Goal: Task Accomplishment & Management: Manage account settings

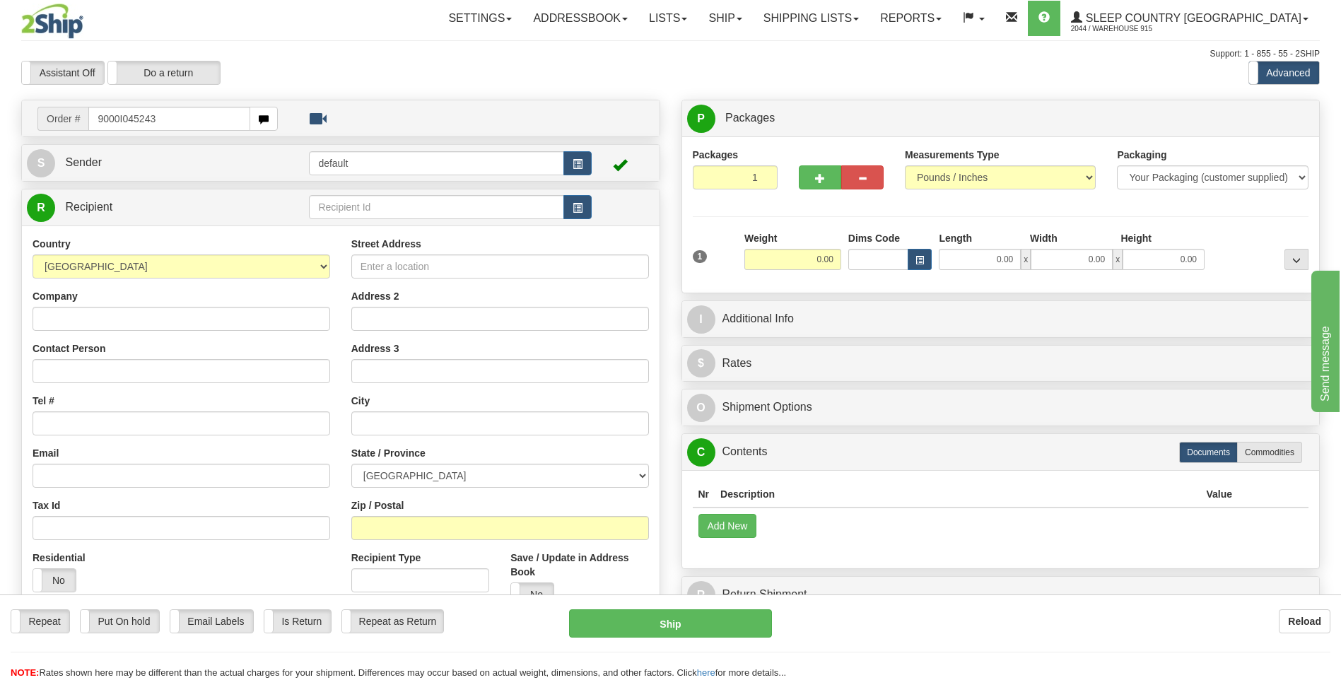
type input "9000I045243"
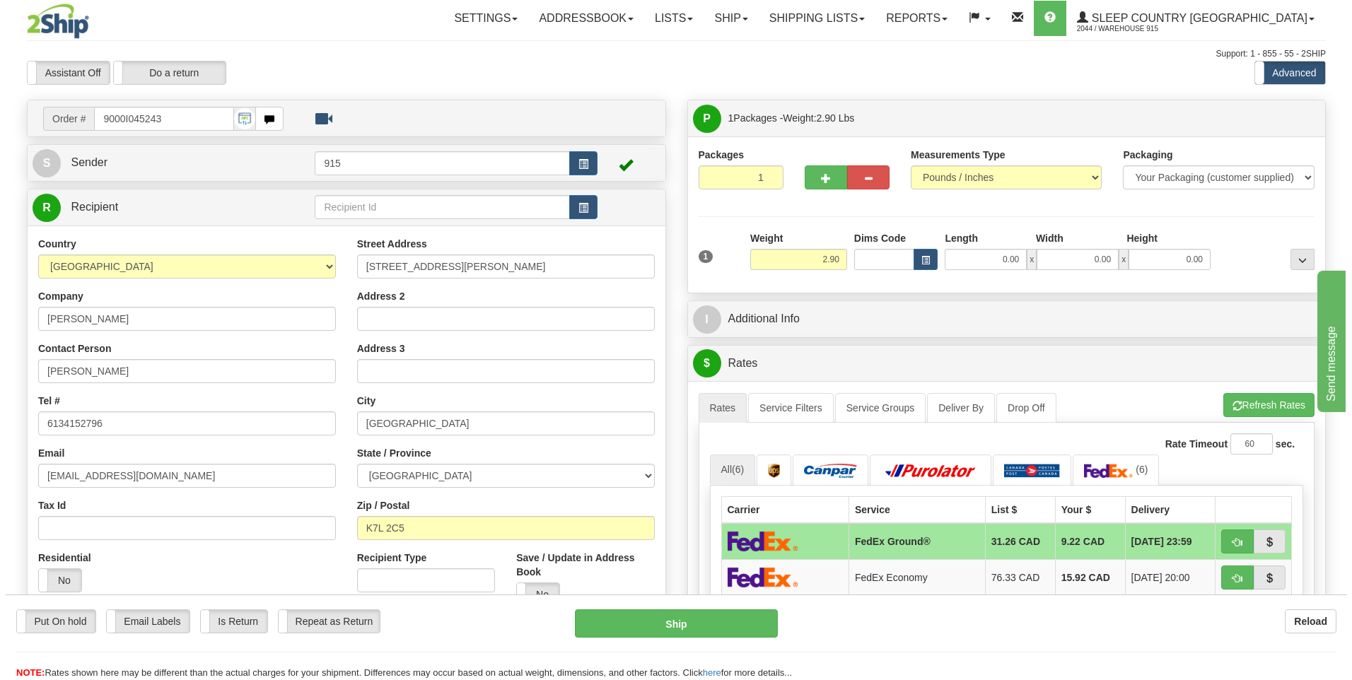
scroll to position [71, 0]
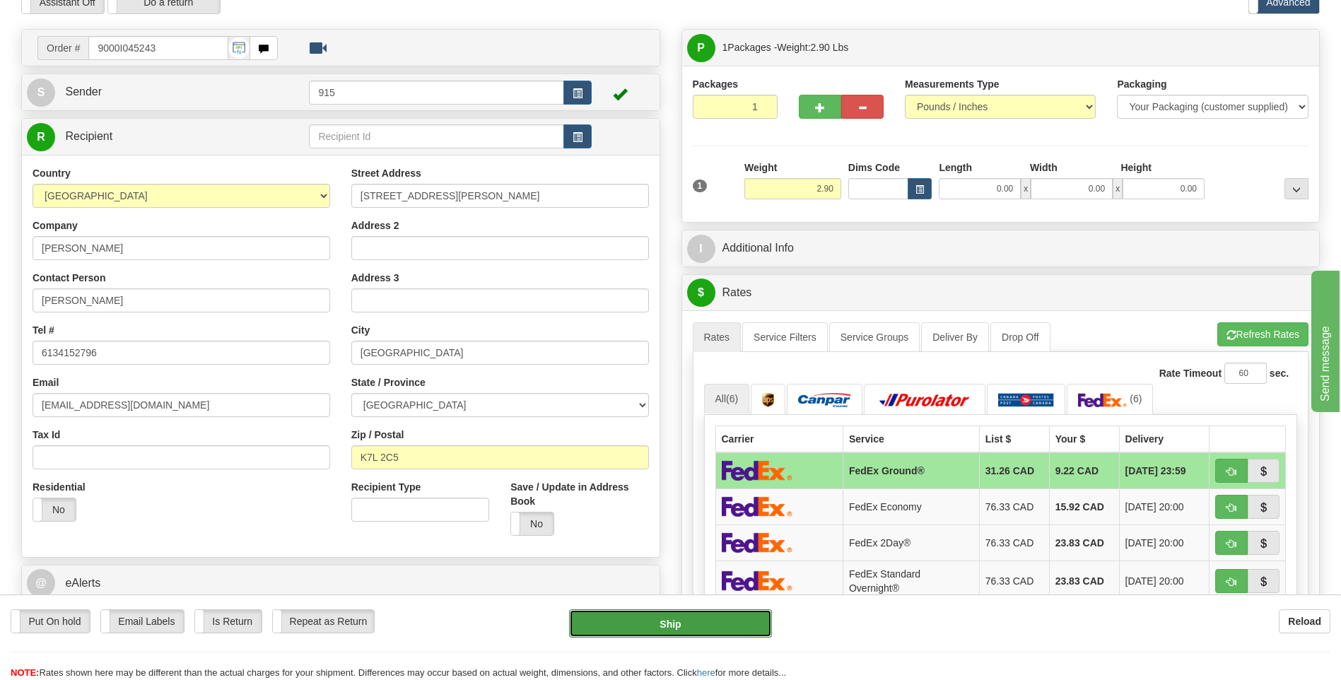
click at [678, 625] on button "Ship" at bounding box center [670, 623] width 202 height 28
type input "92"
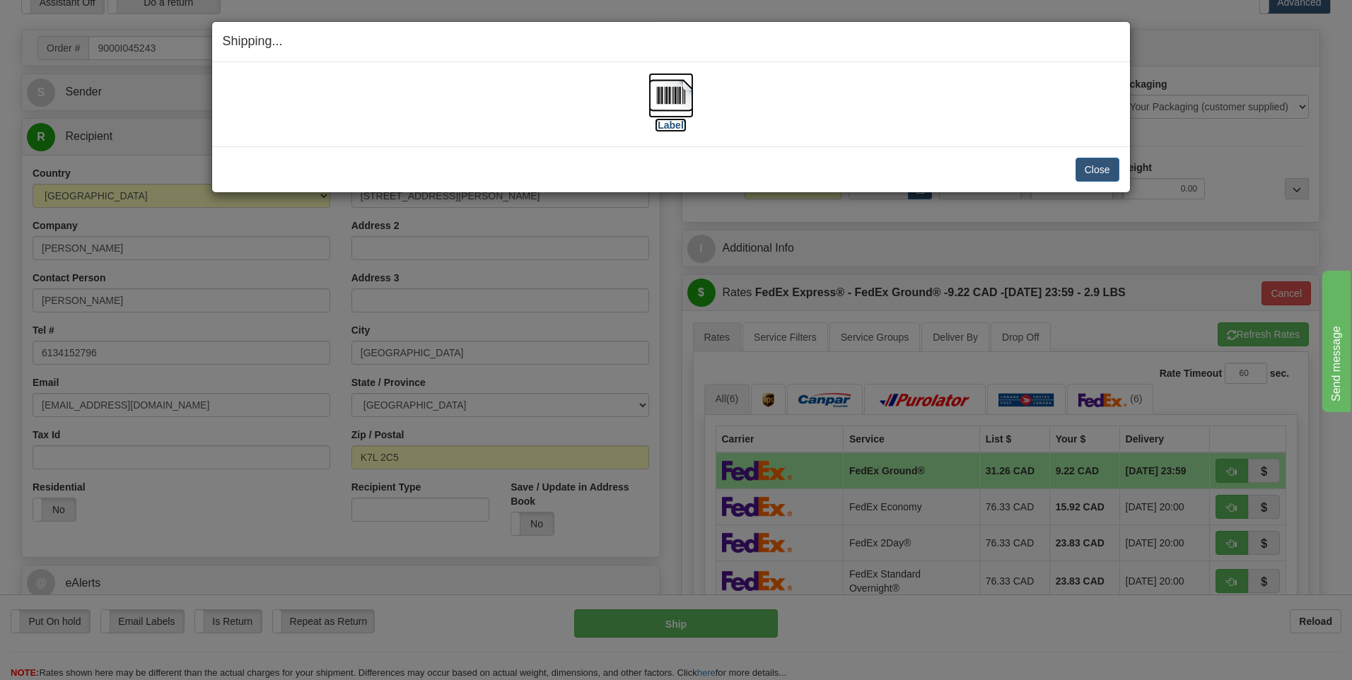
click at [665, 97] on img at bounding box center [670, 95] width 45 height 45
click at [1097, 169] on button "Close" at bounding box center [1097, 170] width 44 height 24
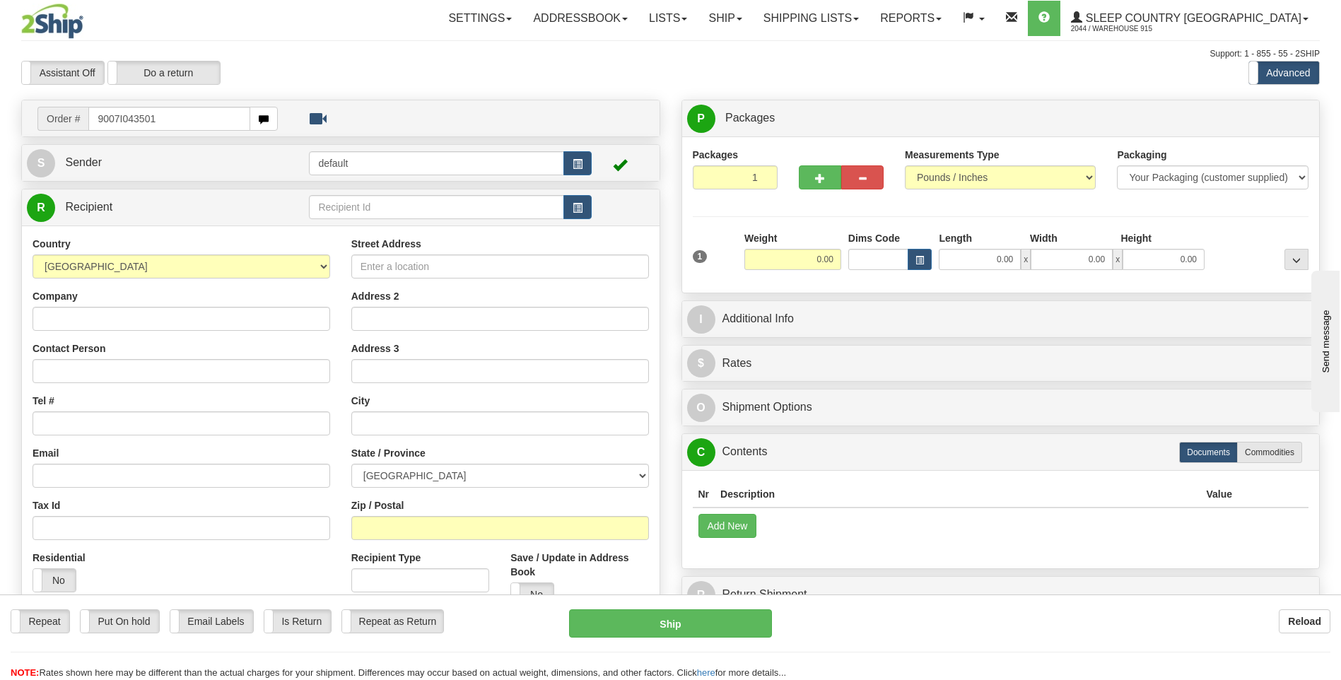
type input "9007I043501"
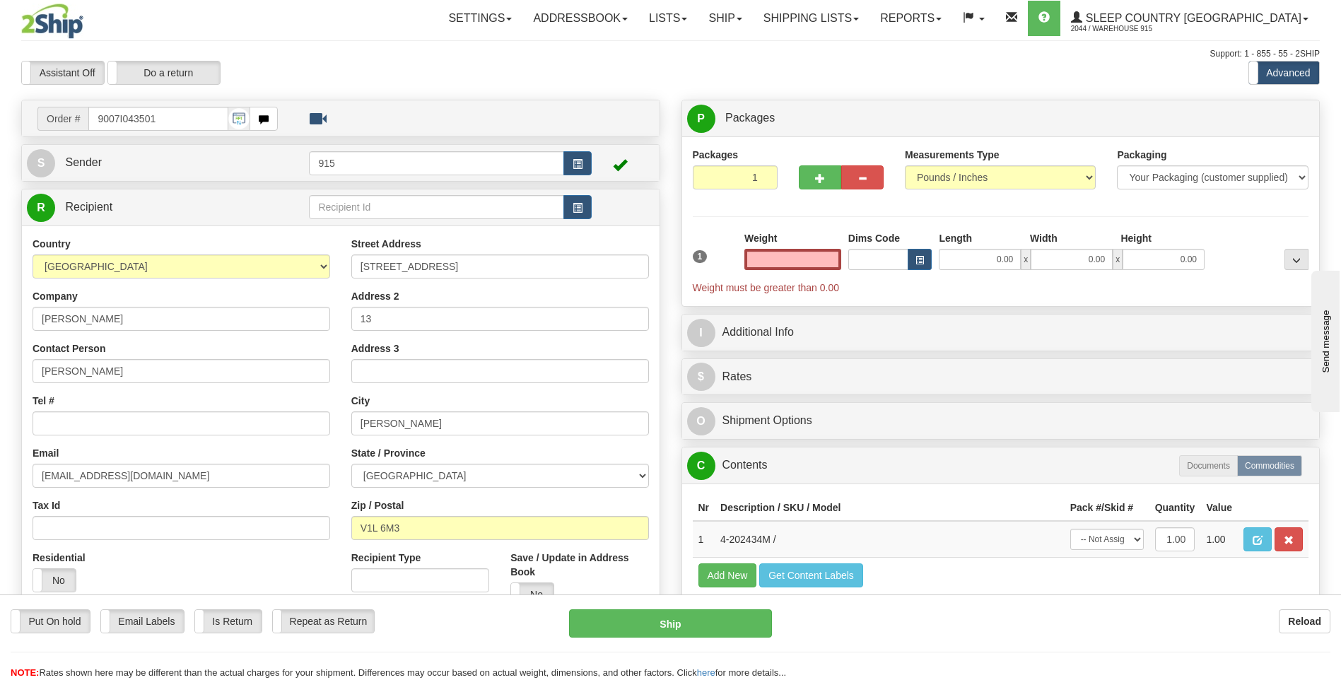
click at [804, 257] on input "text" at bounding box center [792, 259] width 97 height 21
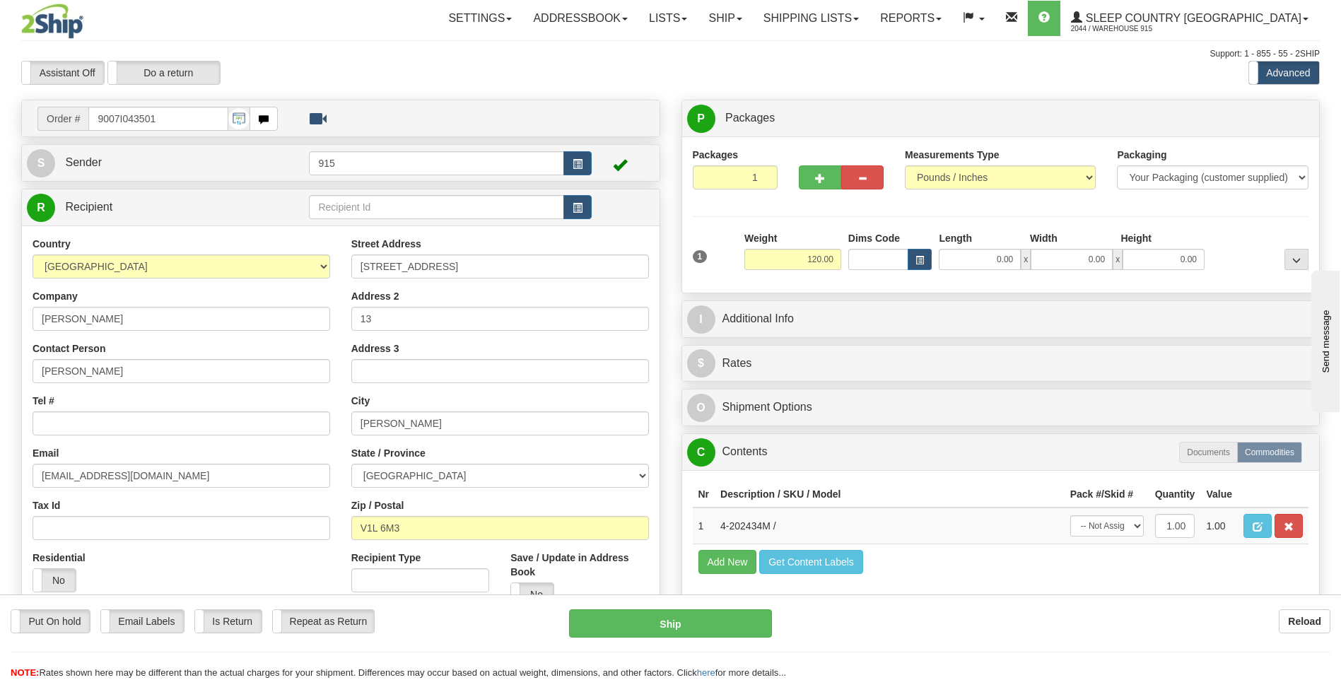
click at [773, 283] on div "Packages 1 1 Measurements Type" at bounding box center [1001, 214] width 638 height 156
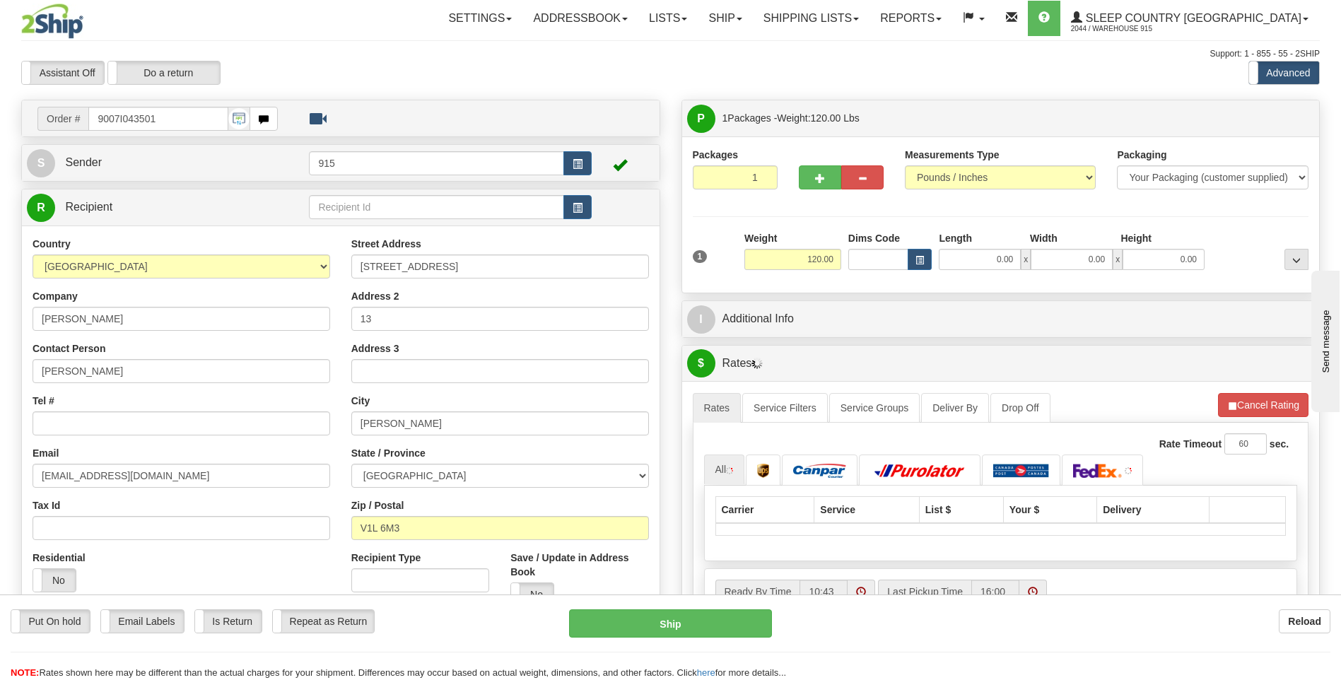
scroll to position [141, 0]
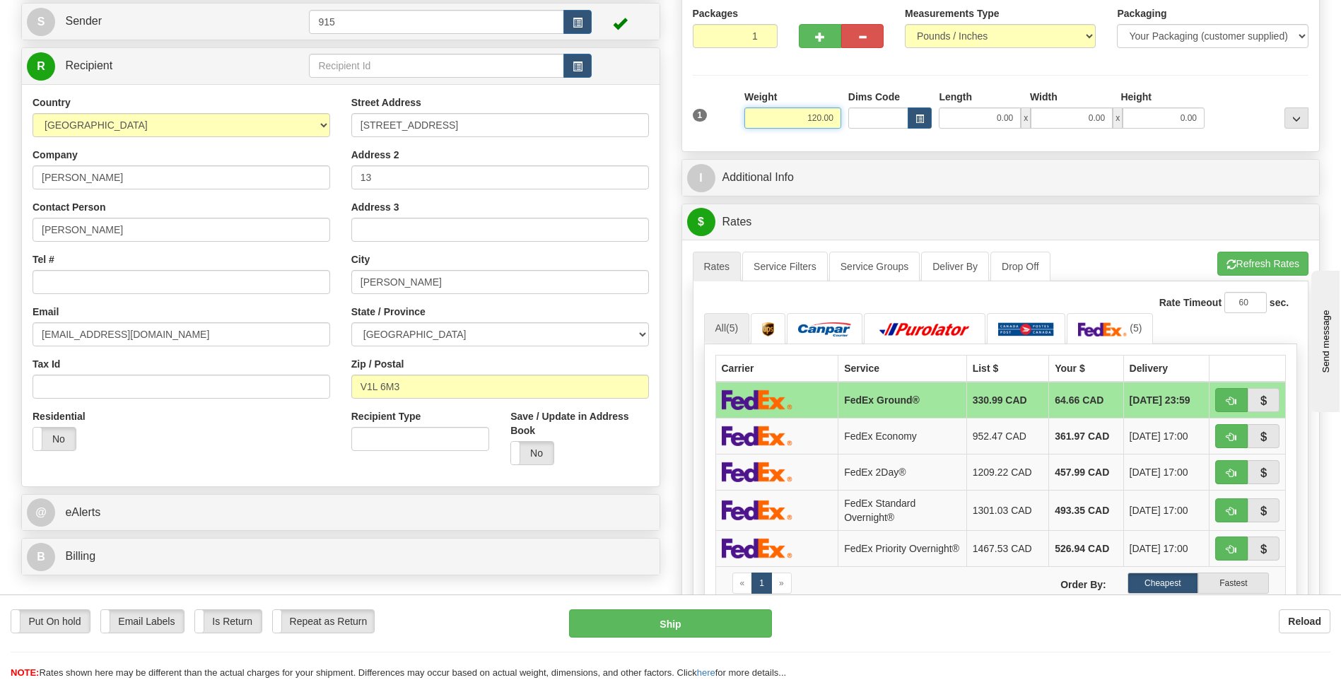
drag, startPoint x: 804, startPoint y: 117, endPoint x: 898, endPoint y: 114, distance: 94.1
click at [898, 114] on div "1 Weight 120.00 Dims Code x" at bounding box center [1001, 115] width 624 height 50
type input "100.00"
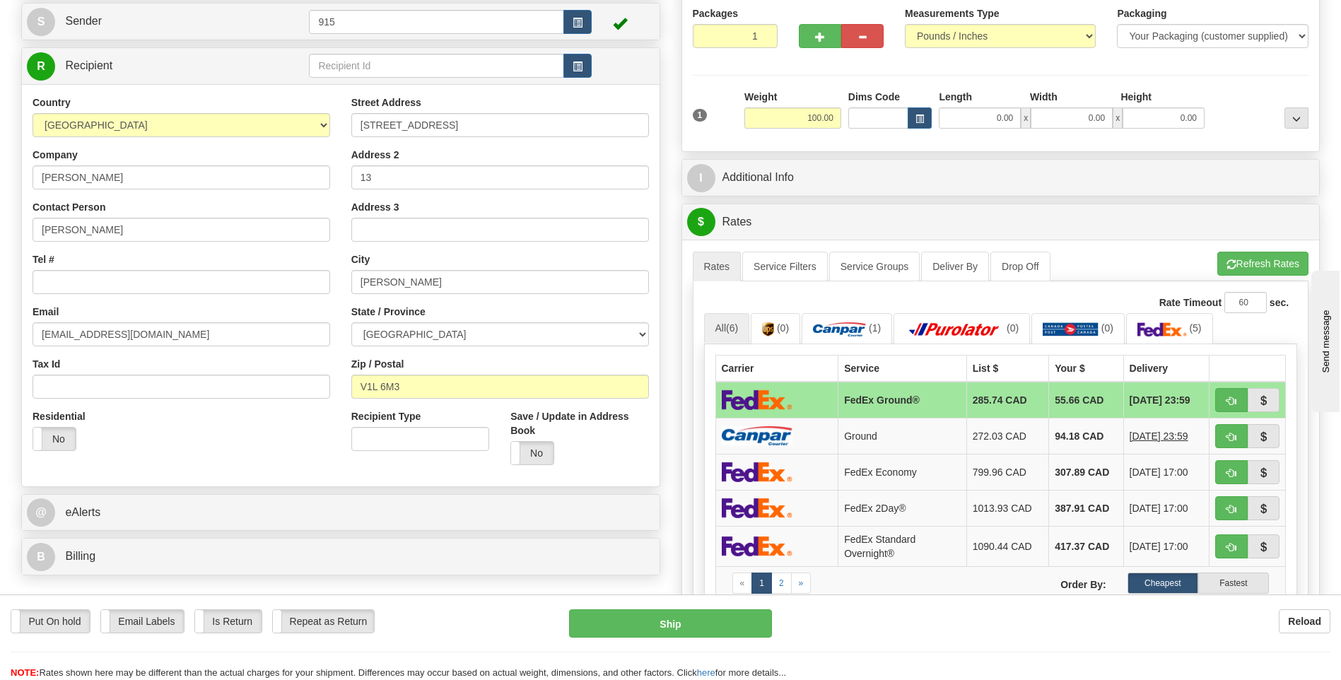
click at [812, 386] on td at bounding box center [776, 400] width 123 height 37
click at [812, 387] on td at bounding box center [776, 400] width 123 height 37
click at [1180, 324] on img at bounding box center [1162, 329] width 49 height 14
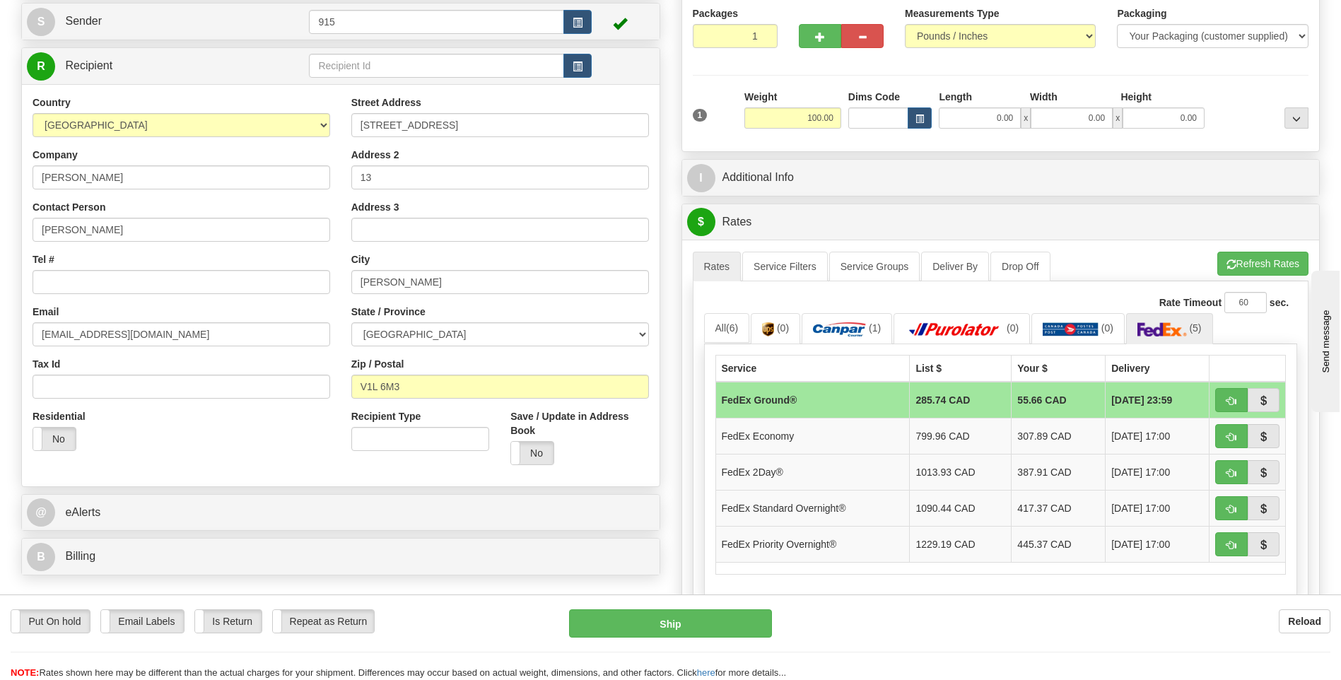
click at [813, 401] on td "FedEx Ground®" at bounding box center [812, 400] width 194 height 37
click at [673, 624] on button "Ship" at bounding box center [670, 623] width 202 height 28
type input "92"
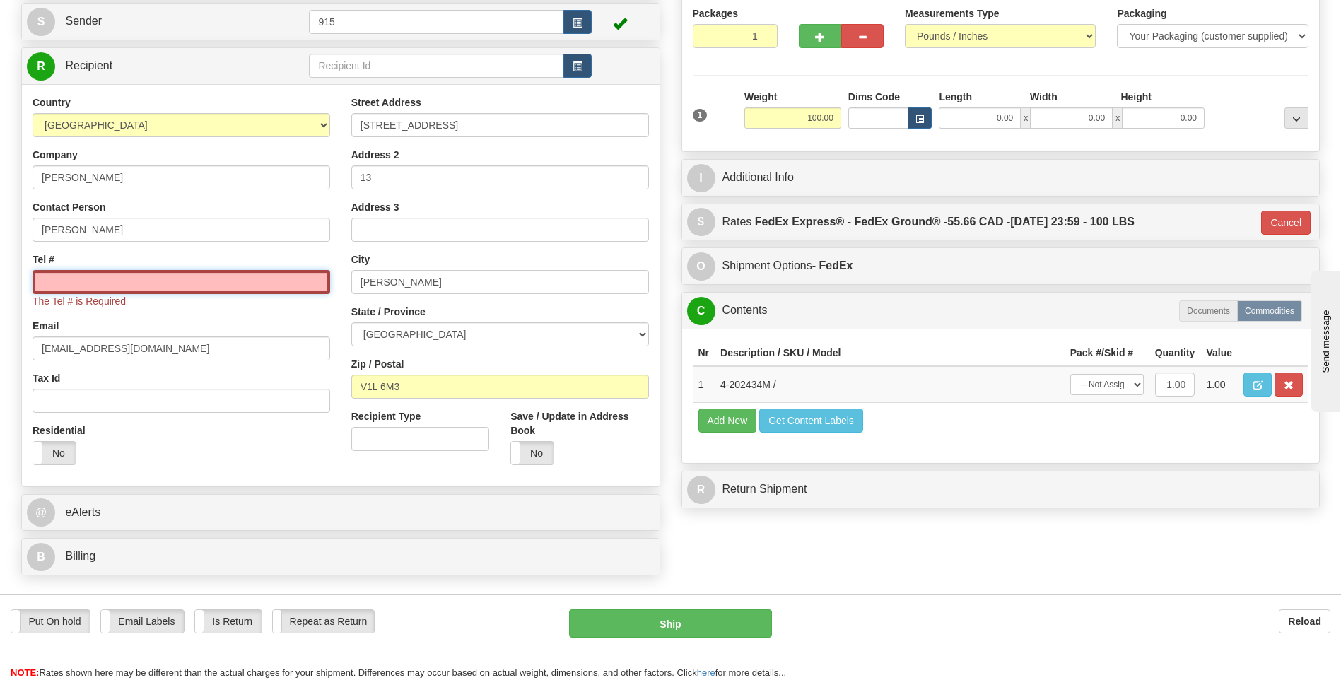
click at [119, 284] on input "Tel #" at bounding box center [182, 282] width 298 height 24
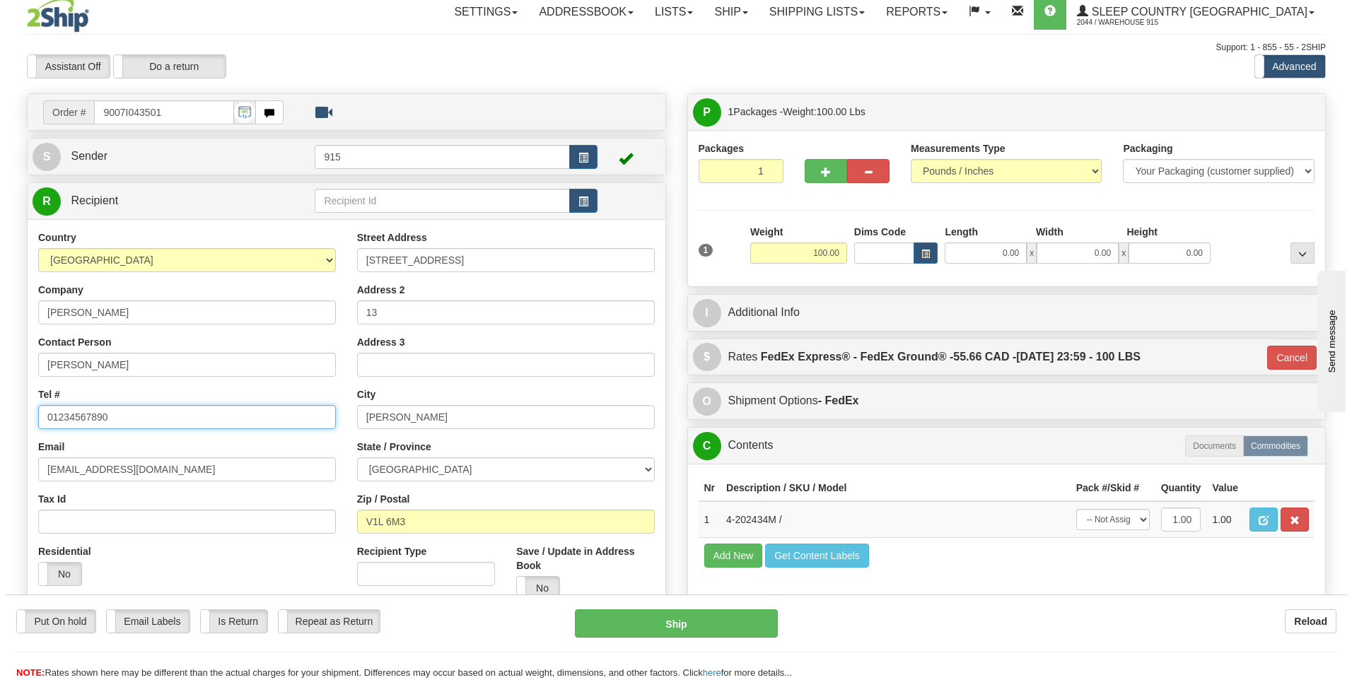
scroll to position [0, 0]
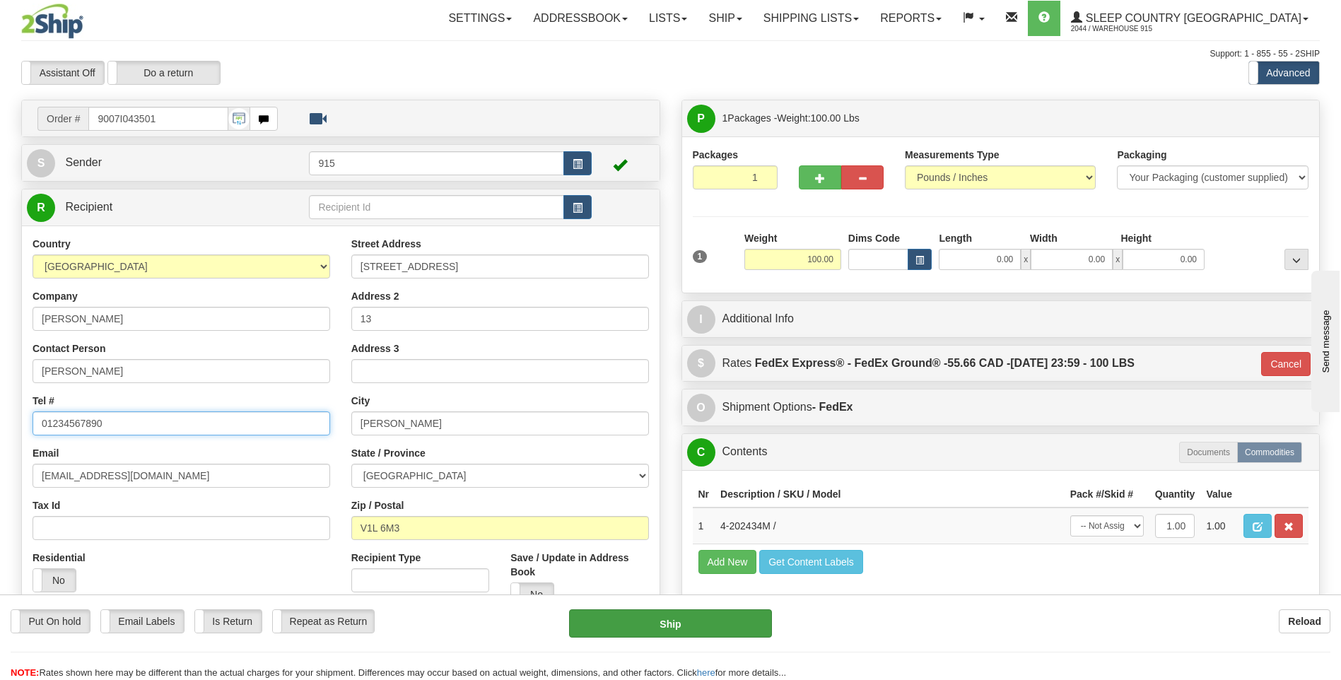
type input "01234567890"
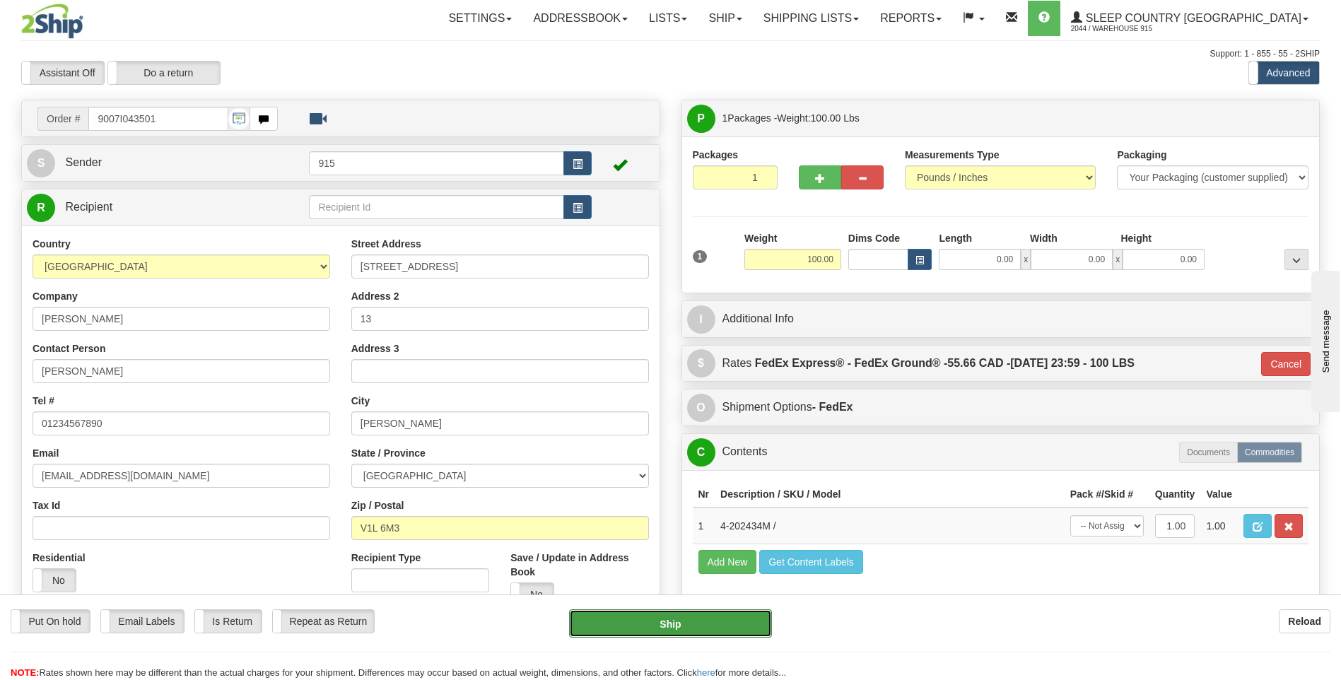
click at [650, 624] on button "Ship" at bounding box center [670, 623] width 202 height 28
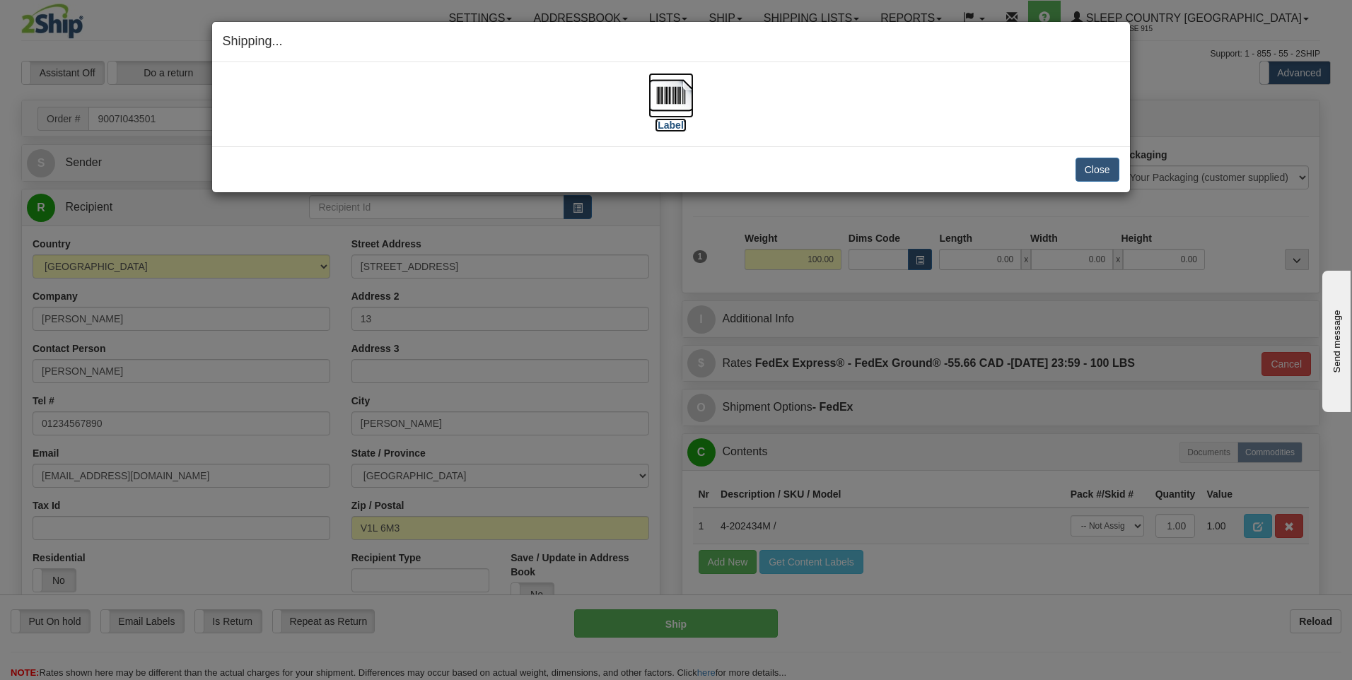
click at [670, 95] on img at bounding box center [670, 95] width 45 height 45
click at [1085, 166] on button "Close" at bounding box center [1097, 170] width 44 height 24
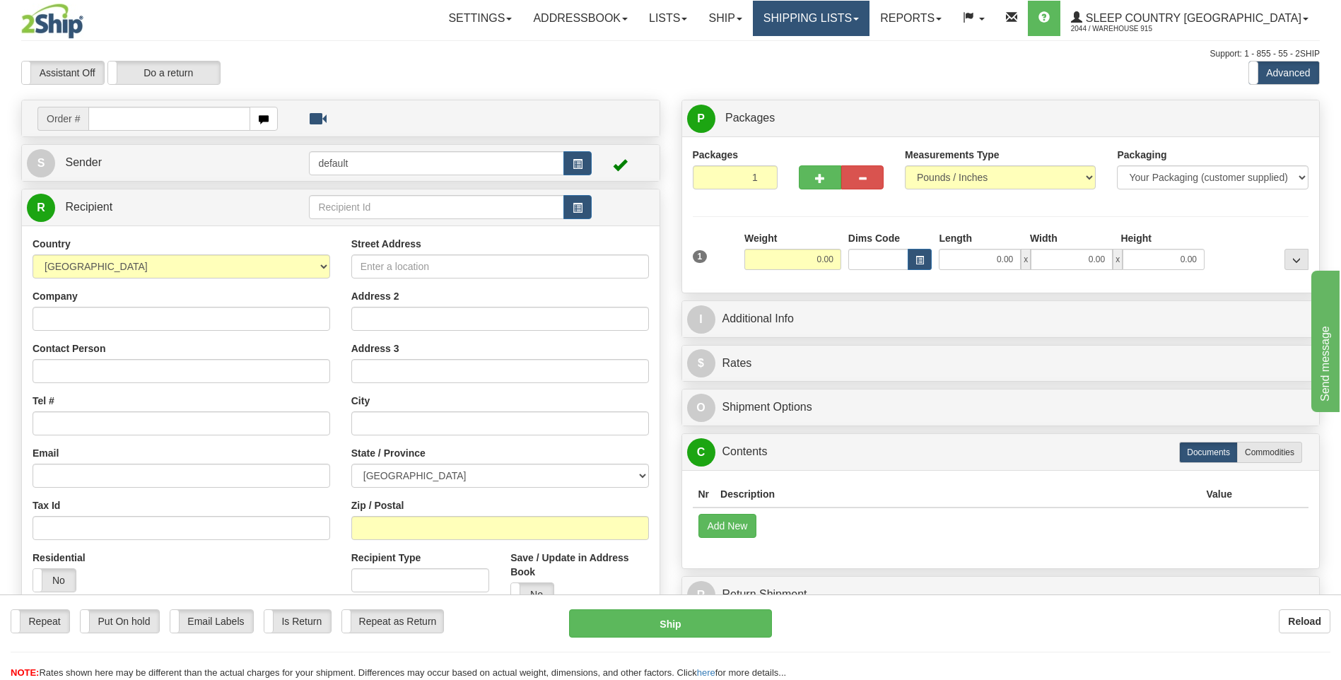
click at [867, 24] on link "Shipping lists" at bounding box center [811, 18] width 117 height 35
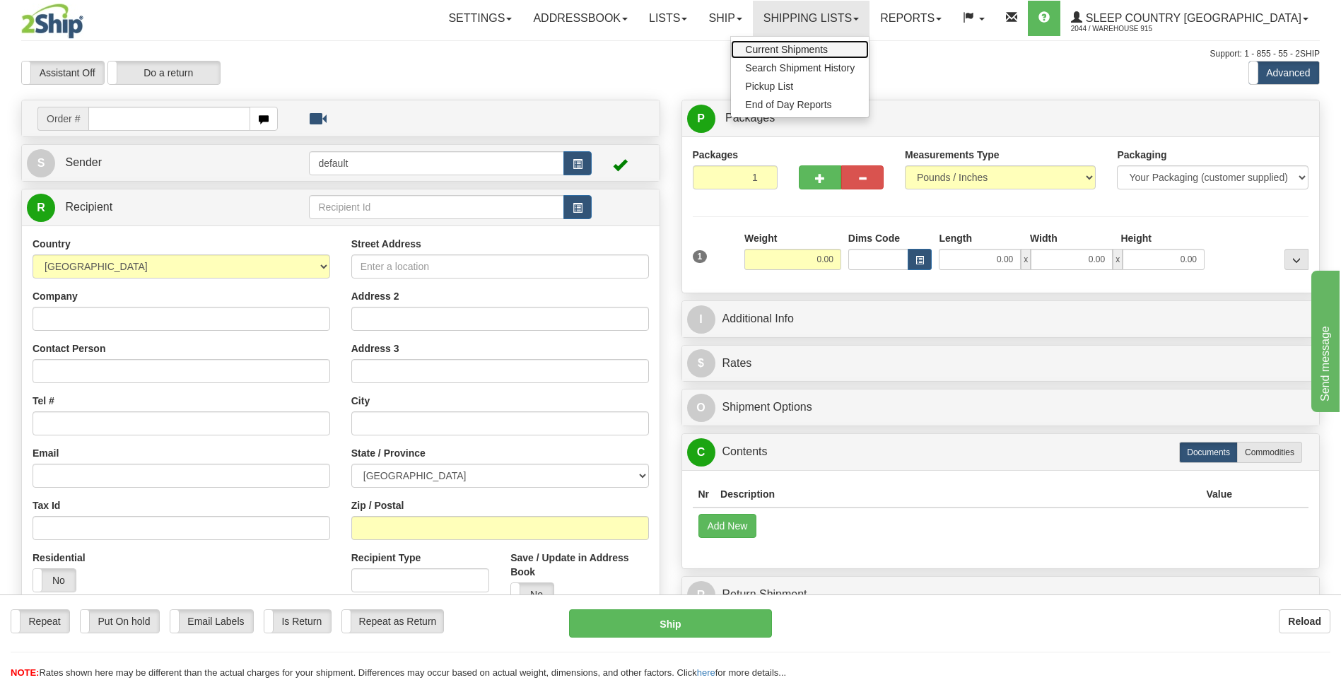
click at [828, 50] on span "Current Shipments" at bounding box center [786, 49] width 83 height 11
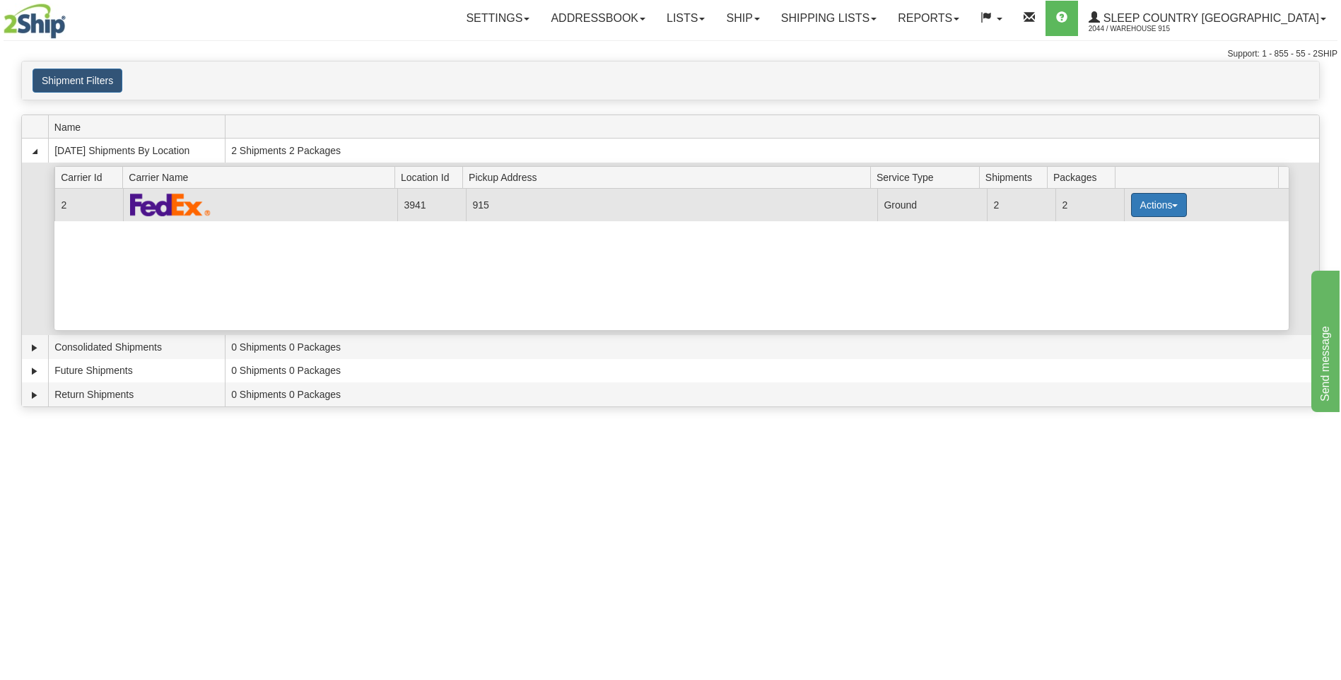
click at [1165, 206] on button "Actions" at bounding box center [1159, 205] width 57 height 24
click at [1112, 235] on span "Details" at bounding box center [1106, 231] width 38 height 10
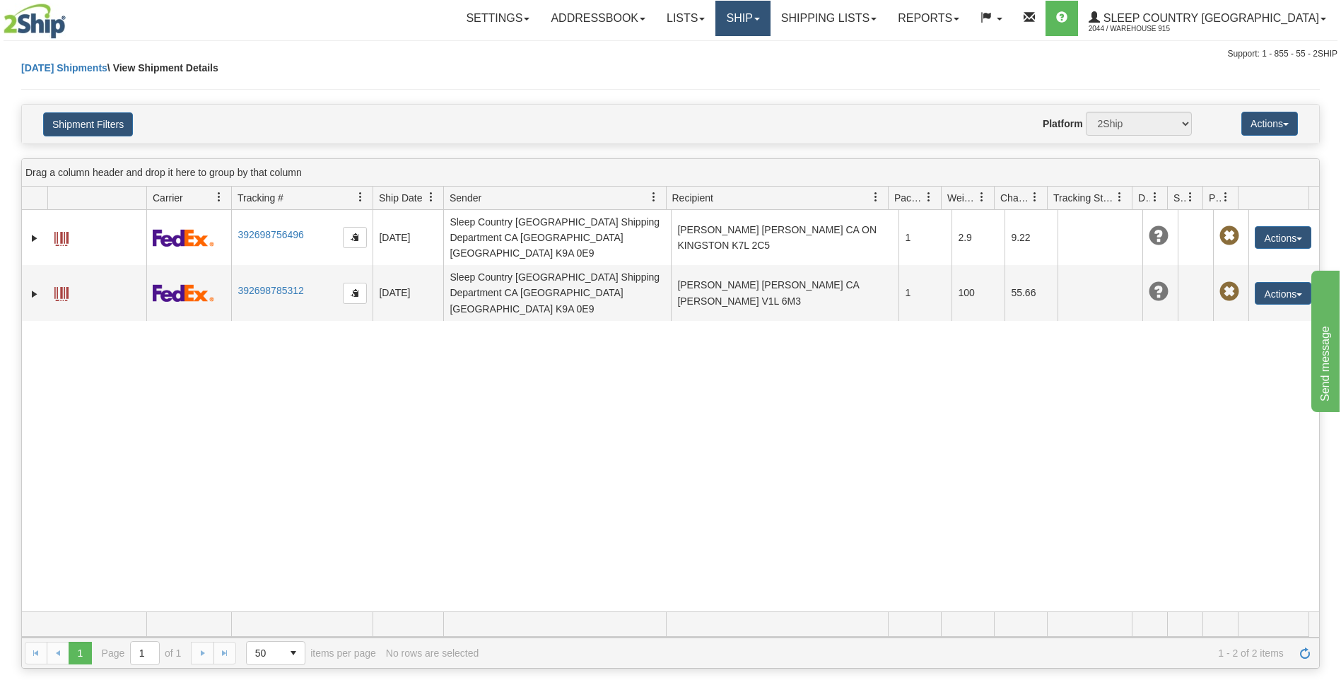
click at [770, 27] on link "Ship" at bounding box center [742, 18] width 54 height 35
click at [770, 47] on link "Ship Screen" at bounding box center [706, 49] width 128 height 18
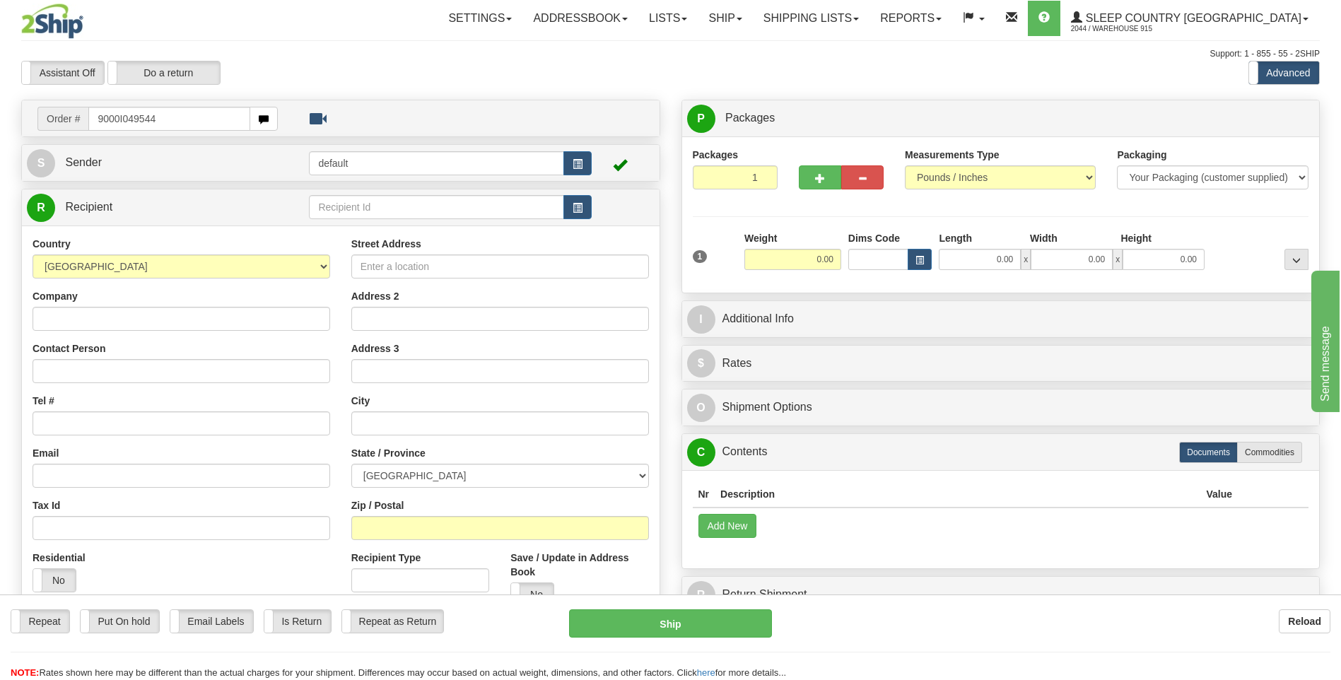
type input "9000I049544"
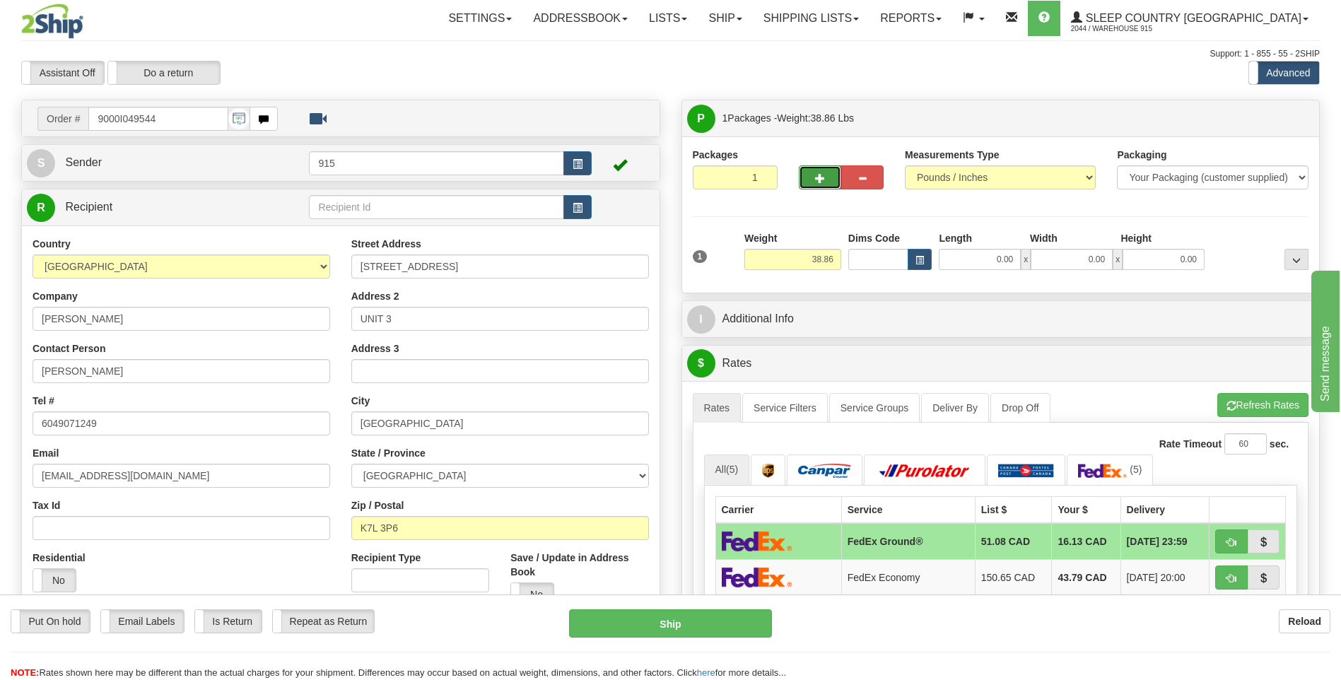
click at [813, 172] on button "button" at bounding box center [820, 177] width 42 height 24
type input "2"
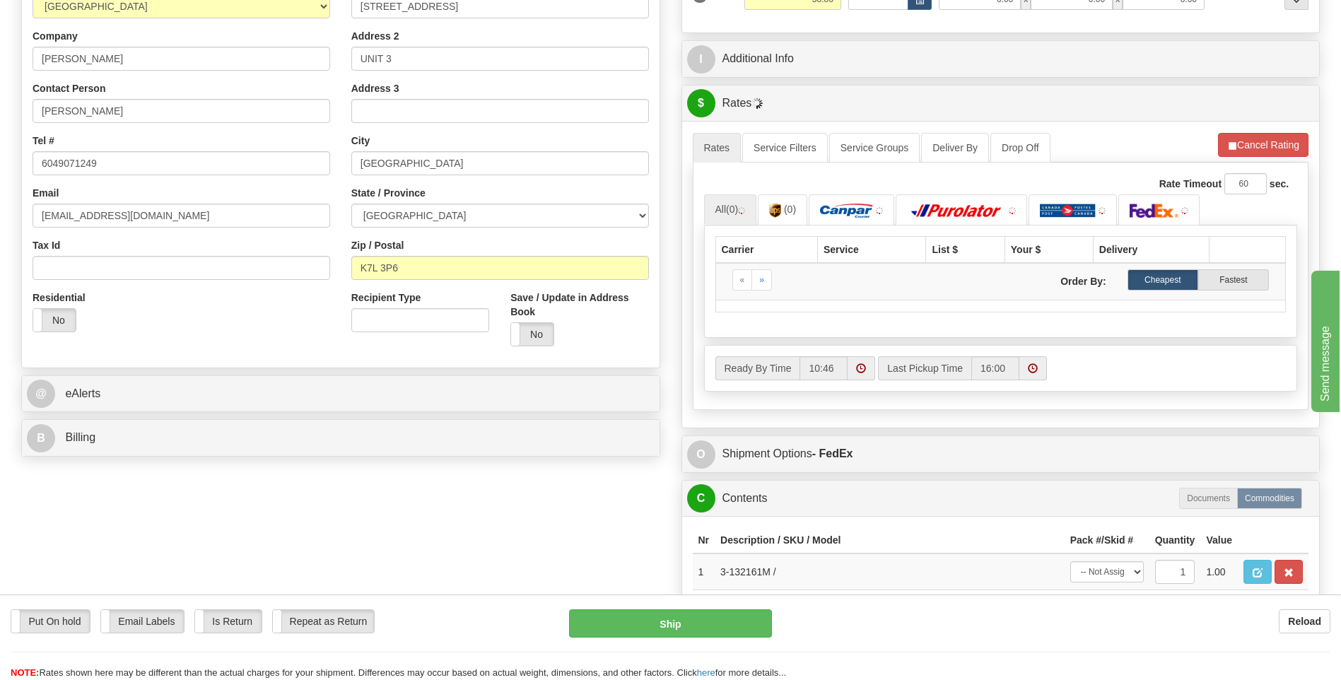
scroll to position [283, 0]
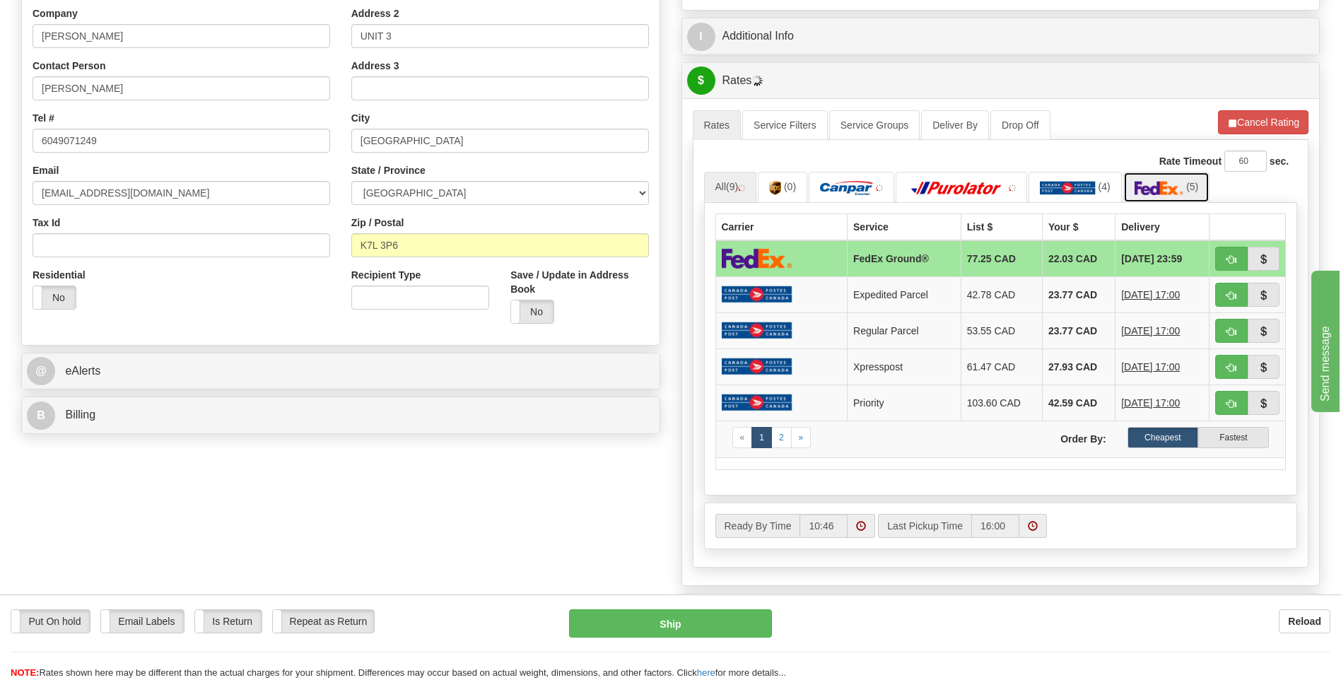
click at [1156, 191] on img at bounding box center [1159, 188] width 49 height 14
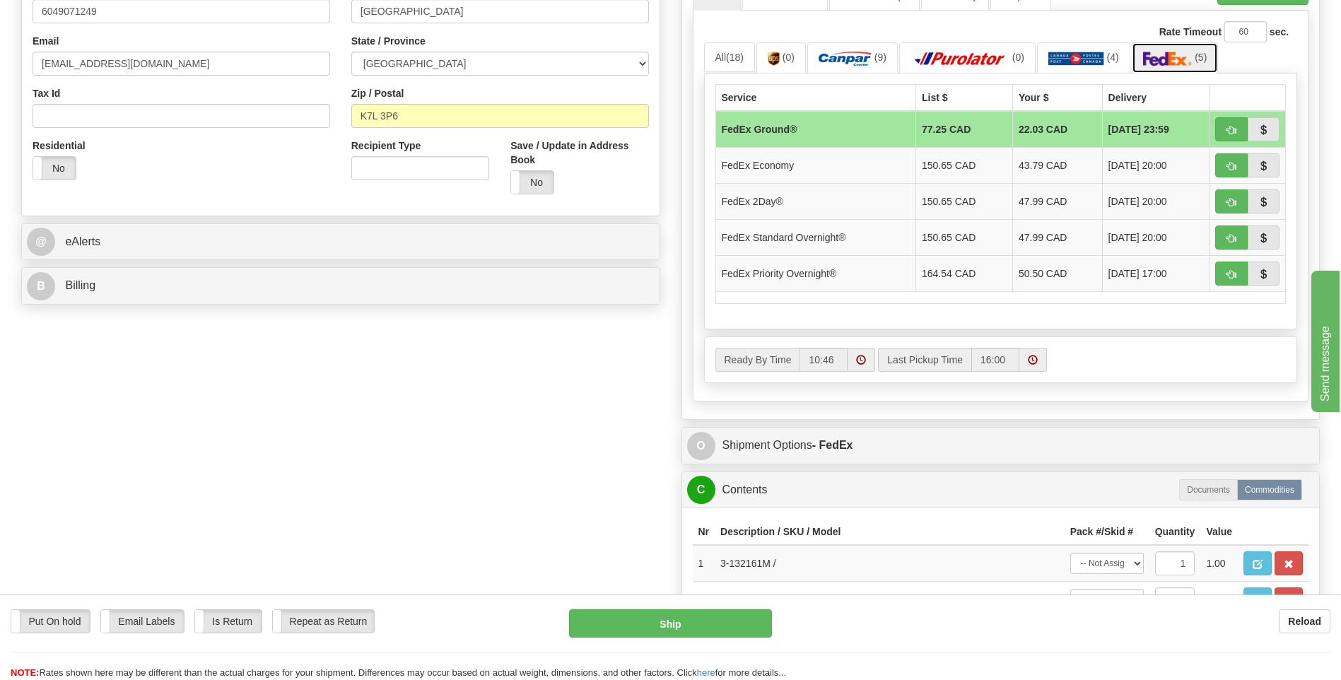
scroll to position [424, 0]
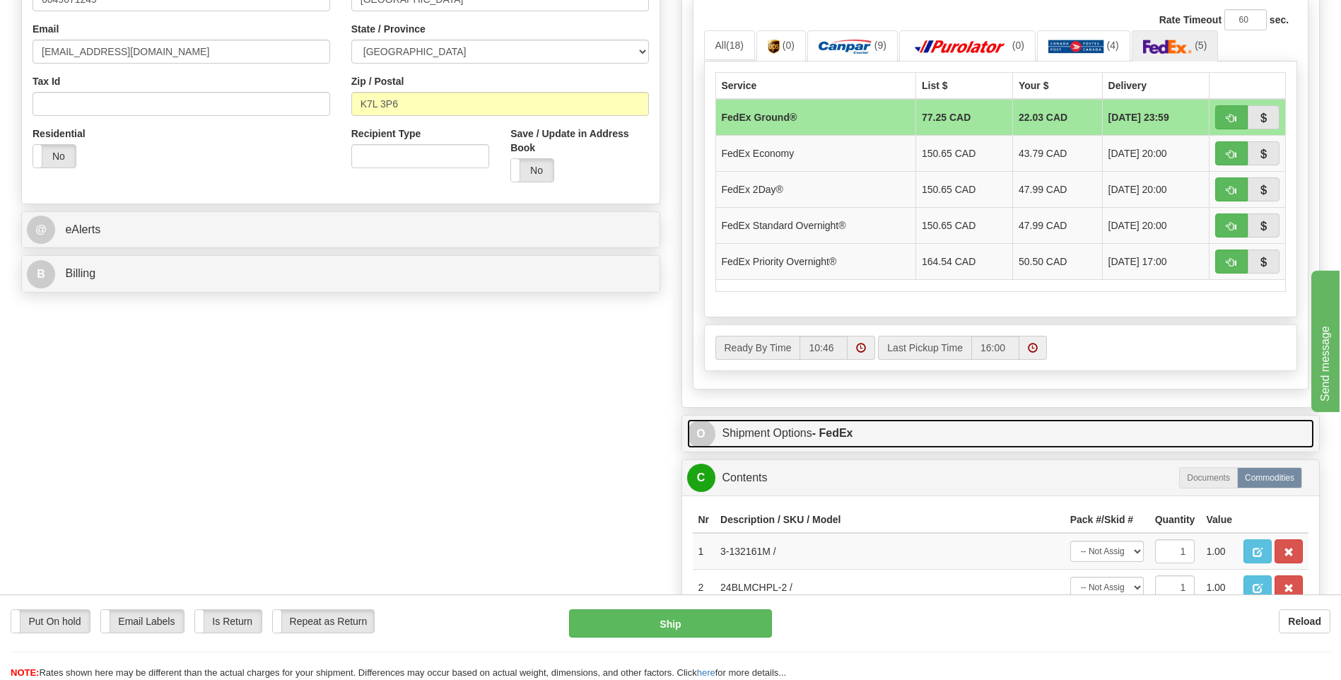
click at [711, 433] on span "O" at bounding box center [701, 434] width 28 height 28
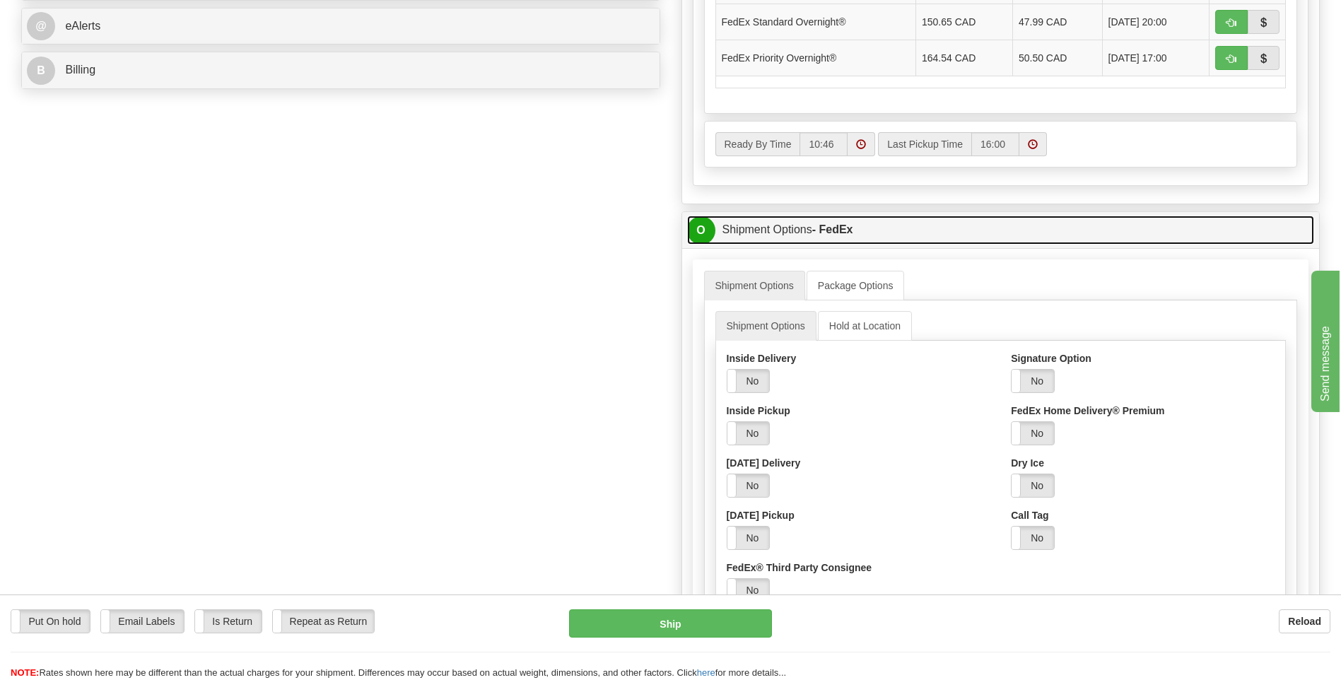
scroll to position [636, 0]
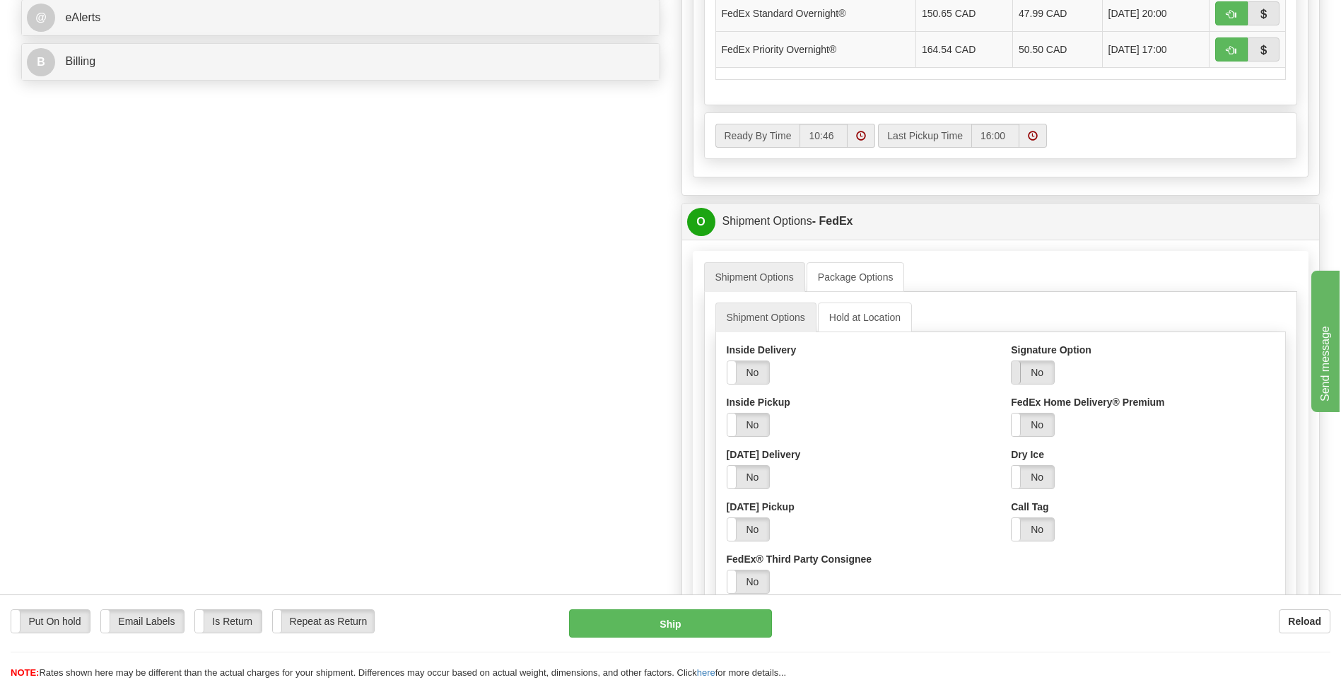
click at [1020, 381] on span at bounding box center [1011, 372] width 18 height 23
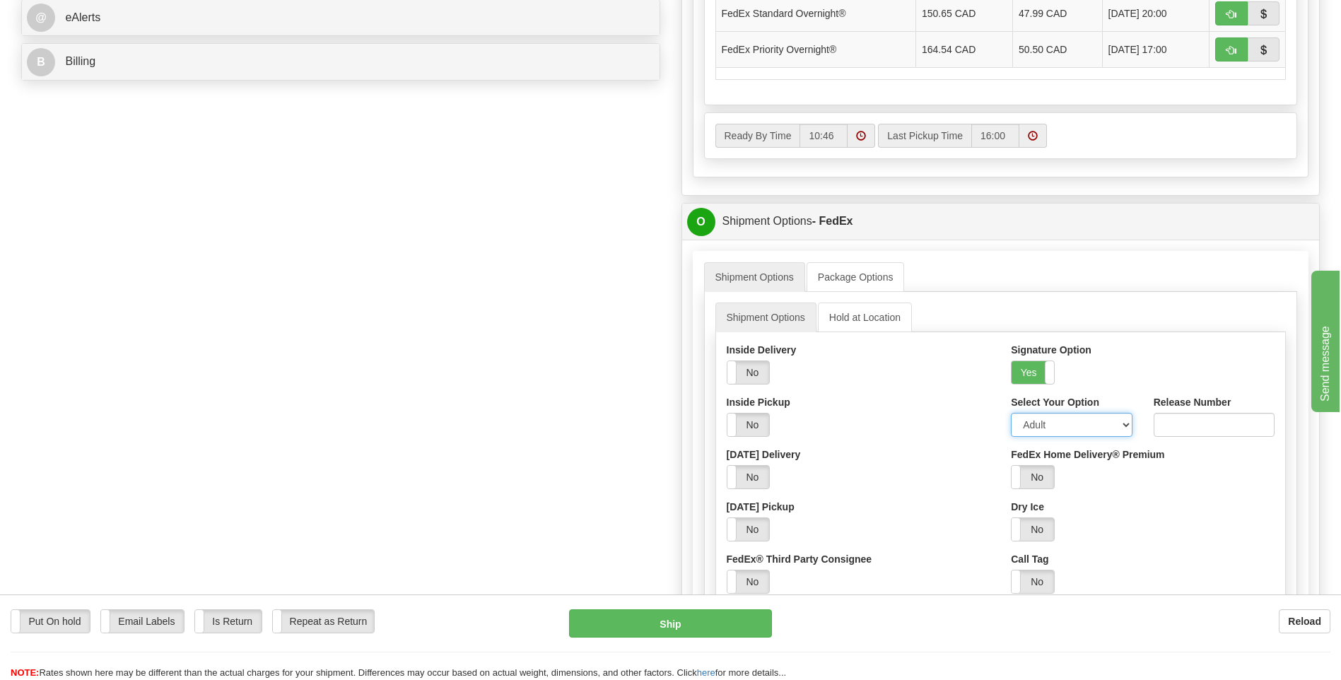
click at [1125, 421] on select "Adult Direct Indirect No Signature Required Service Default" at bounding box center [1071, 425] width 121 height 24
select select "2"
click at [1011, 413] on select "Adult Direct Indirect No Signature Required Service Default" at bounding box center [1071, 425] width 121 height 24
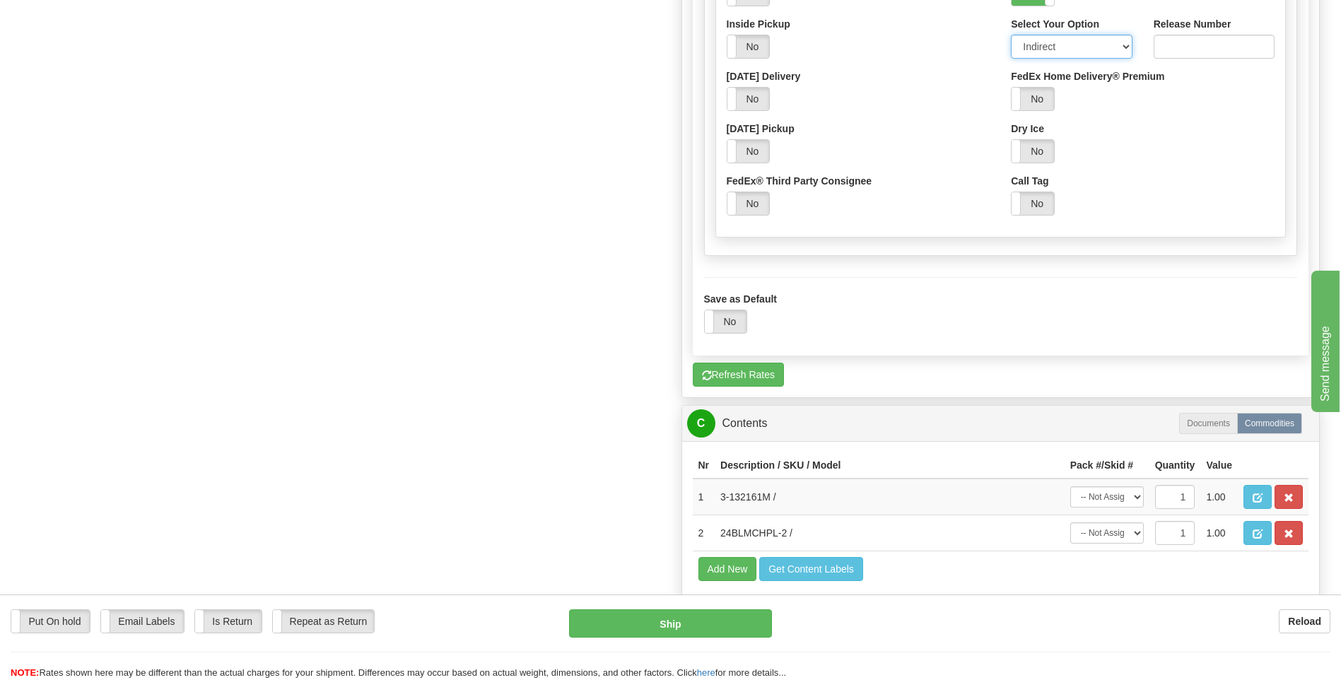
scroll to position [1060, 0]
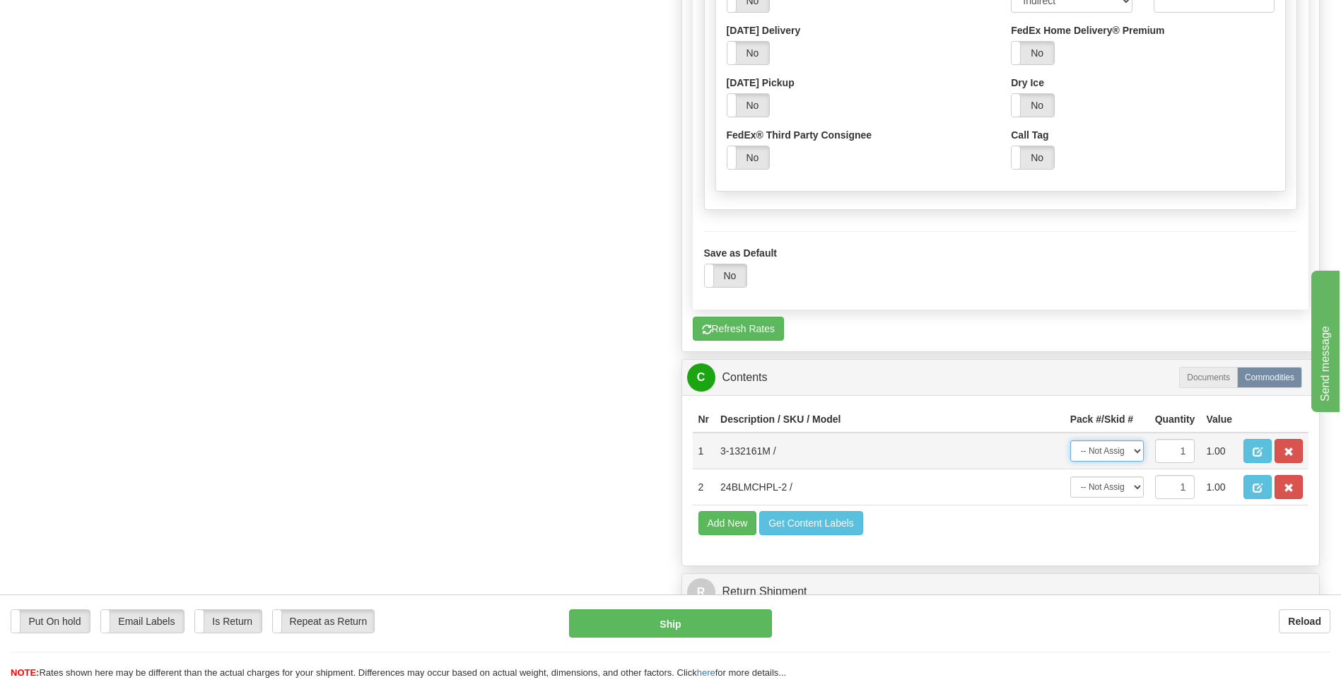
click at [1129, 455] on select "-- Not Assigned -- Package 1 Package 2" at bounding box center [1107, 450] width 74 height 21
select select "0"
click at [1070, 440] on select "-- Not Assigned -- Package 1 Package 2" at bounding box center [1107, 450] width 74 height 21
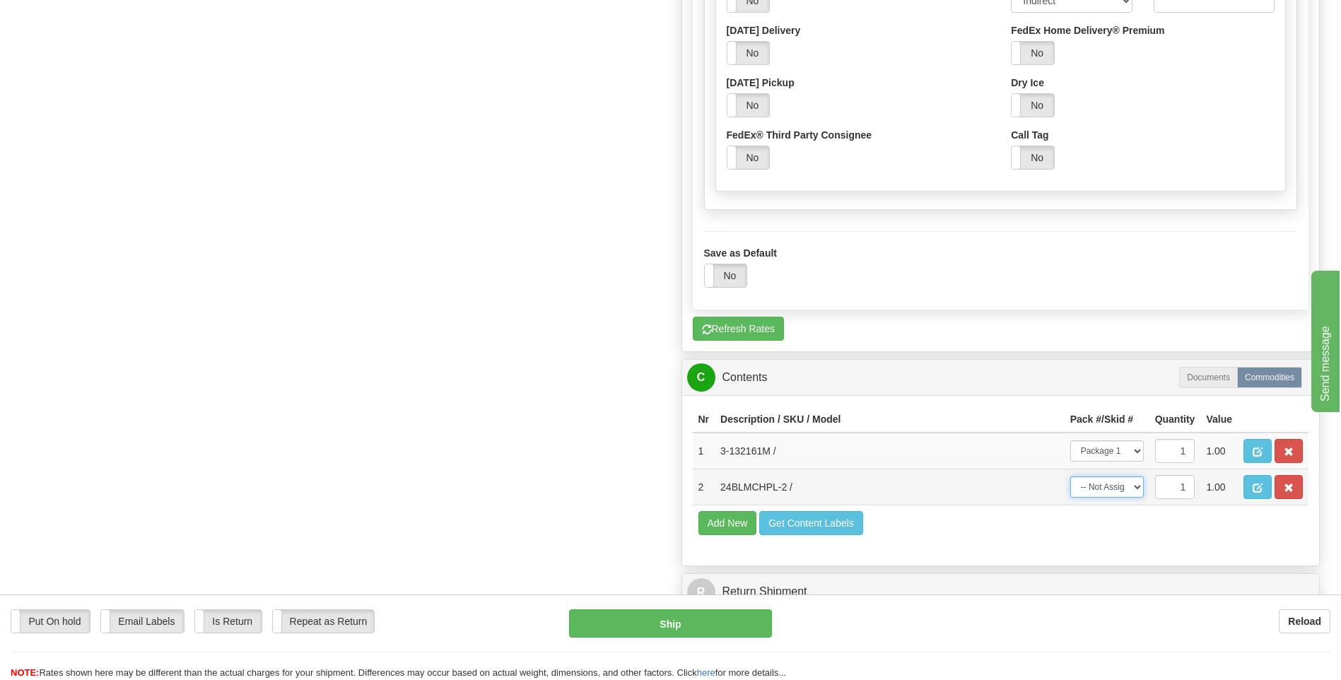
click at [1138, 491] on select "-- Not Assigned -- Package 1 Package 2" at bounding box center [1107, 486] width 74 height 21
select select "1"
click at [1070, 476] on select "-- Not Assigned -- Package 1 Package 2" at bounding box center [1107, 486] width 74 height 21
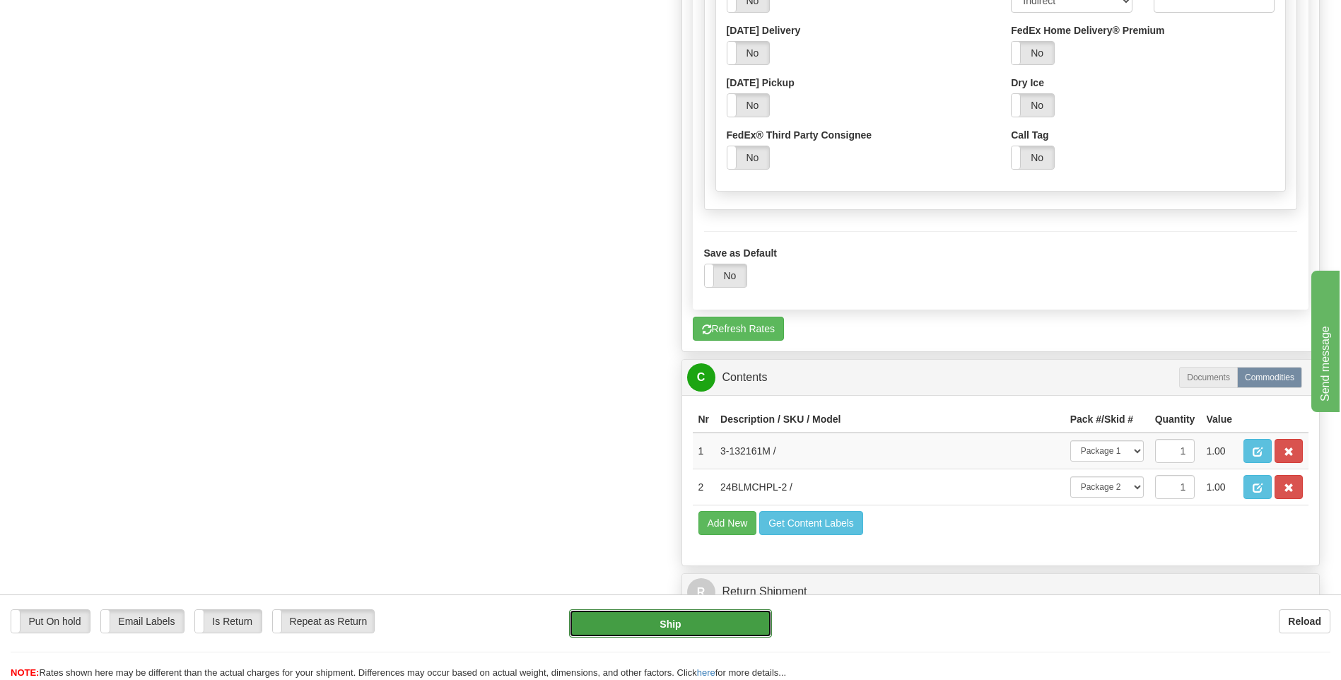
click at [677, 628] on button "Ship" at bounding box center [670, 623] width 202 height 28
type input "92"
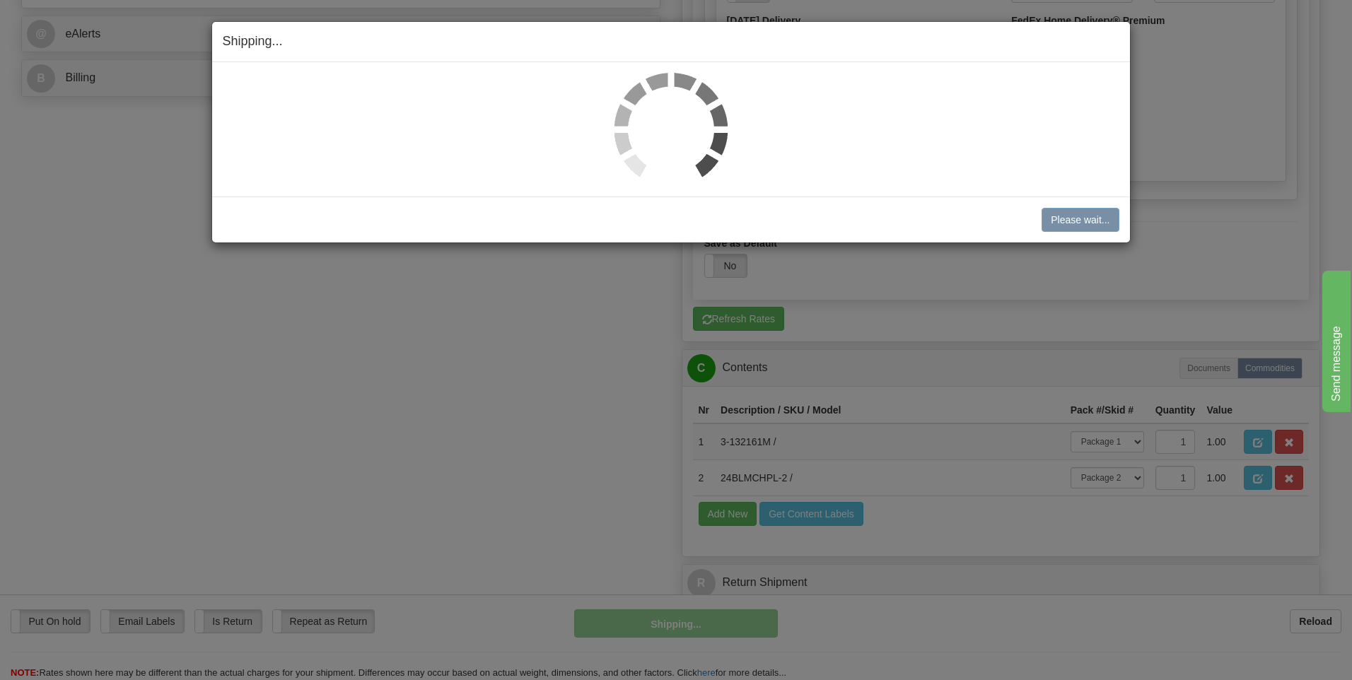
scroll to position [611, 0]
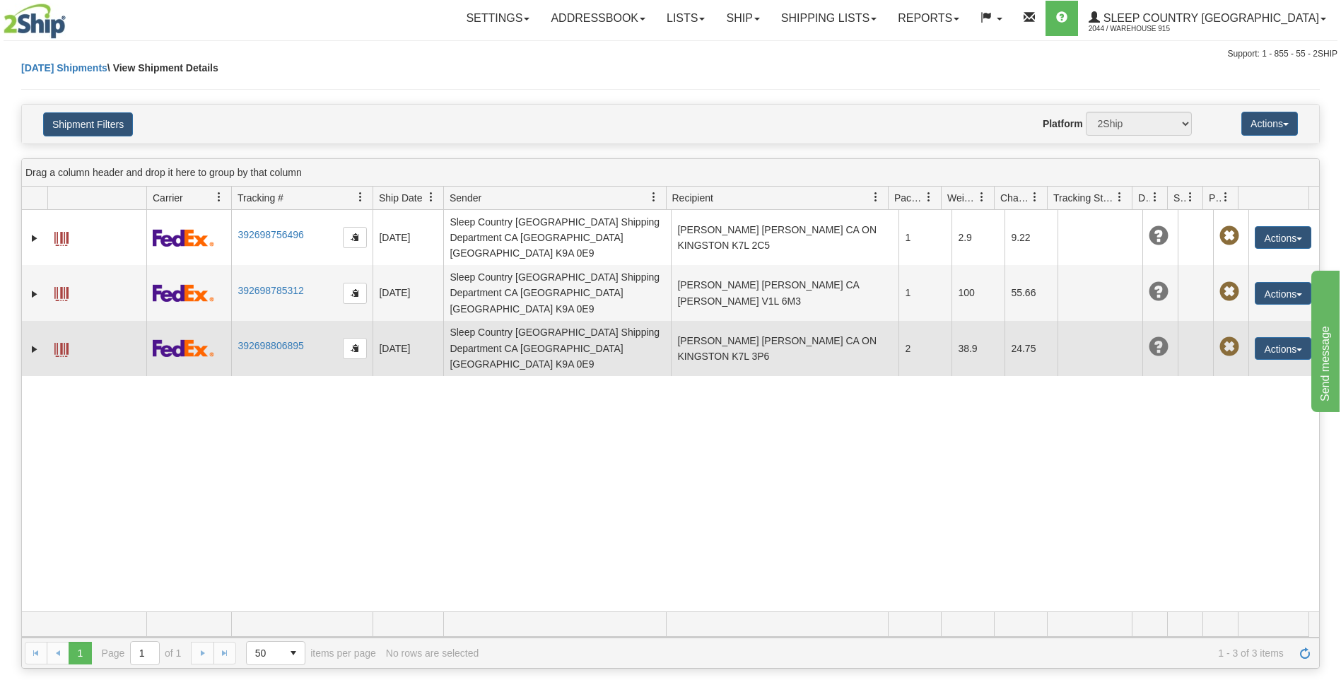
click at [578, 321] on td "Sleep Country [GEOGRAPHIC_DATA] Shipping Department CA [GEOGRAPHIC_DATA] [GEOGR…" at bounding box center [557, 348] width 228 height 55
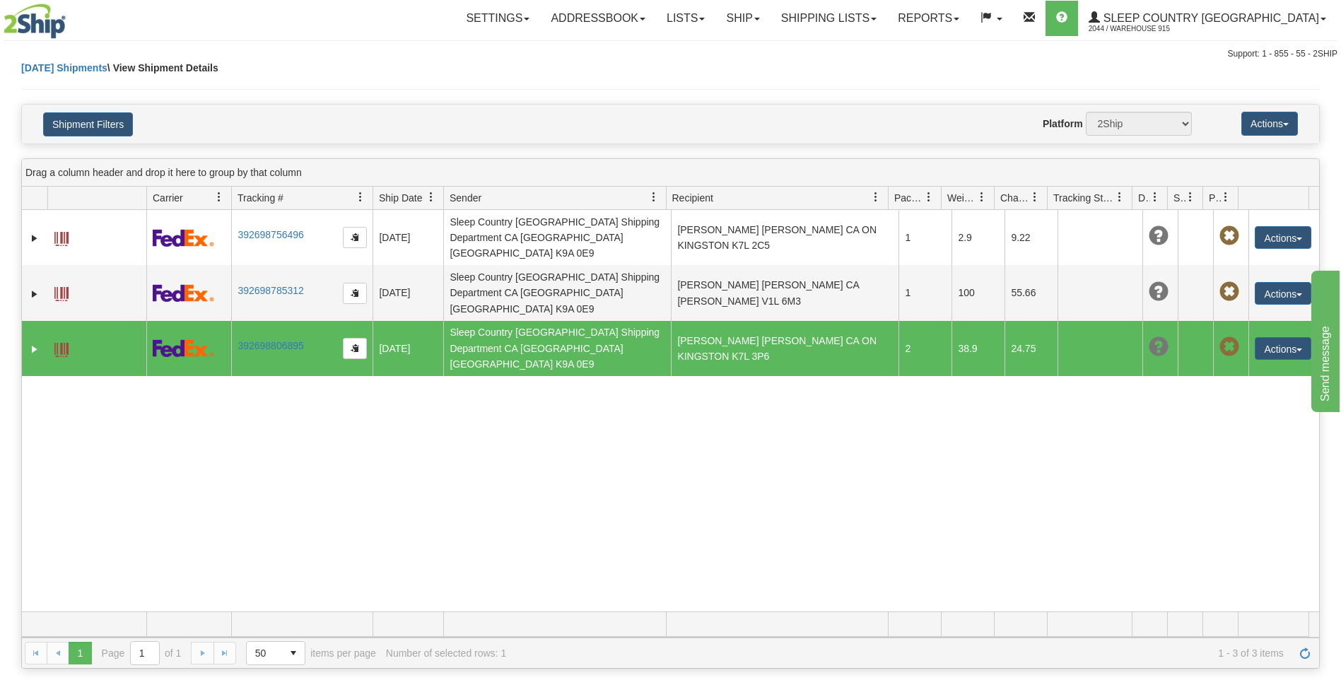
click at [578, 321] on td "Sleep Country [GEOGRAPHIC_DATA] Shipping Department CA [GEOGRAPHIC_DATA] [GEOGR…" at bounding box center [557, 348] width 228 height 55
click at [57, 343] on span at bounding box center [61, 350] width 14 height 14
click at [1266, 337] on button "Actions" at bounding box center [1283, 348] width 57 height 23
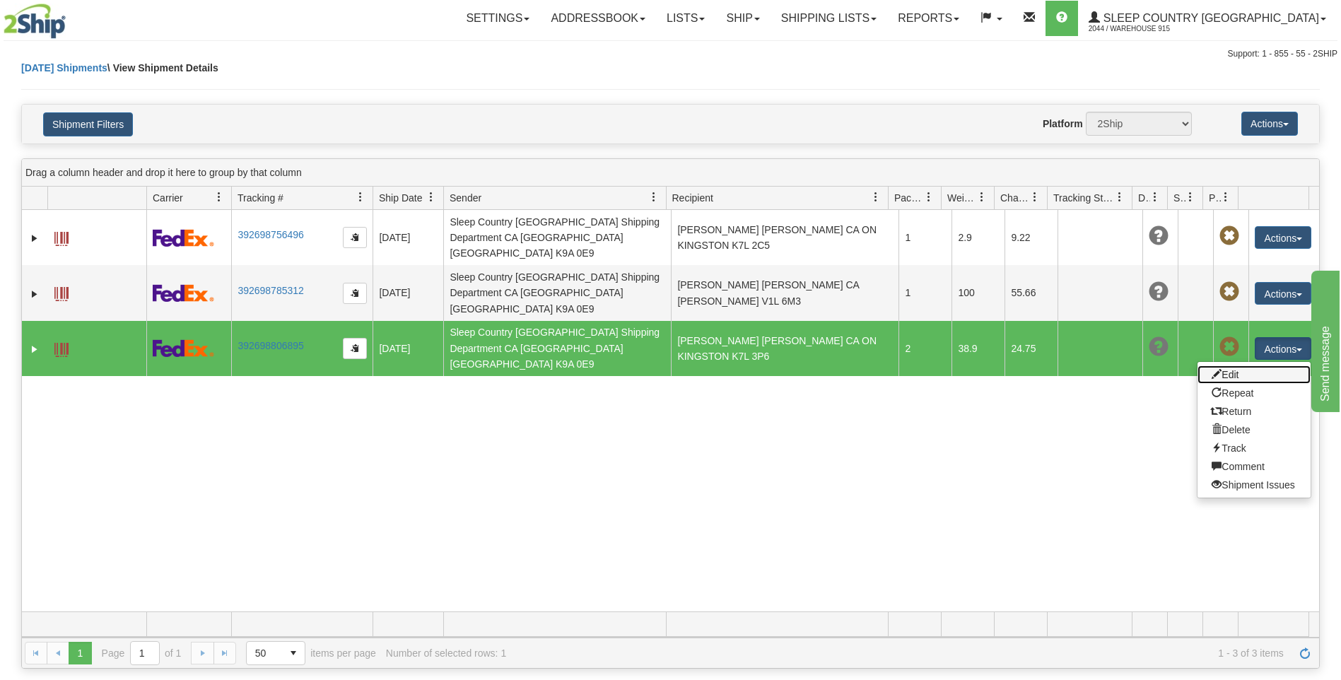
click at [1227, 366] on link "Edit" at bounding box center [1254, 375] width 113 height 18
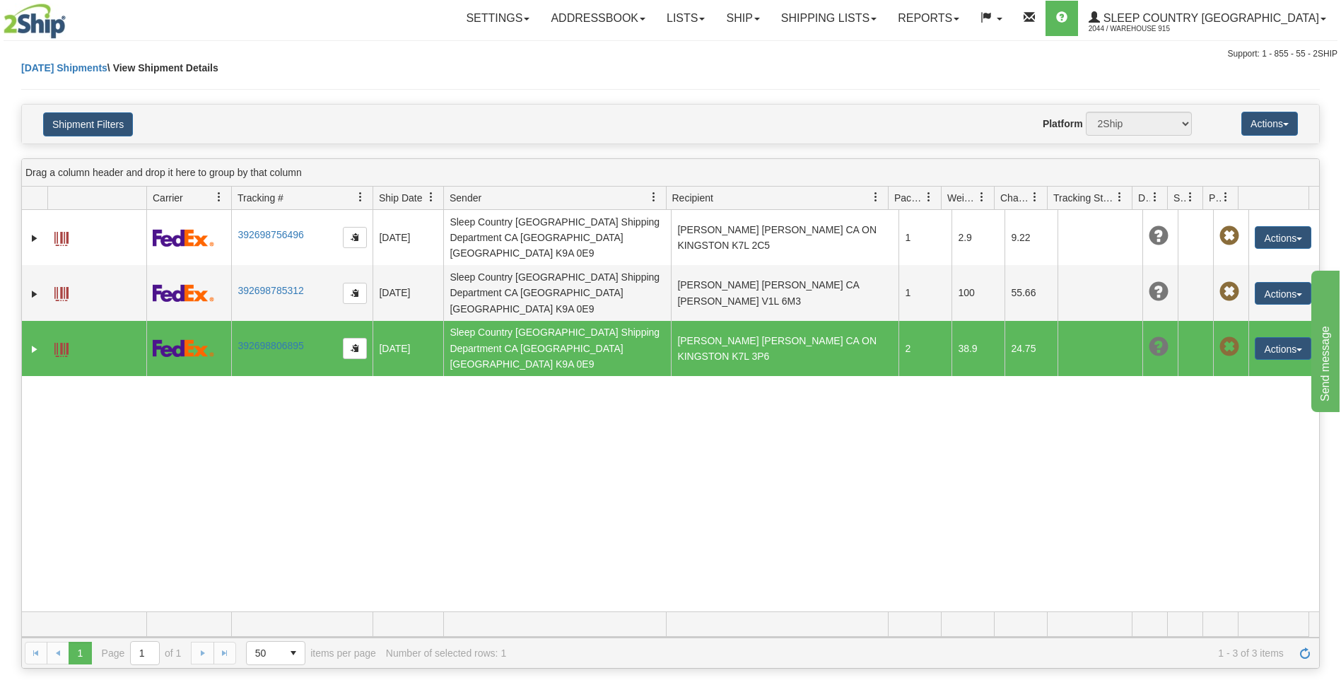
click at [767, 321] on td "[PERSON_NAME] [PERSON_NAME] CA ON KINGSTON K7L 3P6" at bounding box center [785, 348] width 228 height 55
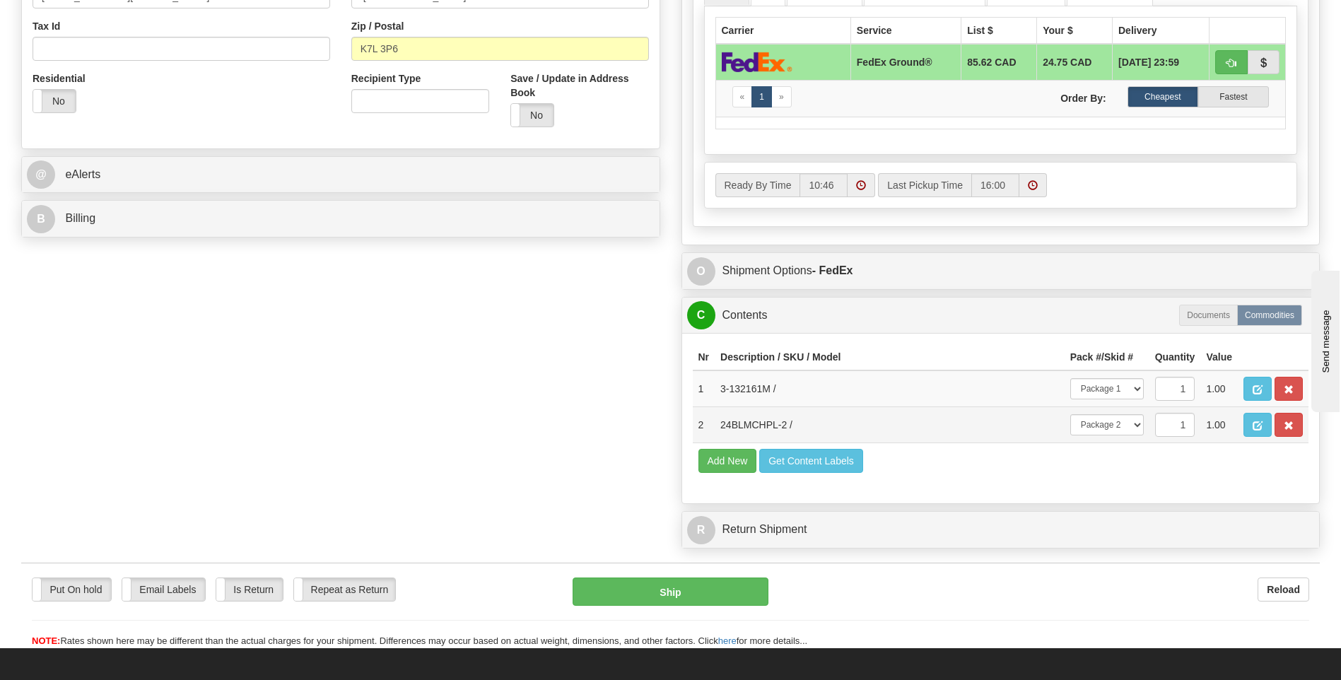
scroll to position [495, 0]
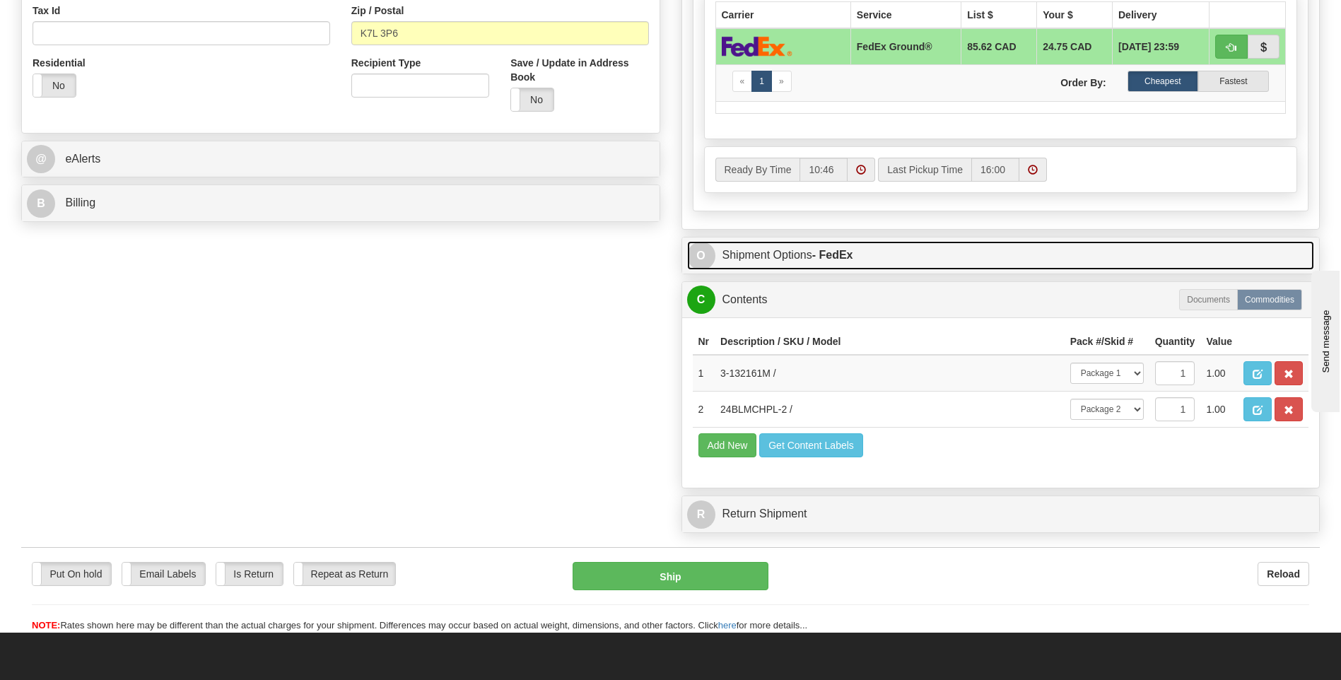
click at [737, 249] on link "O Shipment Options - FedEx" at bounding box center [1001, 255] width 628 height 29
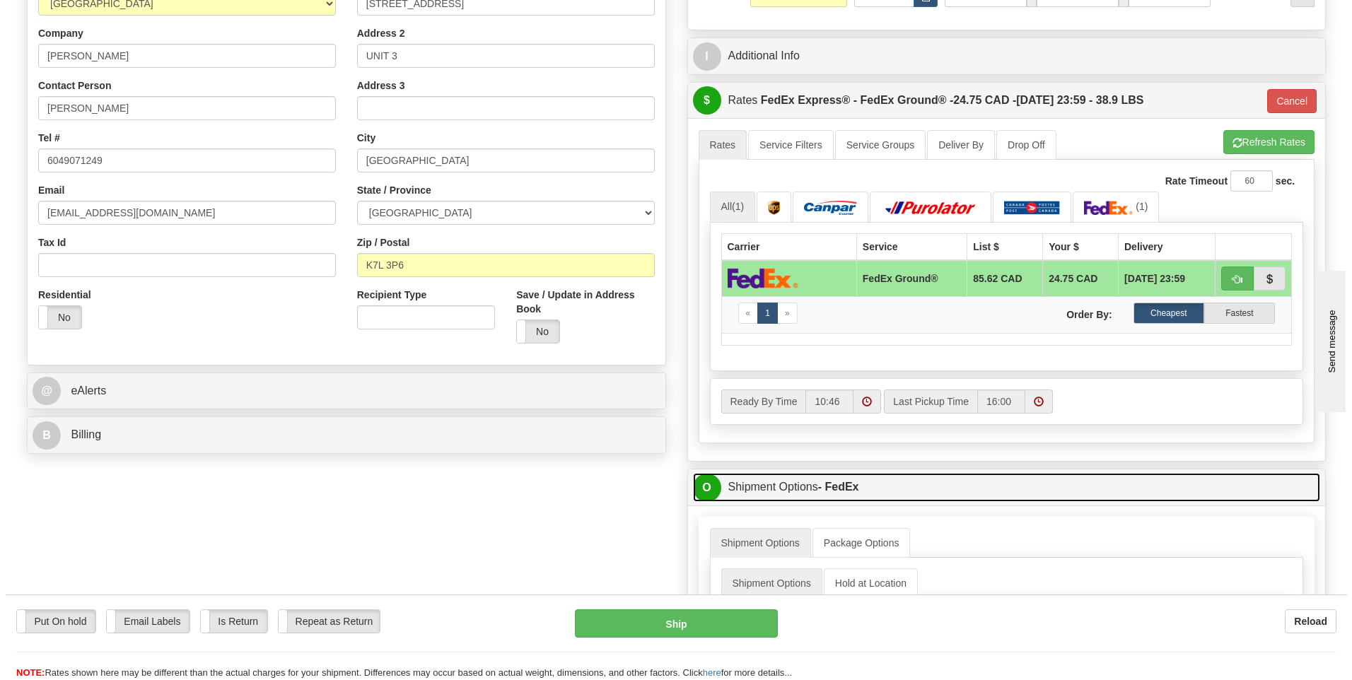
scroll to position [141, 0]
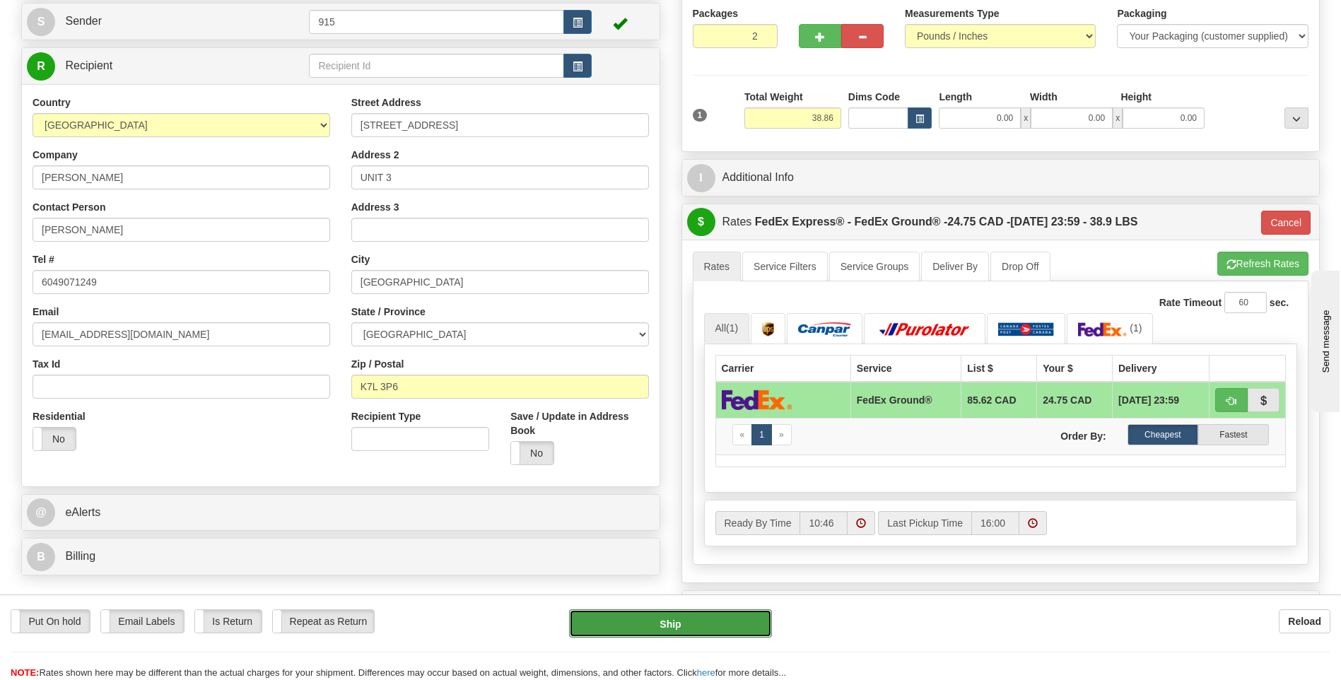
click at [660, 628] on button "Ship" at bounding box center [670, 623] width 202 height 28
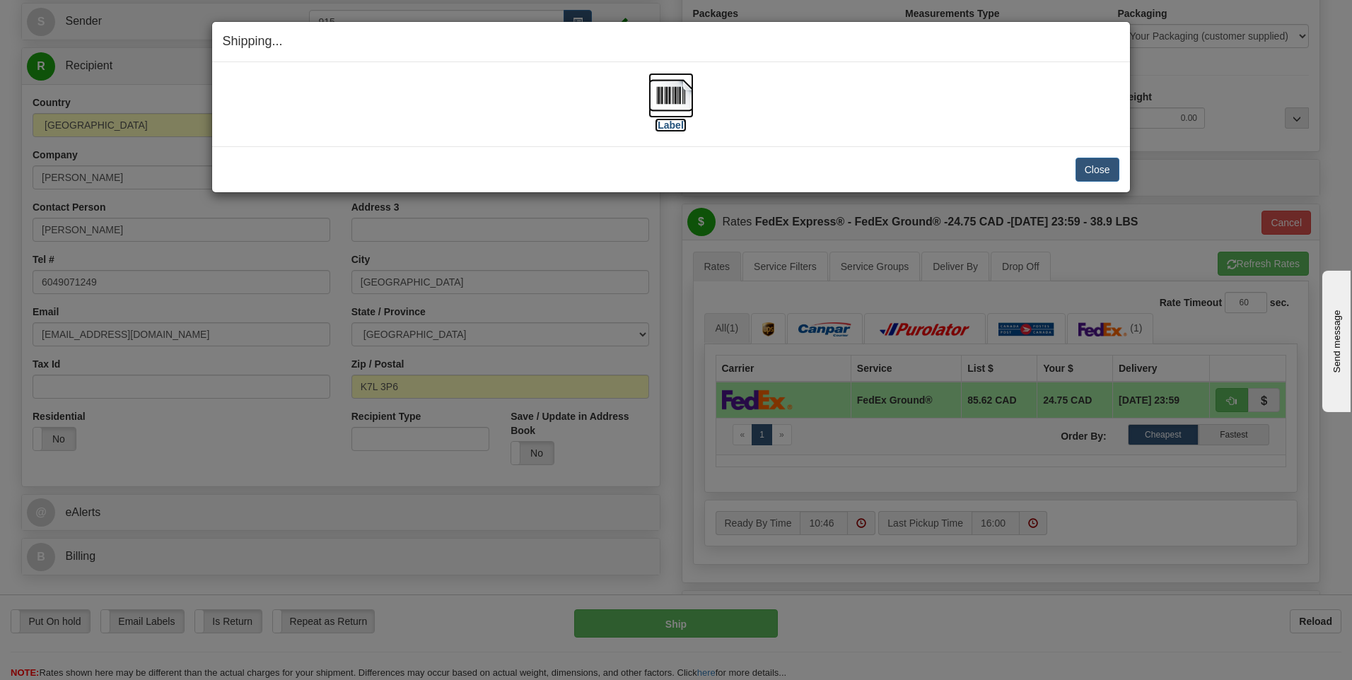
click at [673, 92] on img at bounding box center [670, 95] width 45 height 45
click at [1084, 176] on button "Close" at bounding box center [1097, 170] width 44 height 24
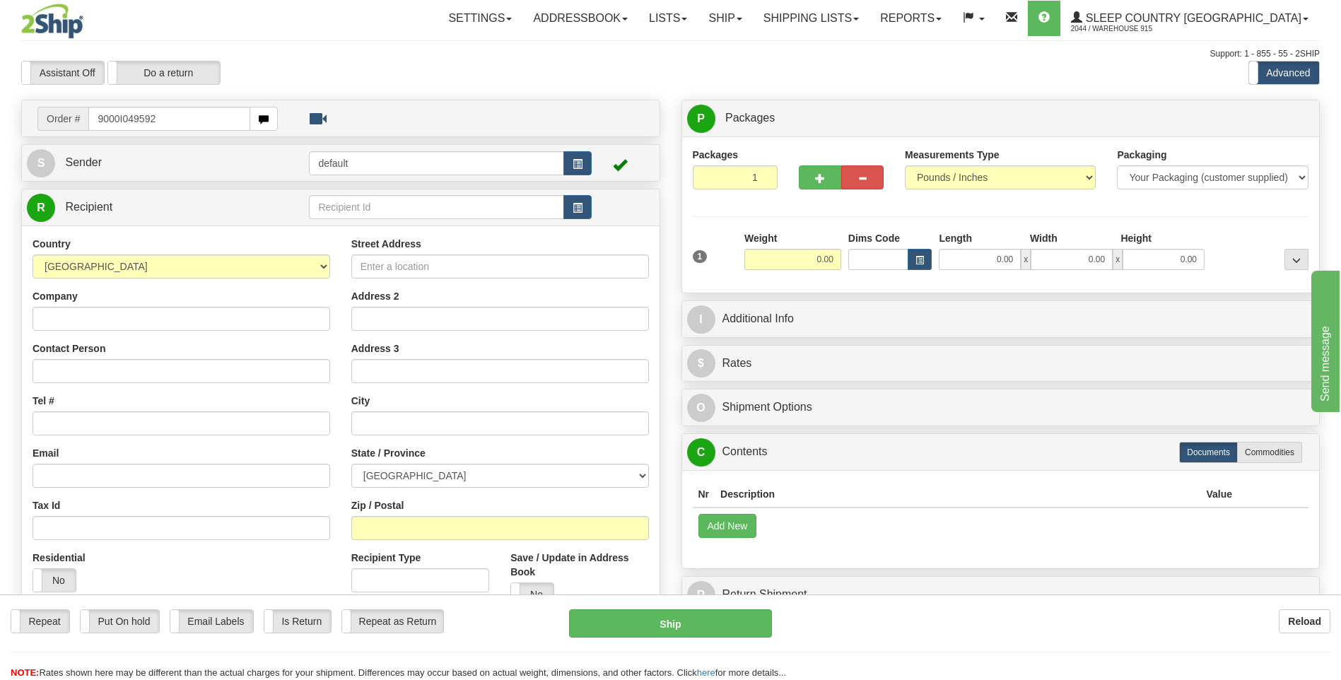
type input "9000I049592"
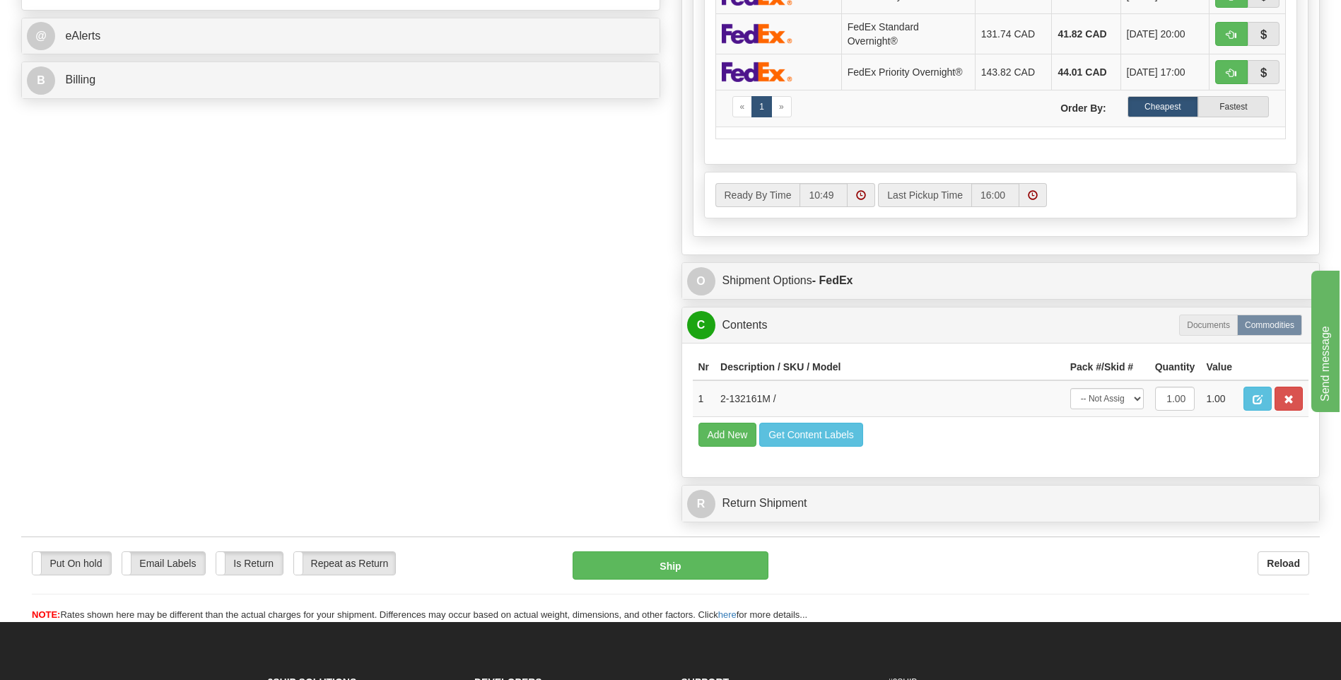
scroll to position [636, 0]
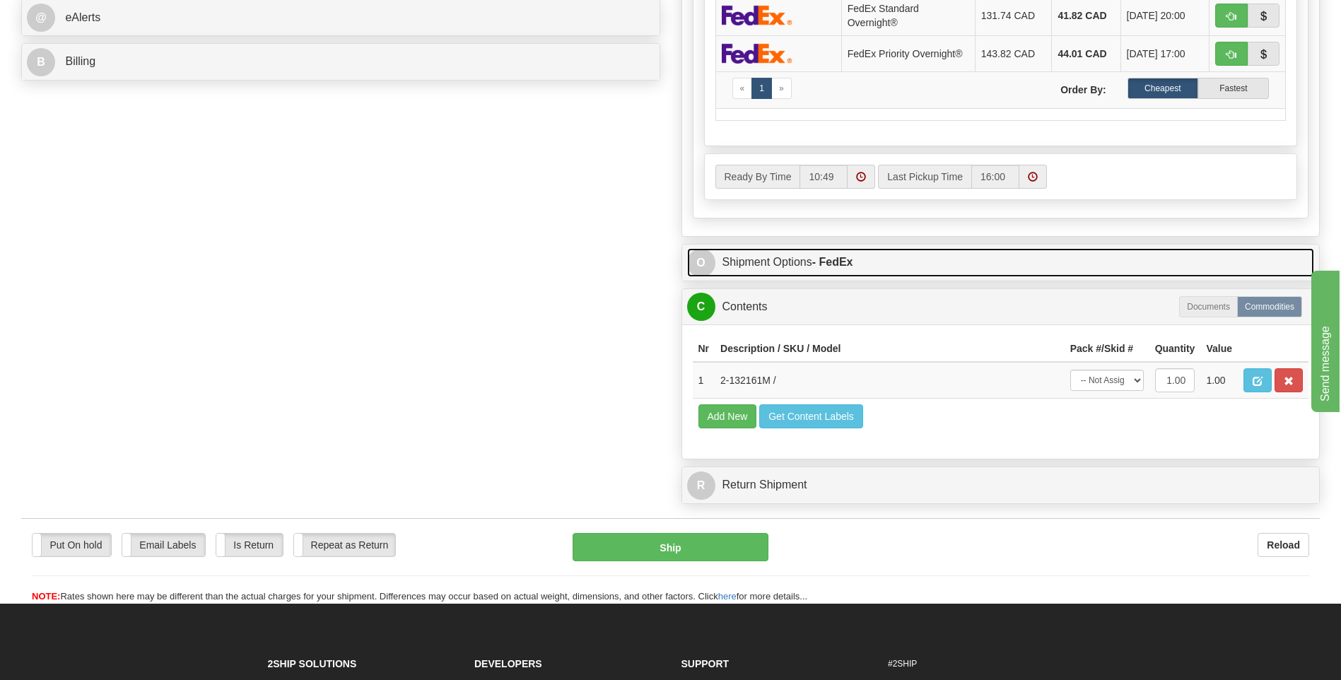
click at [756, 260] on link "O Shipment Options - FedEx" at bounding box center [1001, 262] width 628 height 29
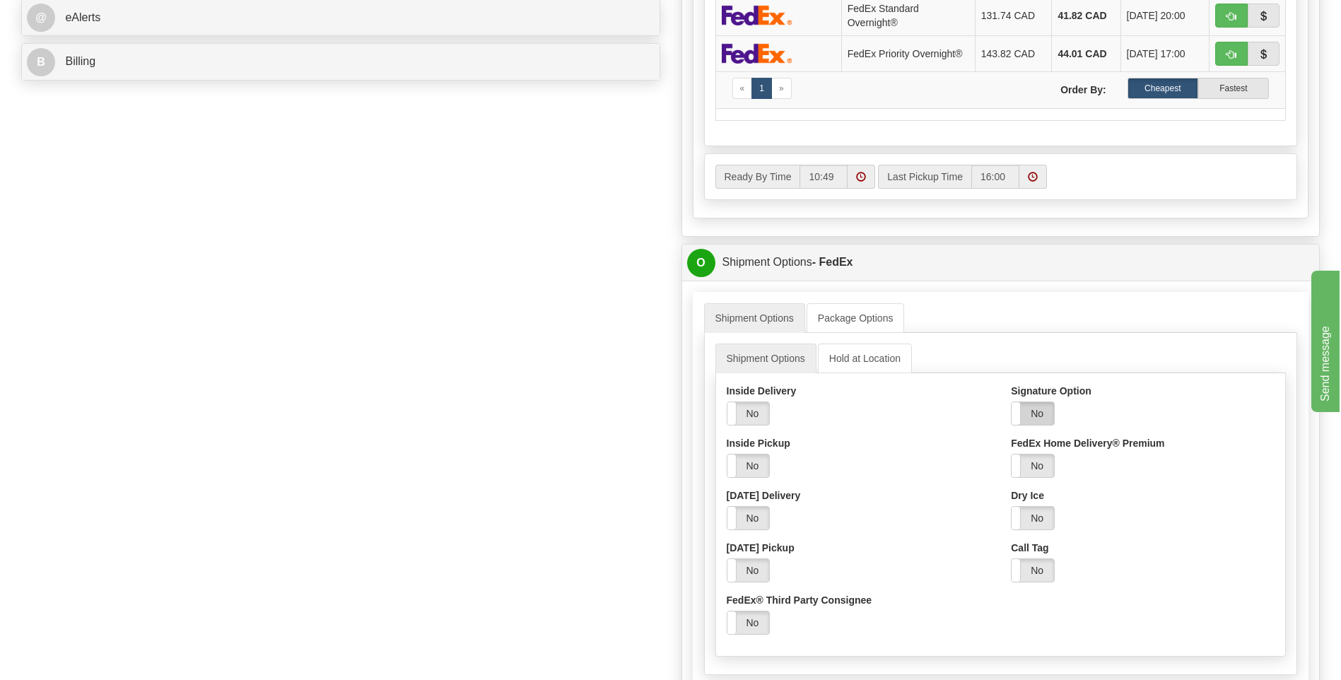
click at [1024, 420] on label "No" at bounding box center [1033, 413] width 42 height 23
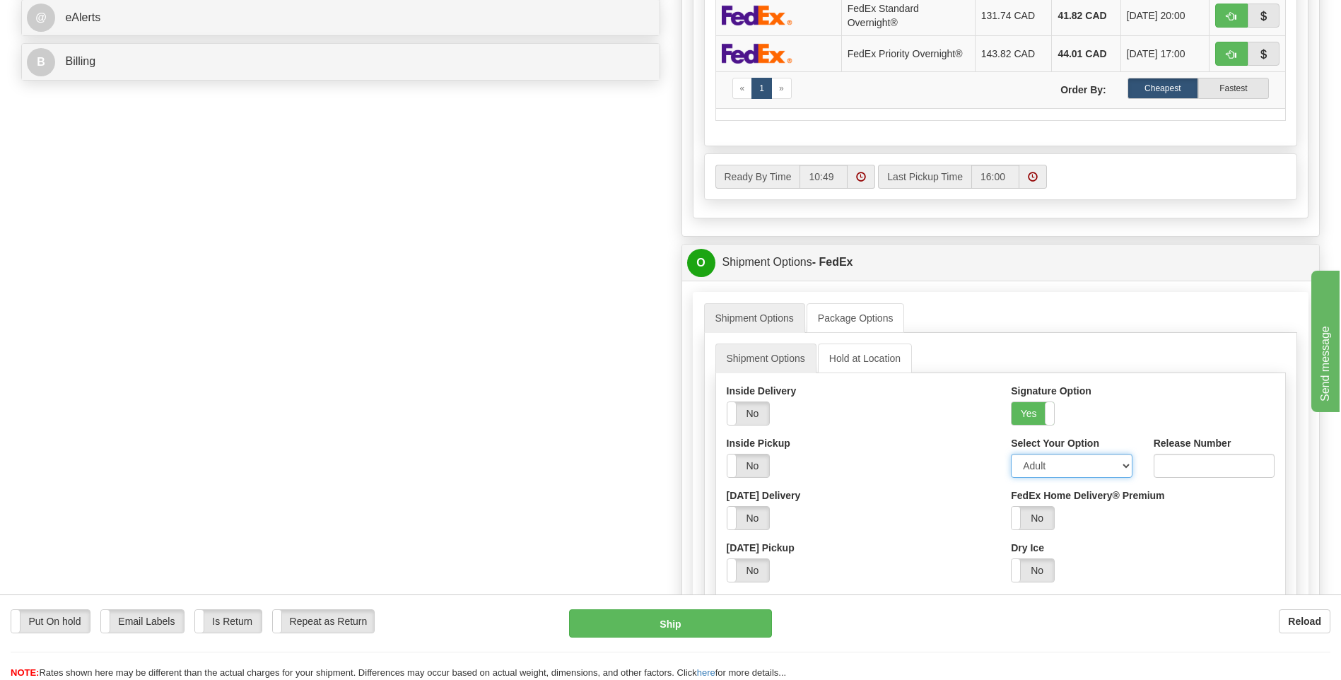
drag, startPoint x: 1125, startPoint y: 470, endPoint x: 1107, endPoint y: 467, distance: 18.6
click at [1125, 470] on select "Adult Direct Indirect No Signature Required Service Default" at bounding box center [1071, 466] width 121 height 24
select select "2"
click at [1011, 454] on select "Adult Direct Indirect No Signature Required Service Default" at bounding box center [1071, 466] width 121 height 24
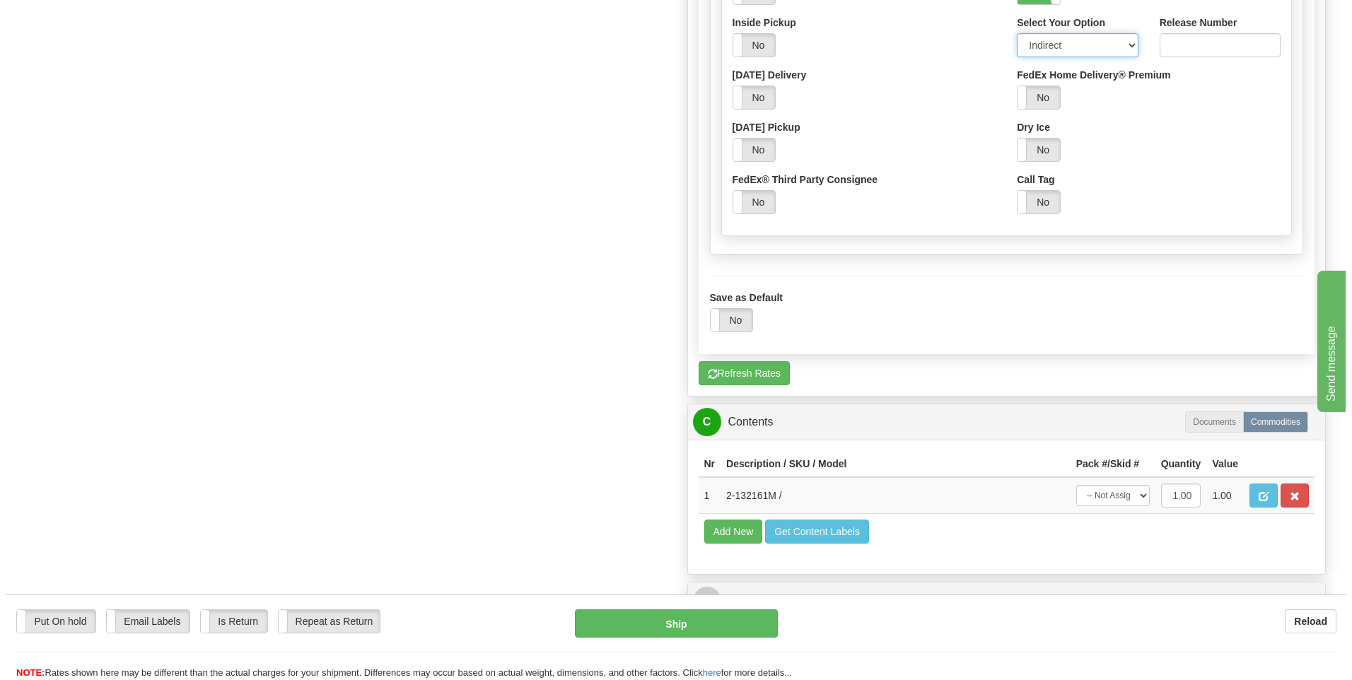
scroll to position [1060, 0]
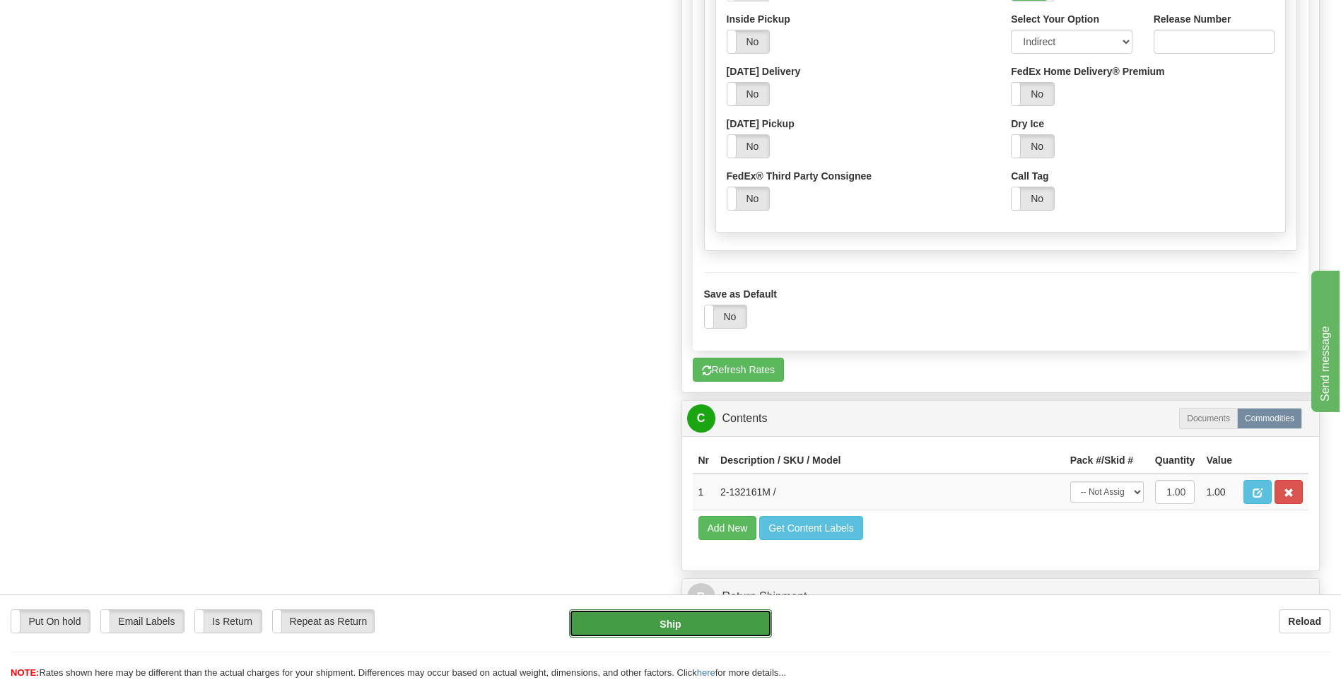
click at [655, 623] on button "Ship" at bounding box center [670, 623] width 202 height 28
type input "92"
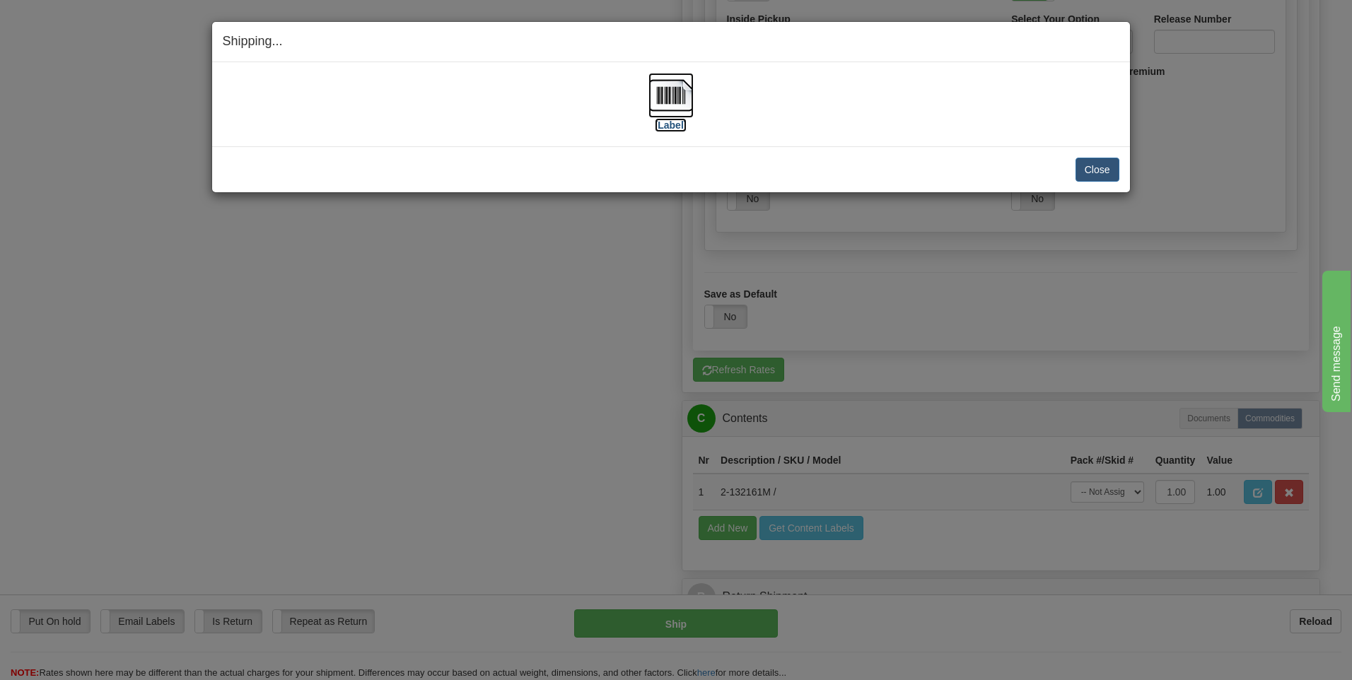
click at [673, 95] on img at bounding box center [670, 95] width 45 height 45
click at [1085, 163] on button "Close" at bounding box center [1097, 170] width 44 height 24
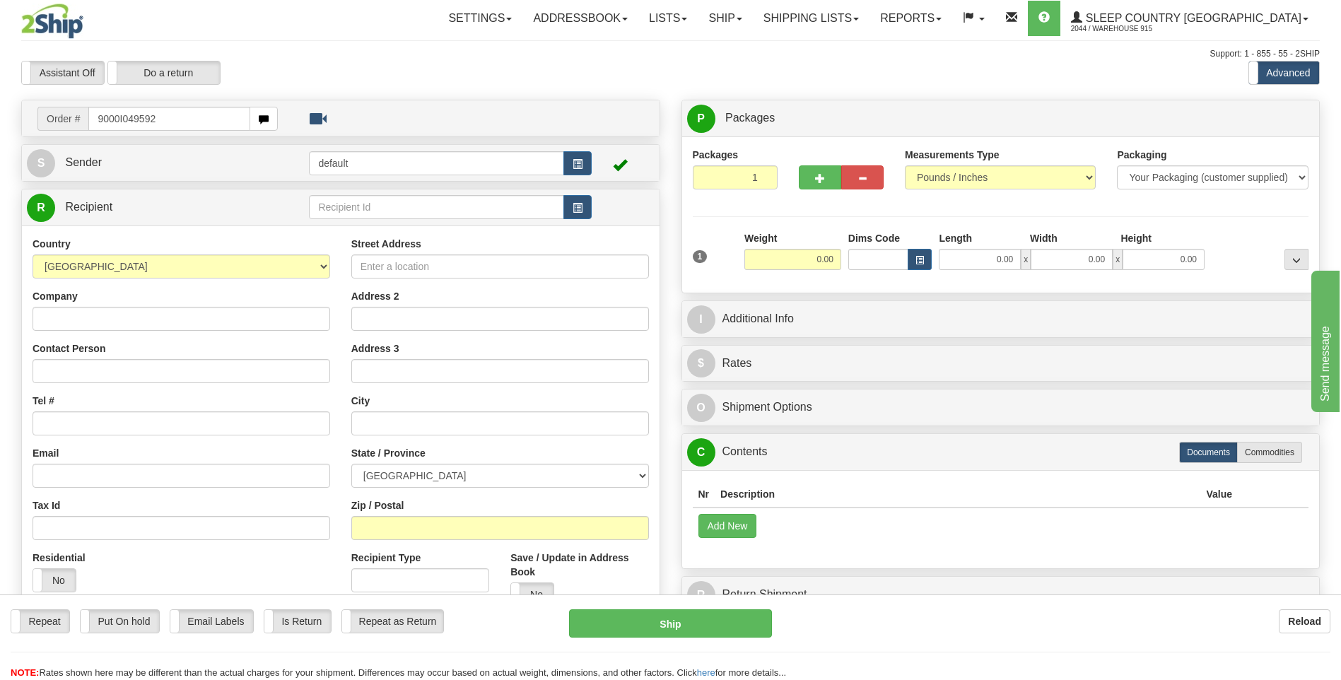
type input "9000I049592"
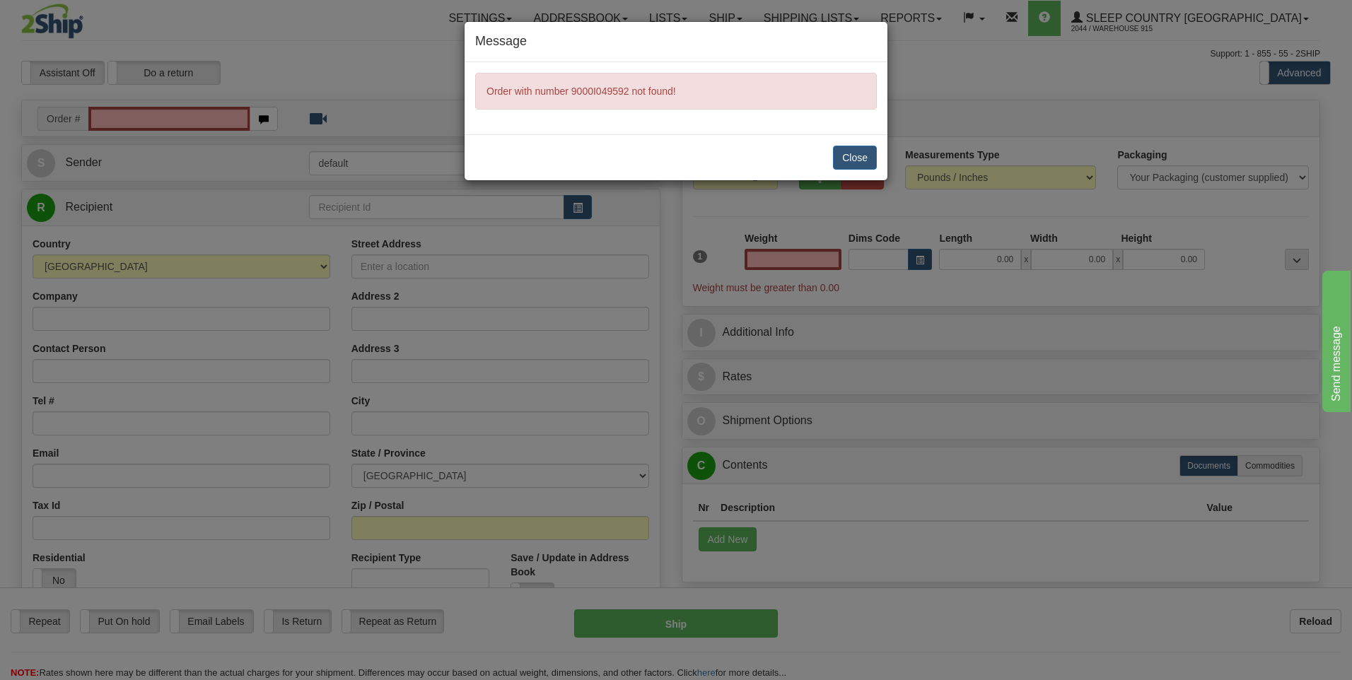
type input "0.00"
click at [867, 153] on button "Close" at bounding box center [855, 158] width 44 height 24
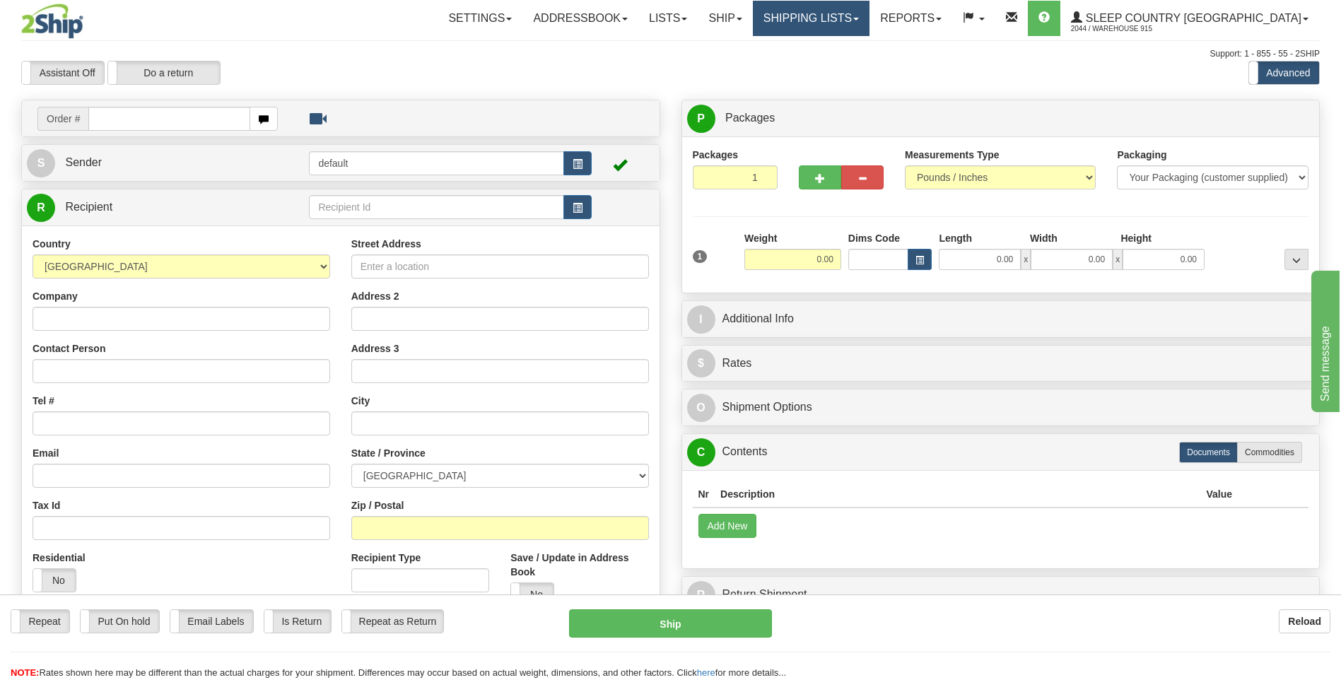
drag, startPoint x: 901, startPoint y: 18, endPoint x: 838, endPoint y: 24, distance: 62.5
click at [838, 24] on link "Shipping lists" at bounding box center [811, 18] width 117 height 35
click at [843, 18] on link "Shipping lists" at bounding box center [811, 18] width 117 height 35
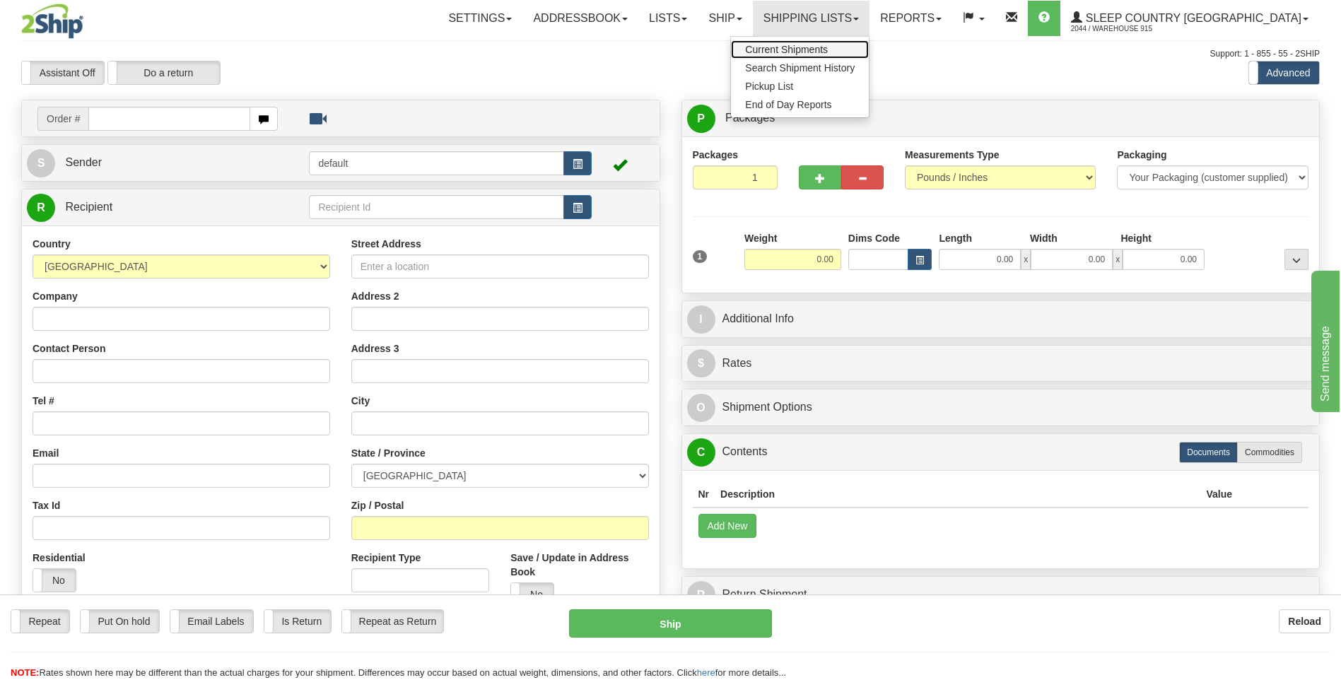
click at [828, 50] on span "Current Shipments" at bounding box center [786, 49] width 83 height 11
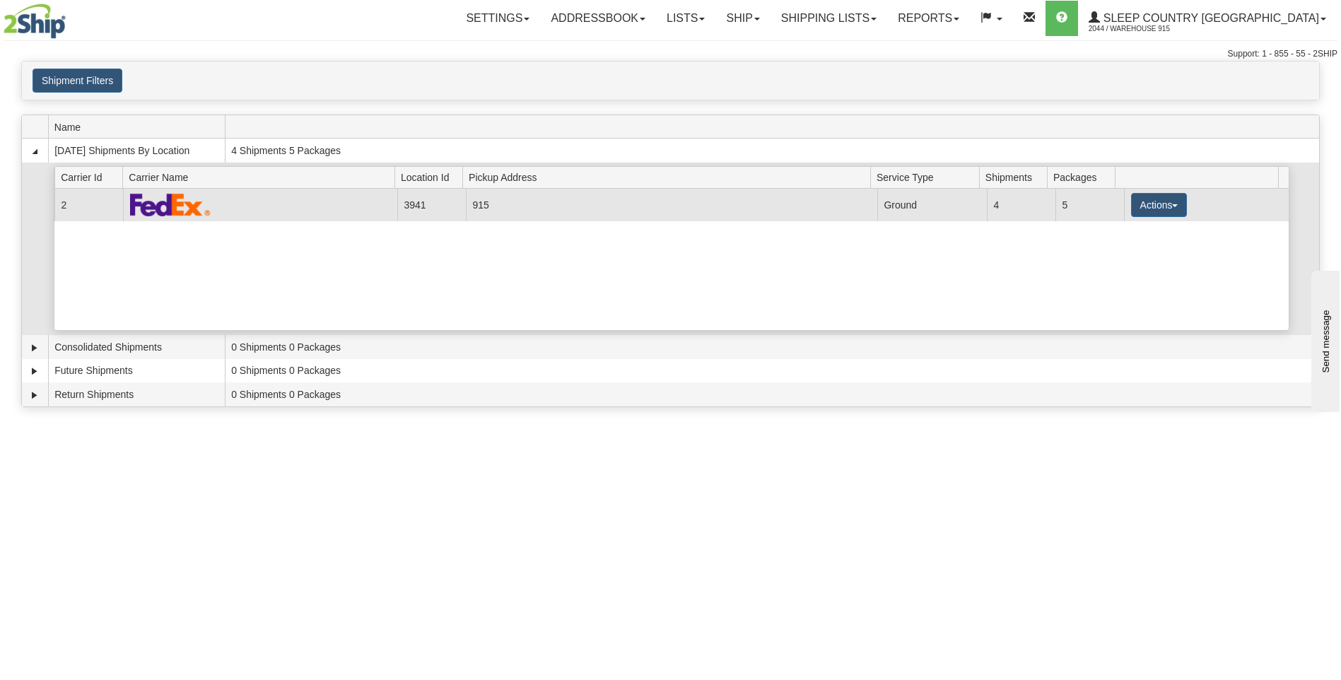
drag, startPoint x: 1183, startPoint y: 213, endPoint x: 1170, endPoint y: 212, distance: 13.5
click at [1183, 212] on td "Actions Details Close Pickup Zip Print" at bounding box center [1206, 205] width 165 height 32
click at [1172, 207] on span "button" at bounding box center [1175, 205] width 6 height 3
click at [1172, 205] on span "button" at bounding box center [1175, 205] width 6 height 3
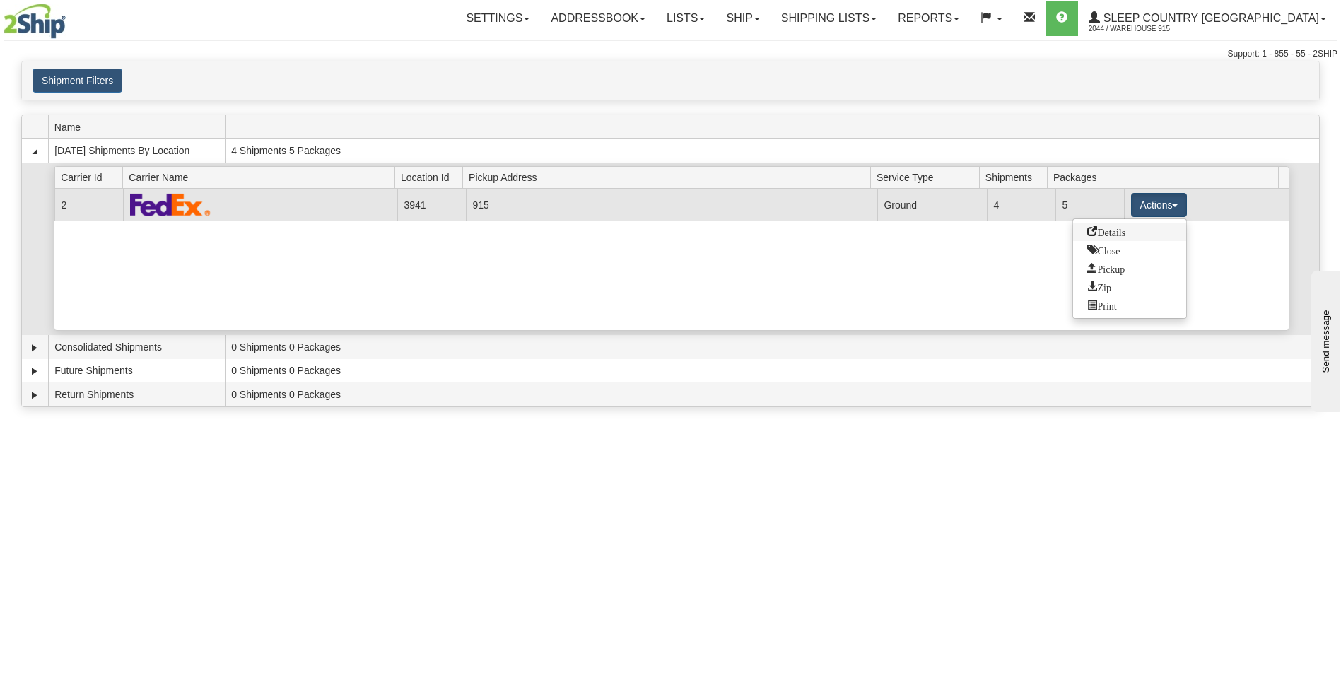
click at [1109, 232] on span "Details" at bounding box center [1106, 231] width 38 height 10
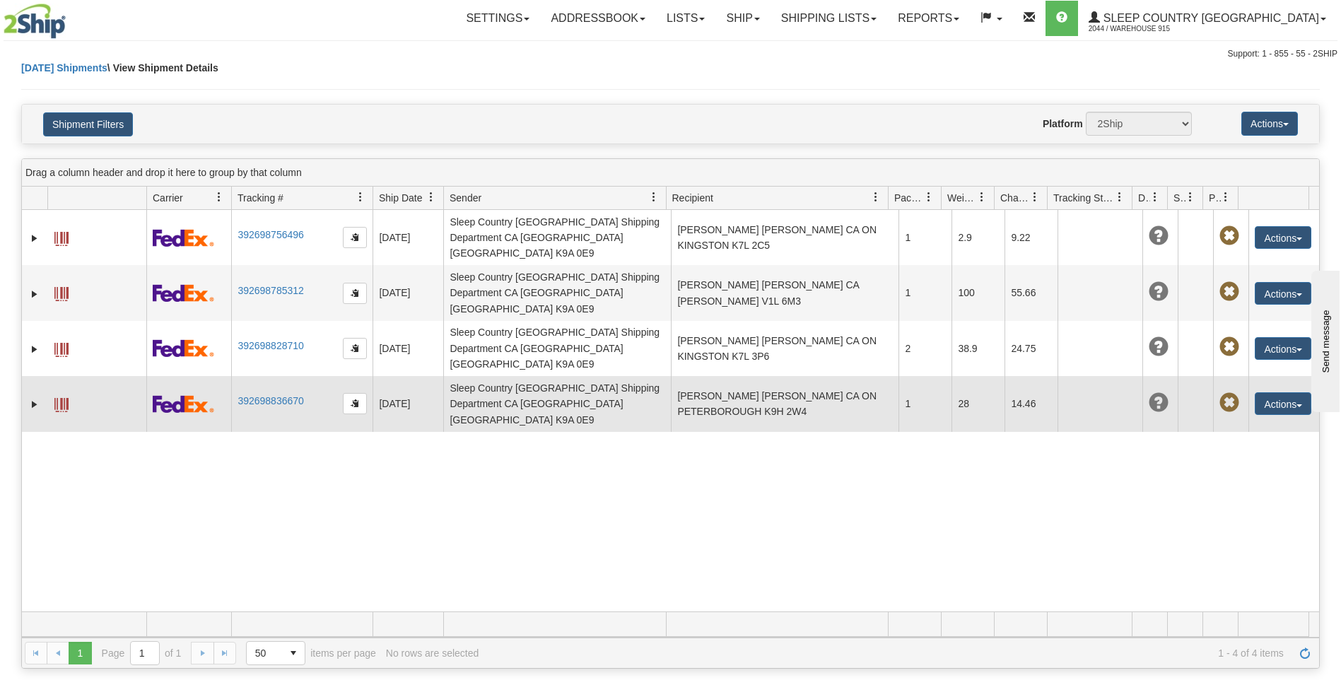
click at [698, 376] on td "[PERSON_NAME] [PERSON_NAME] CA ON PETERBOROUGH K9H 2W4" at bounding box center [785, 403] width 228 height 55
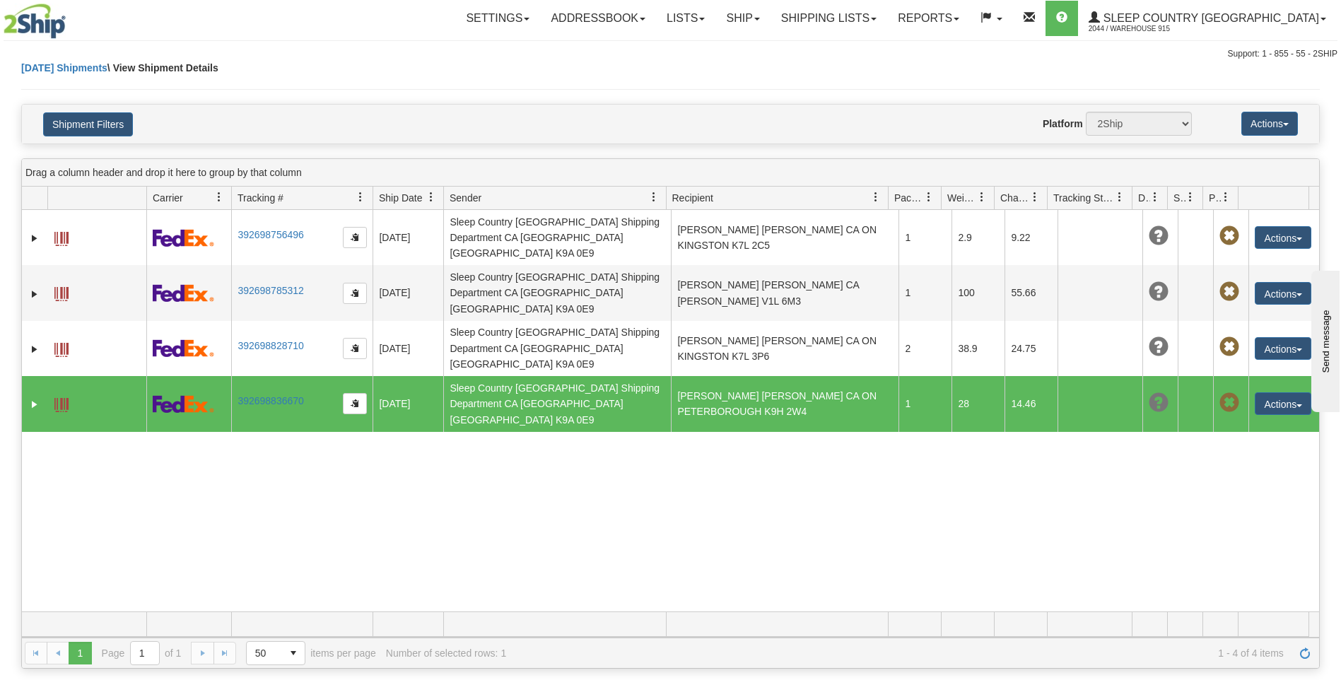
click at [698, 376] on td "[PERSON_NAME] [PERSON_NAME] CA ON PETERBOROUGH K9H 2W4" at bounding box center [785, 403] width 228 height 55
click at [1287, 392] on button "Actions" at bounding box center [1283, 403] width 57 height 23
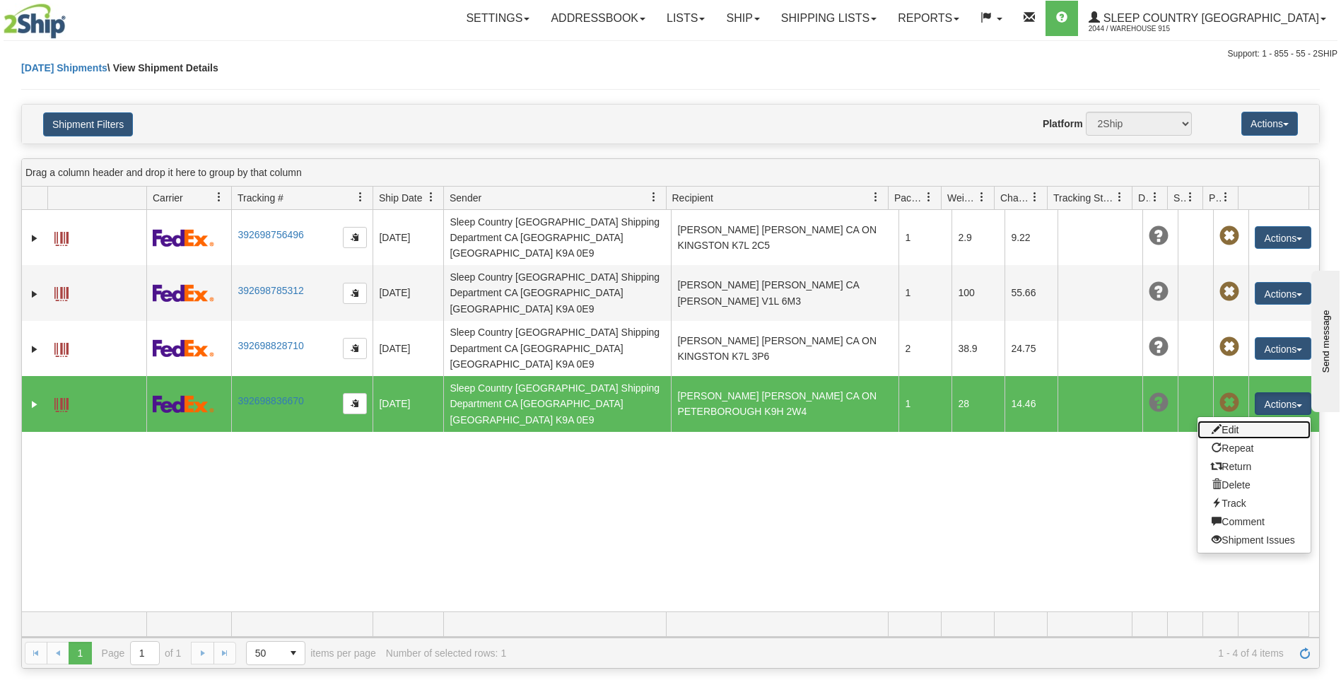
click at [1215, 421] on link "Edit" at bounding box center [1254, 430] width 113 height 18
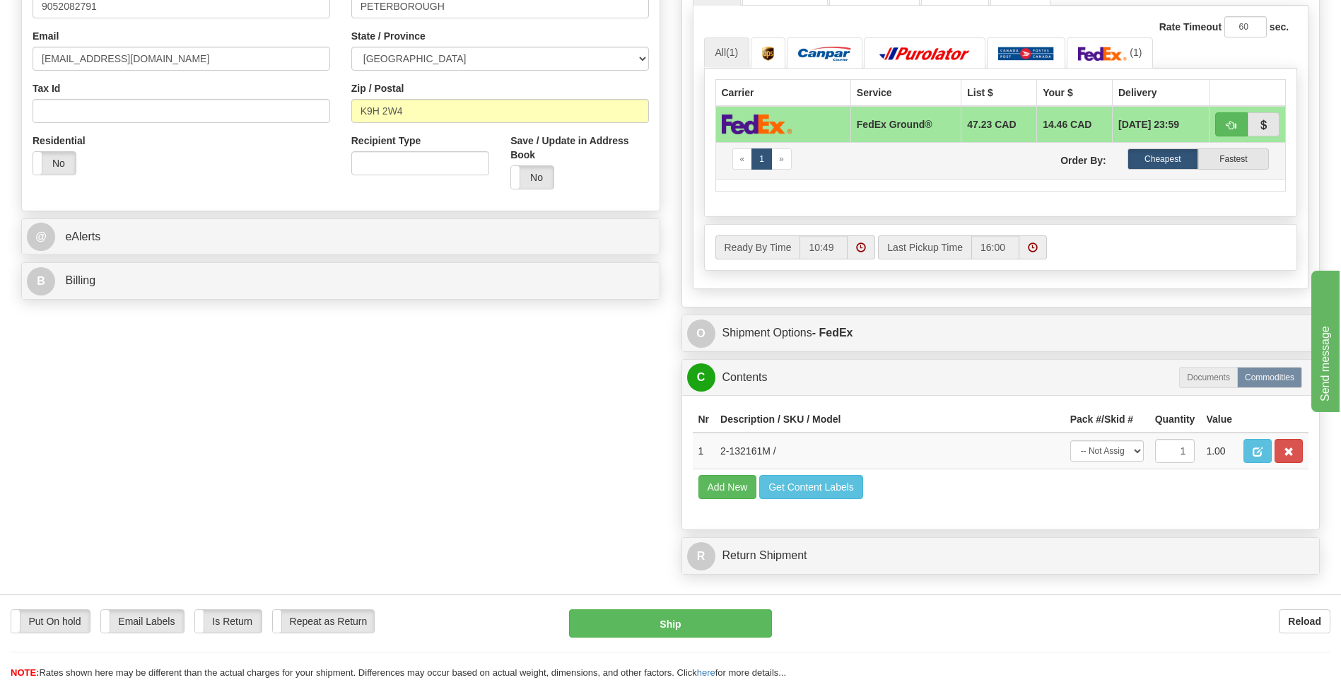
scroll to position [424, 0]
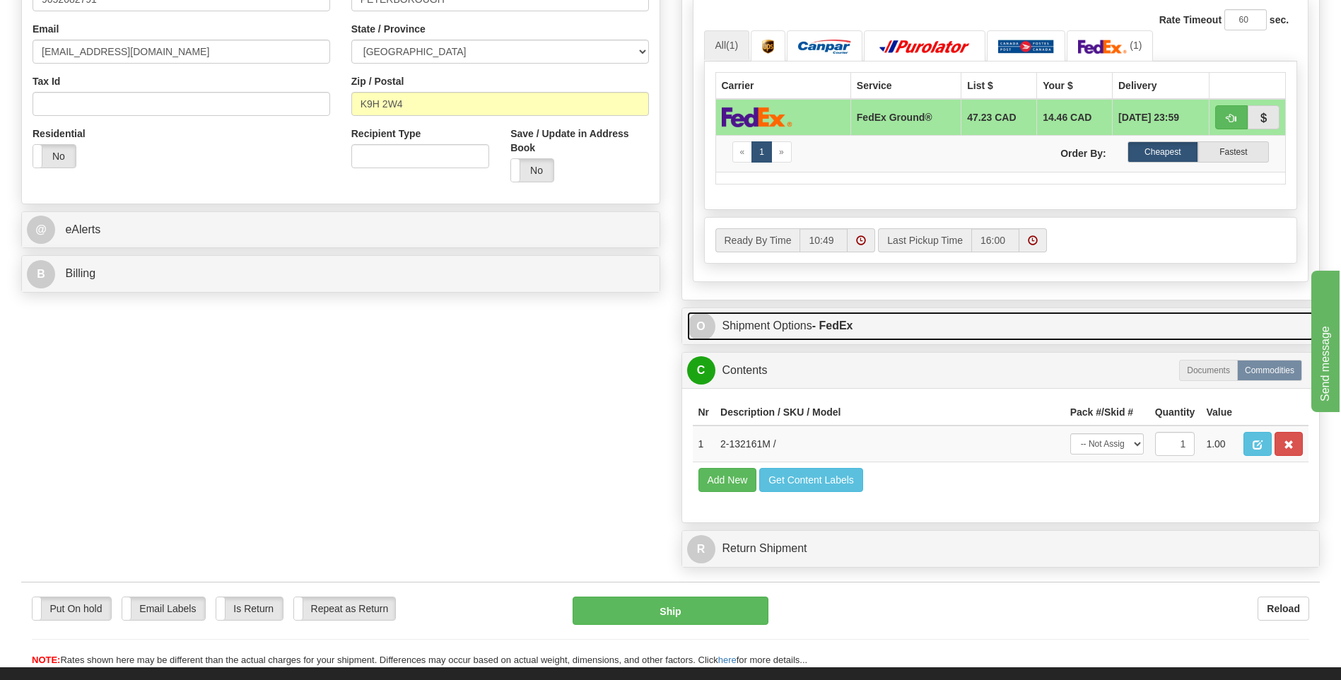
click at [835, 327] on strong "- FedEx" at bounding box center [832, 326] width 41 height 12
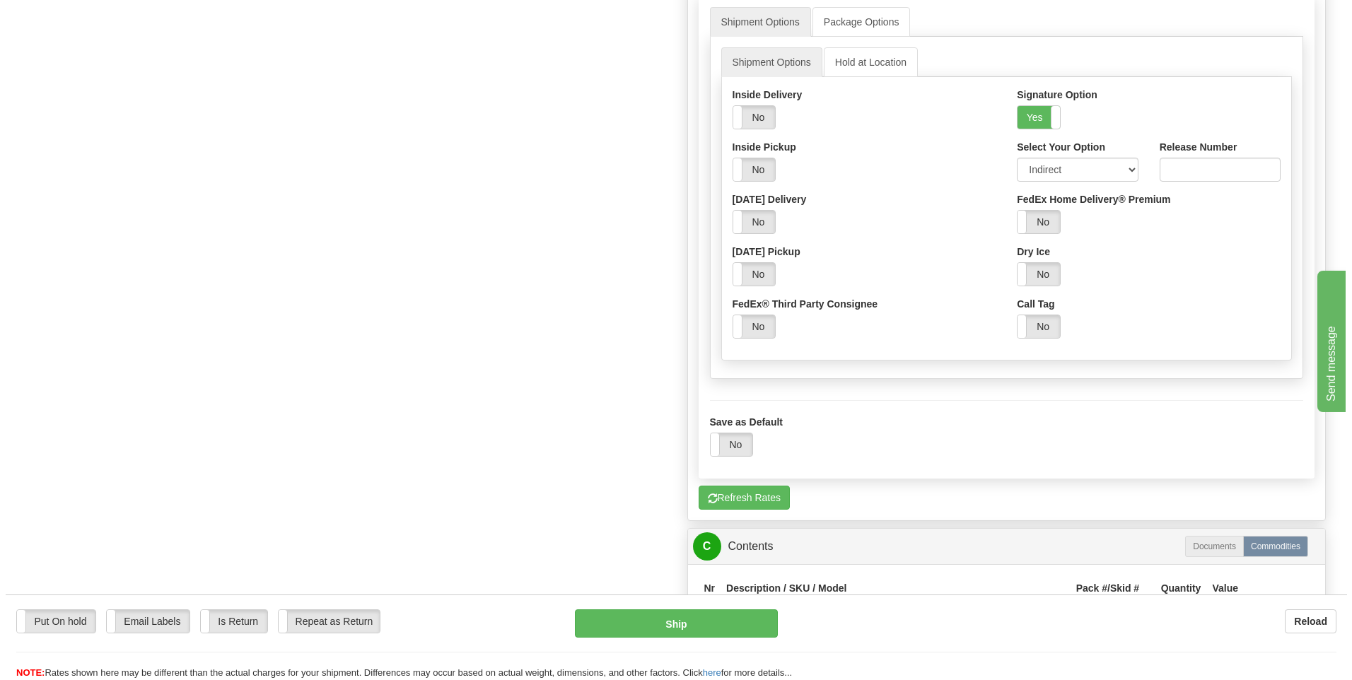
scroll to position [848, 0]
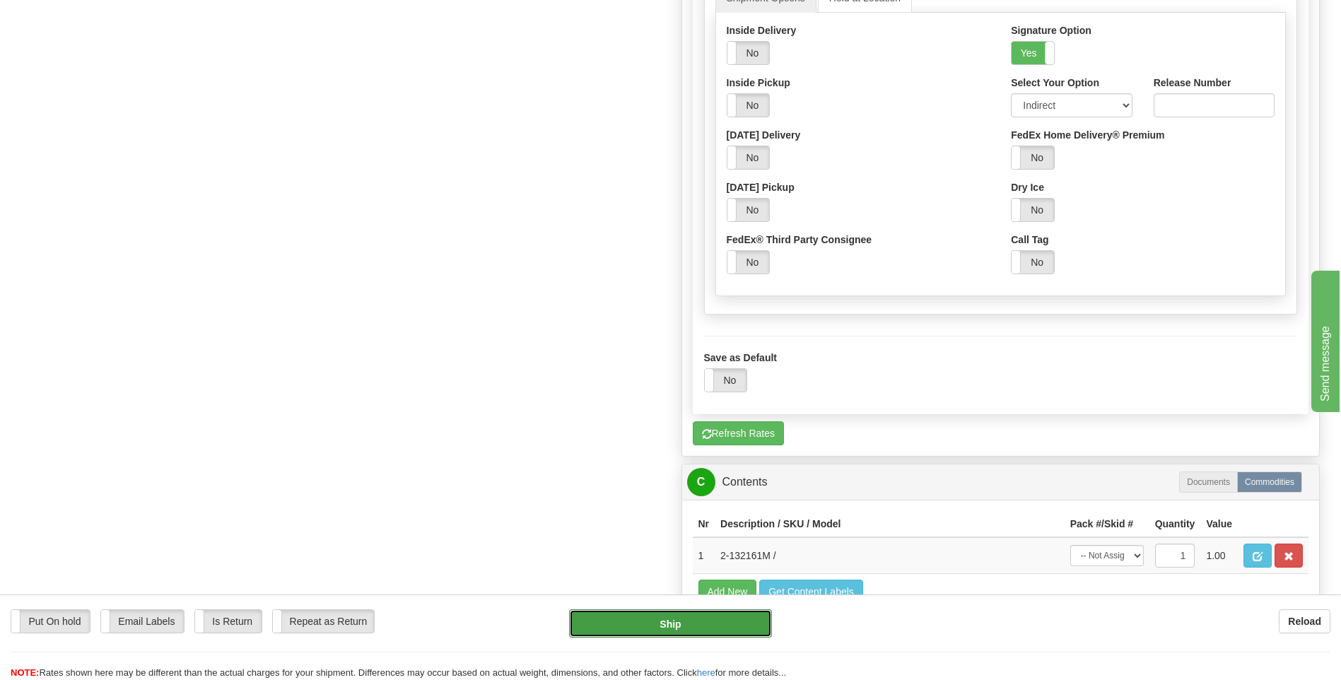
click at [629, 612] on button "Ship" at bounding box center [670, 623] width 202 height 28
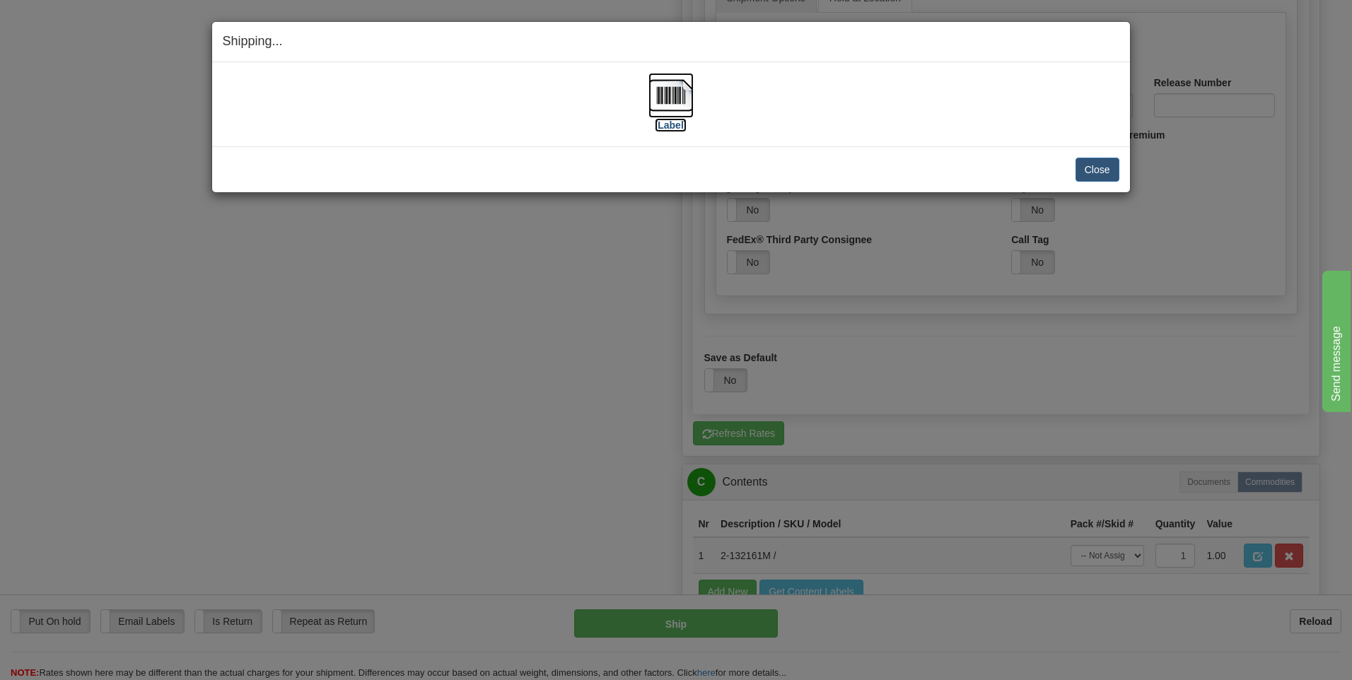
click at [665, 99] on img at bounding box center [670, 95] width 45 height 45
click at [1111, 174] on button "Close" at bounding box center [1097, 170] width 44 height 24
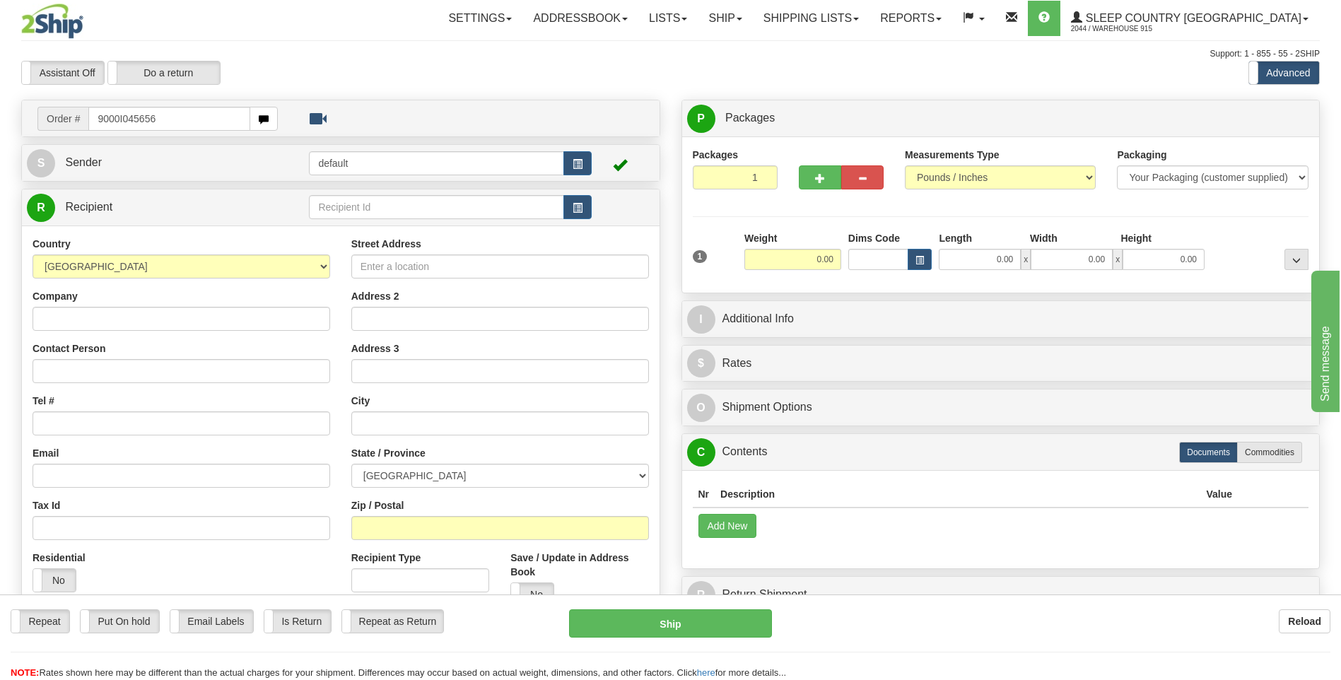
type input "9000I045656"
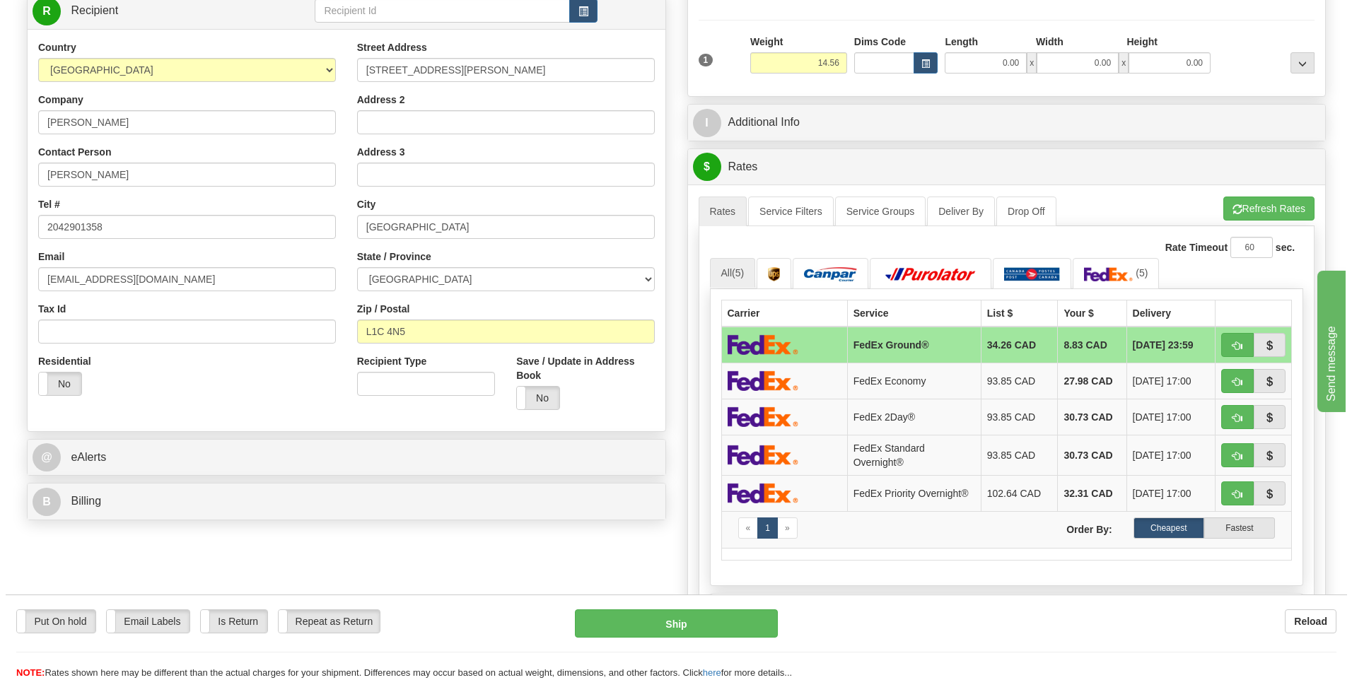
scroll to position [212, 0]
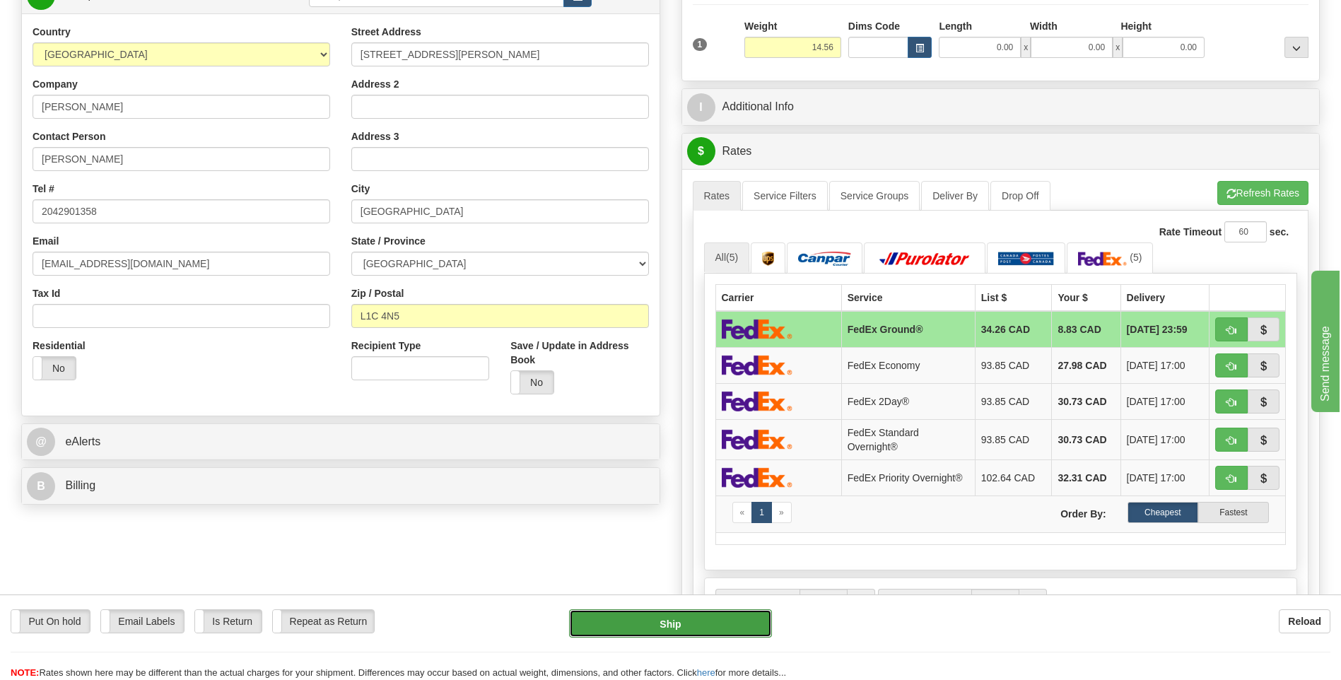
click at [661, 626] on button "Ship" at bounding box center [670, 623] width 202 height 28
type input "92"
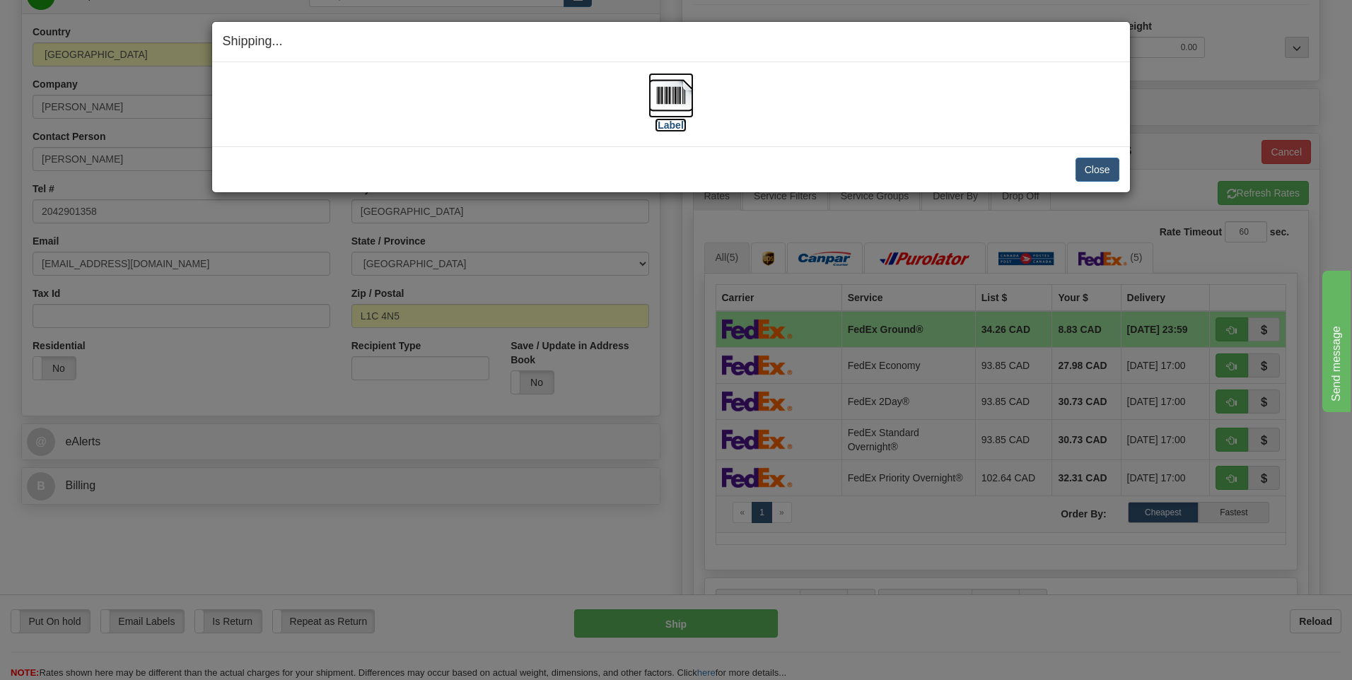
click at [664, 100] on img at bounding box center [670, 95] width 45 height 45
click at [1084, 164] on button "Close" at bounding box center [1097, 170] width 44 height 24
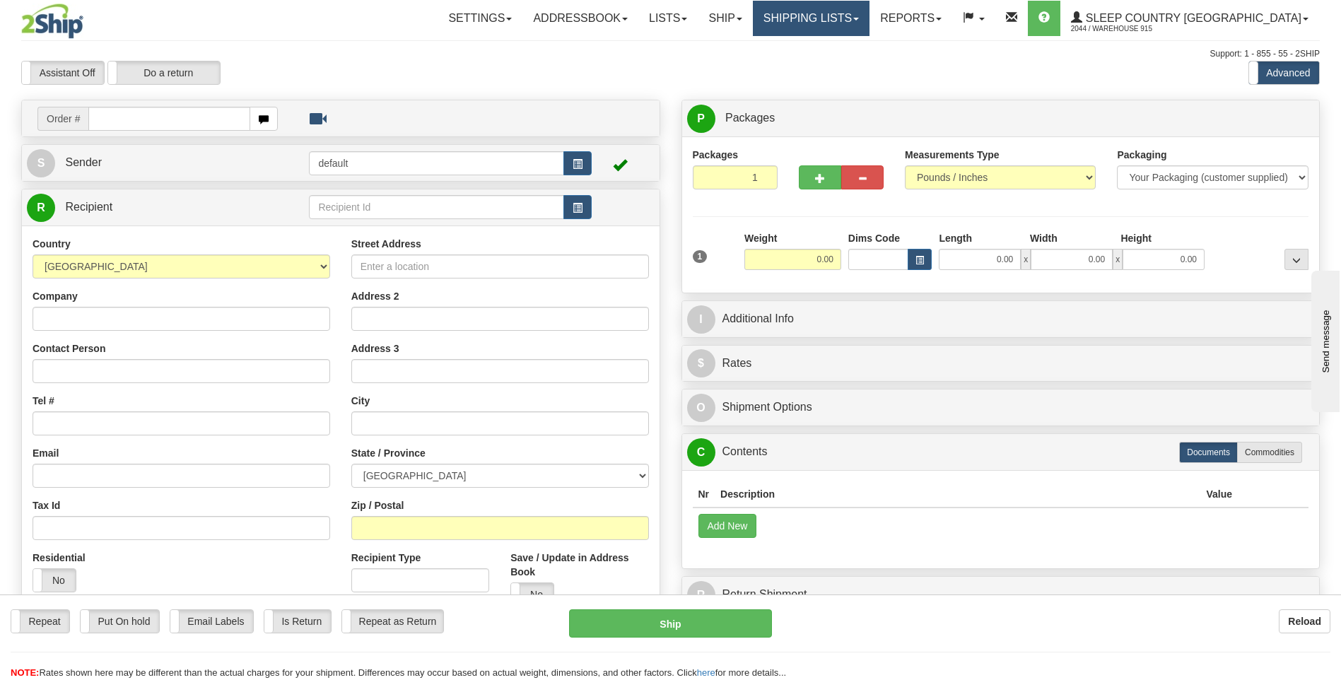
click at [870, 18] on link "Shipping lists" at bounding box center [811, 18] width 117 height 35
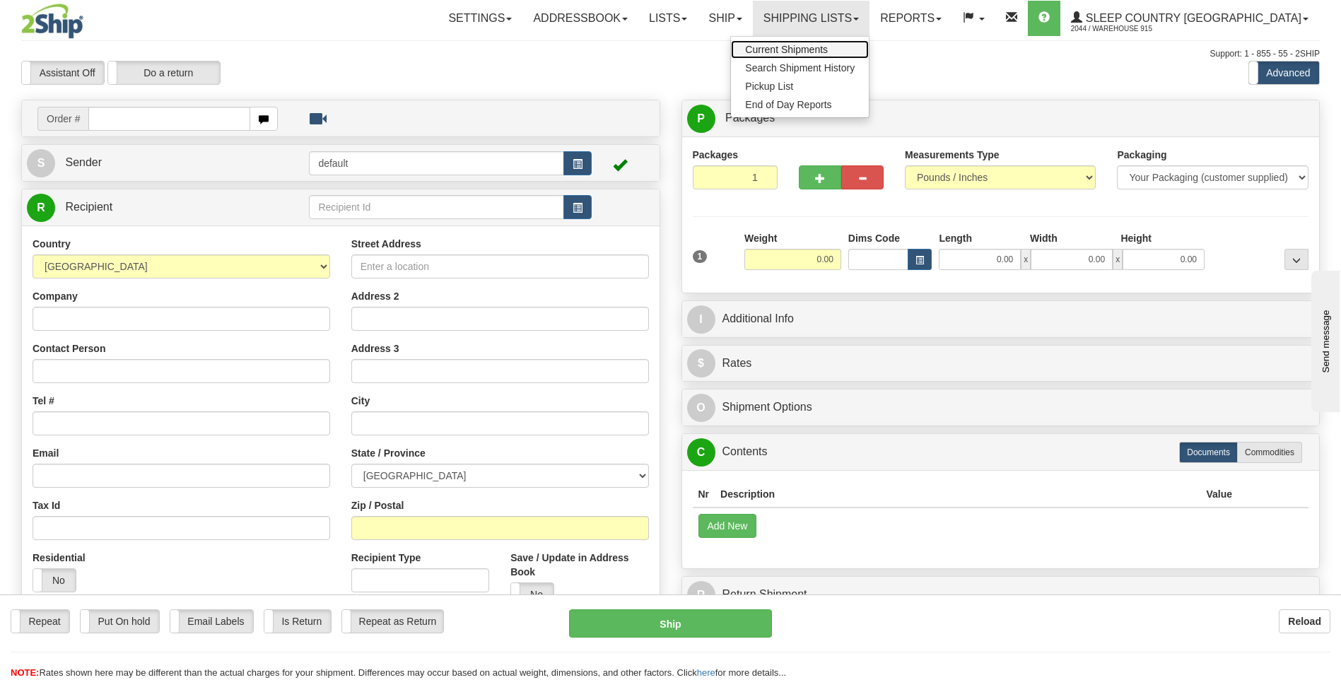
click at [828, 49] on span "Current Shipments" at bounding box center [786, 49] width 83 height 11
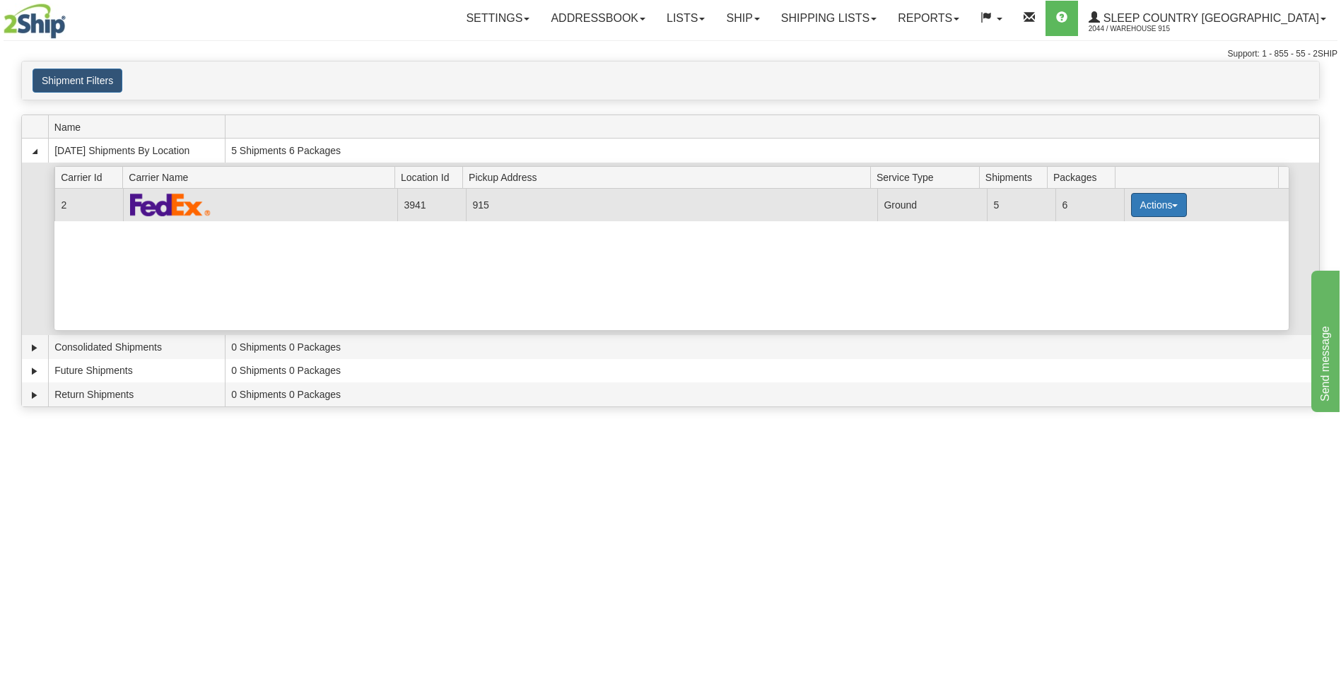
click at [1136, 204] on button "Actions" at bounding box center [1159, 205] width 57 height 24
click at [1104, 233] on span "Details" at bounding box center [1106, 231] width 38 height 10
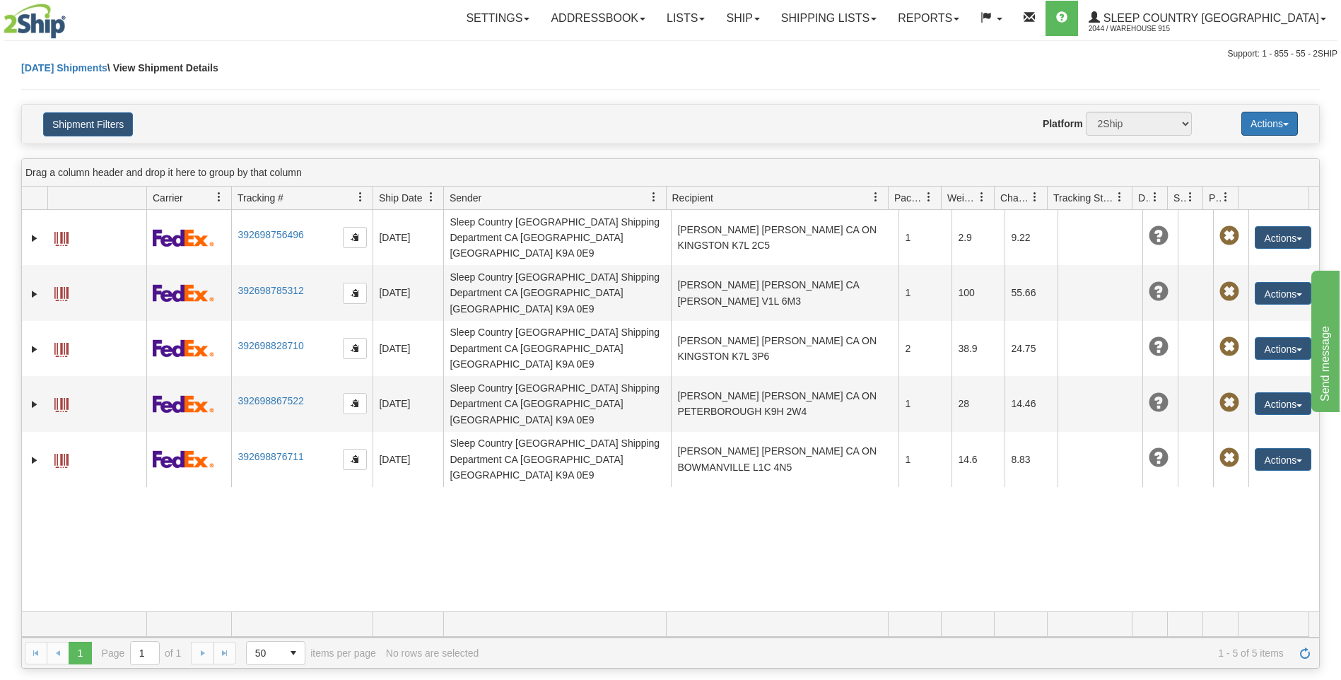
click at [1253, 124] on button "Actions" at bounding box center [1269, 124] width 57 height 24
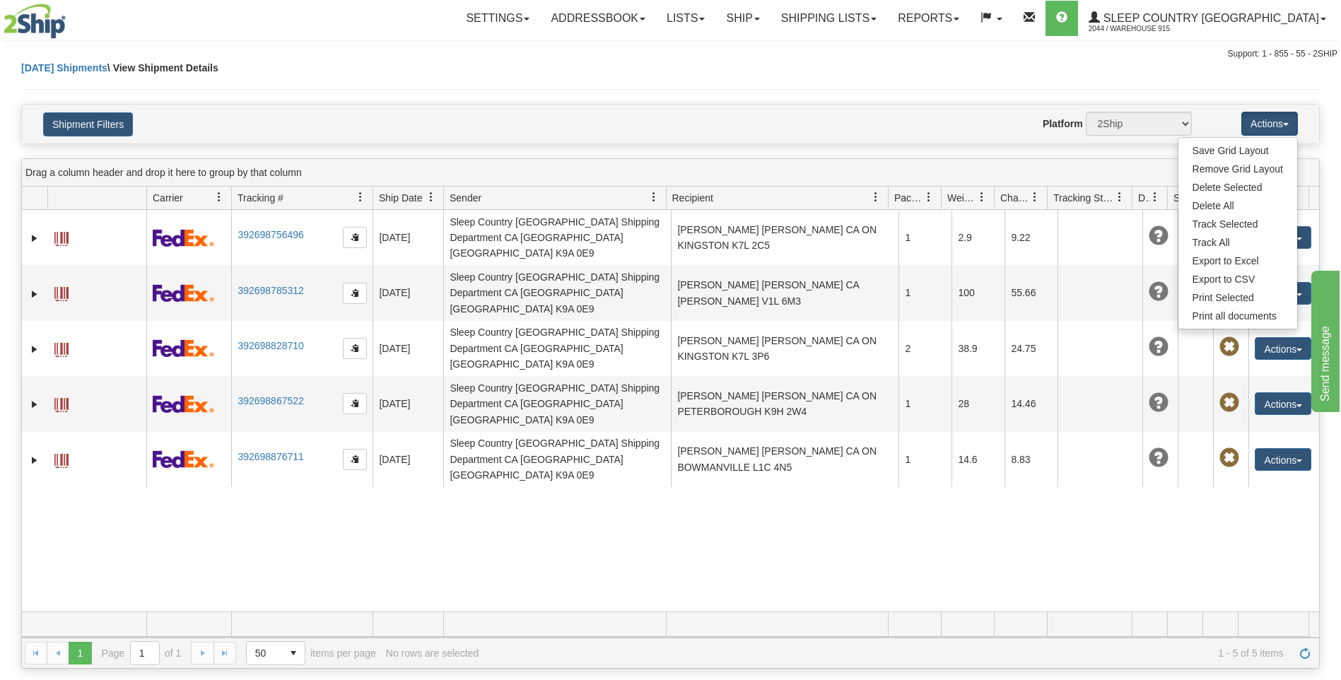
click at [815, 84] on div "[DATE] Shipments \ View Shipment Details" at bounding box center [670, 82] width 1299 height 43
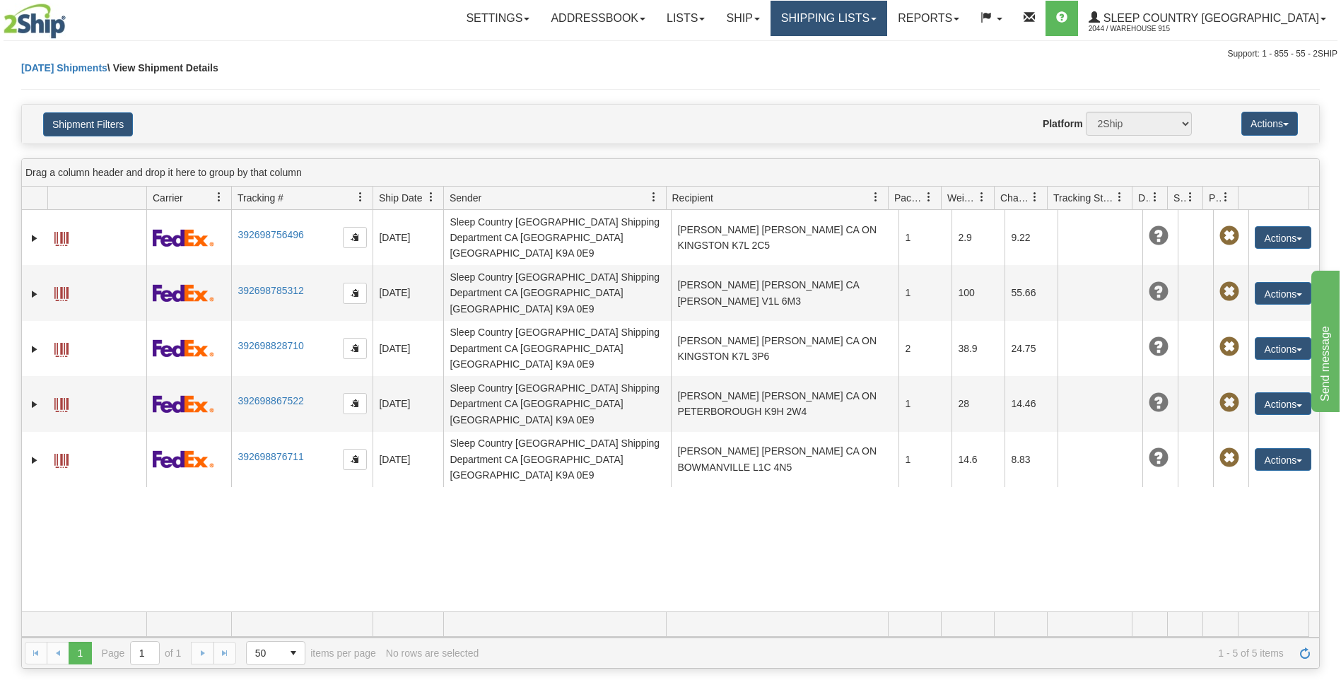
click at [887, 21] on link "Shipping lists" at bounding box center [829, 18] width 117 height 35
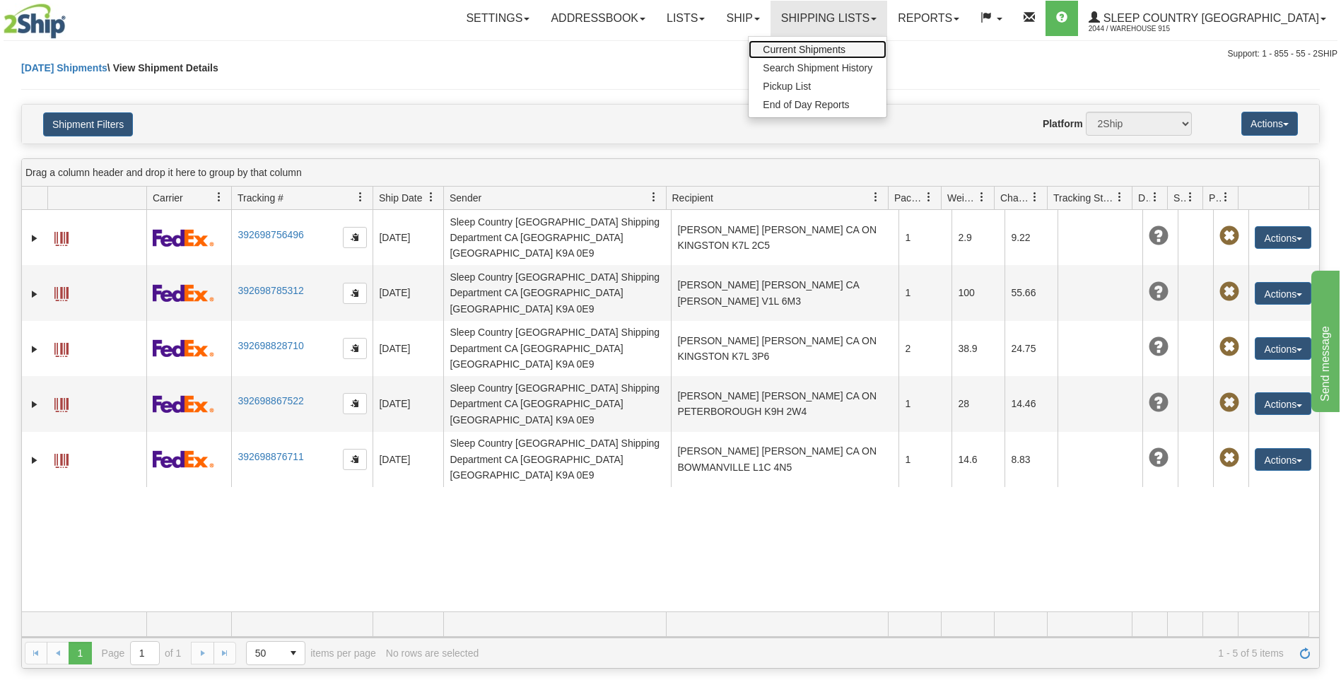
click at [846, 48] on span "Current Shipments" at bounding box center [804, 49] width 83 height 11
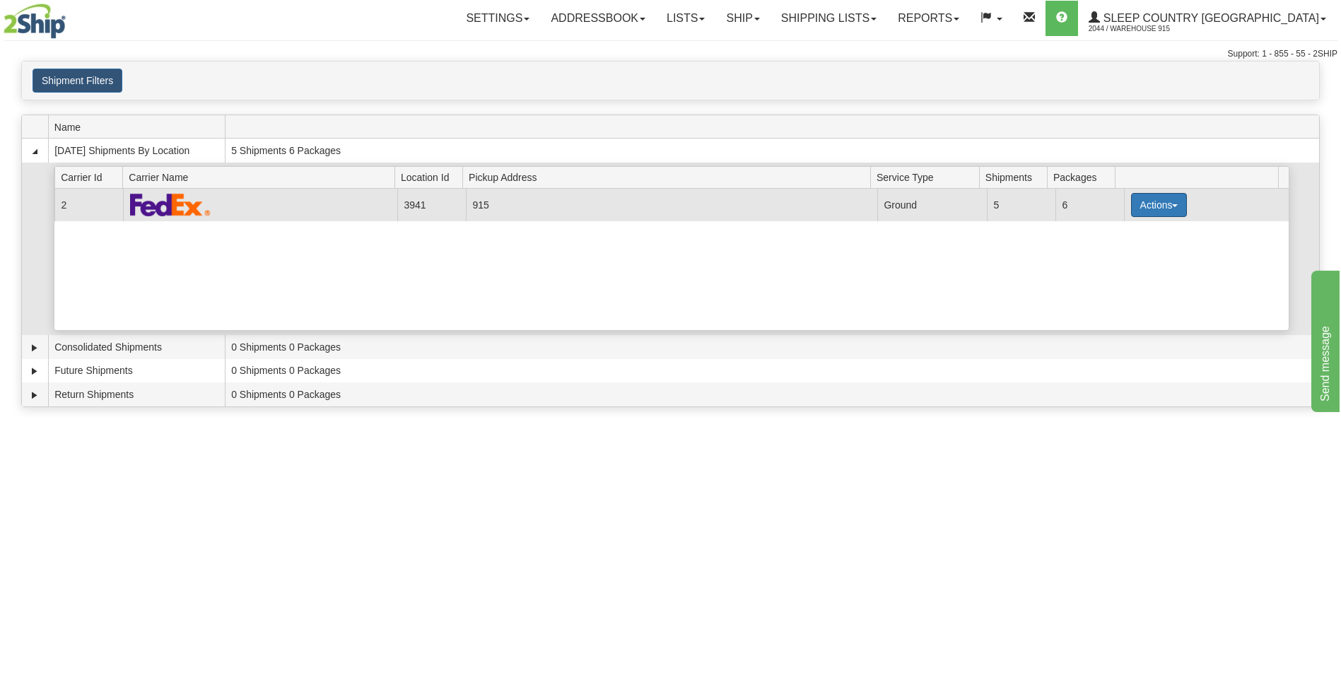
click at [1157, 215] on button "Actions" at bounding box center [1159, 205] width 57 height 24
click at [1108, 252] on span "Close" at bounding box center [1103, 250] width 33 height 10
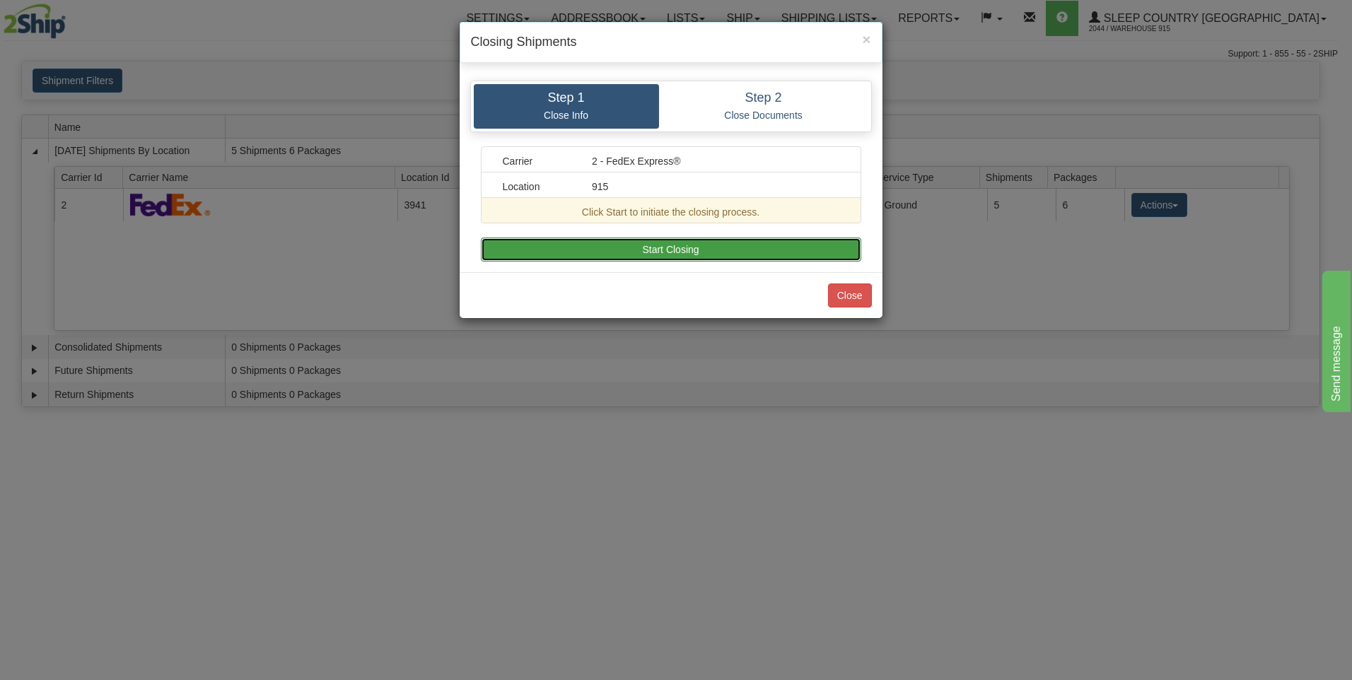
click at [636, 255] on button "Start Closing" at bounding box center [671, 250] width 380 height 24
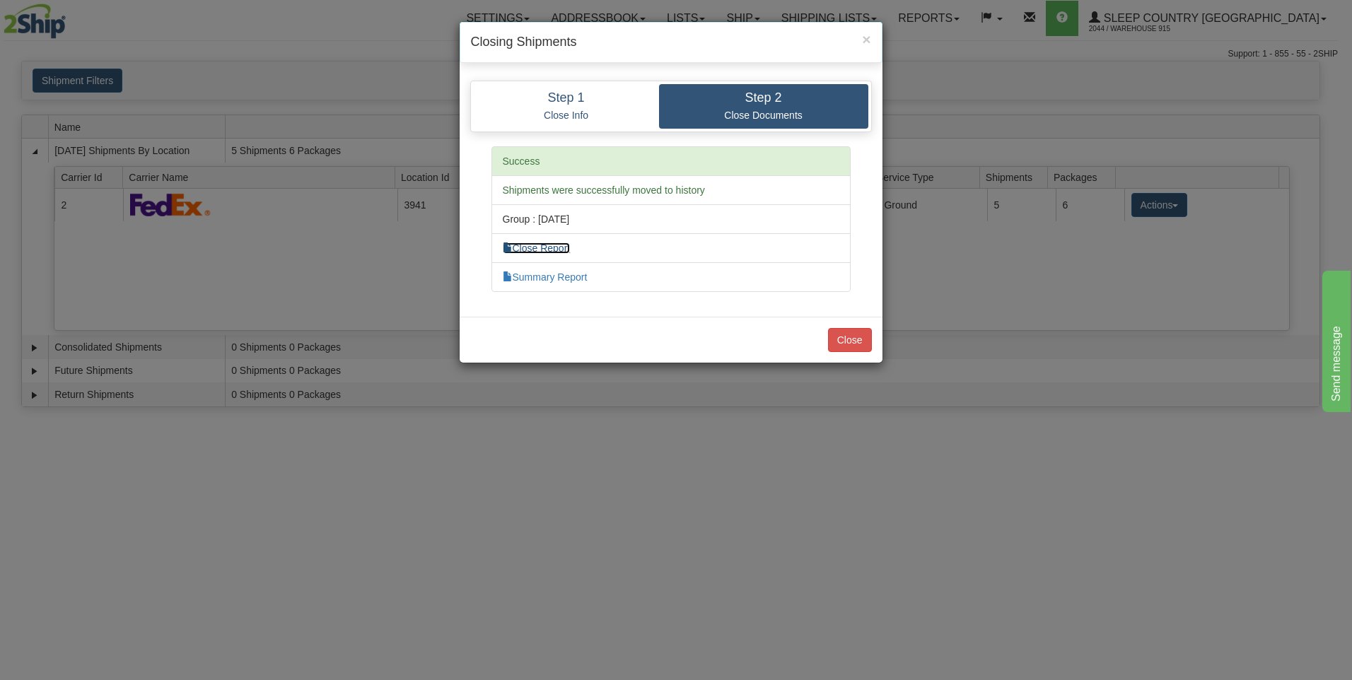
click at [532, 250] on link "Close Report" at bounding box center [537, 247] width 68 height 11
click at [824, 340] on div "Close" at bounding box center [671, 340] width 423 height 46
click at [854, 348] on button "Close" at bounding box center [850, 340] width 44 height 24
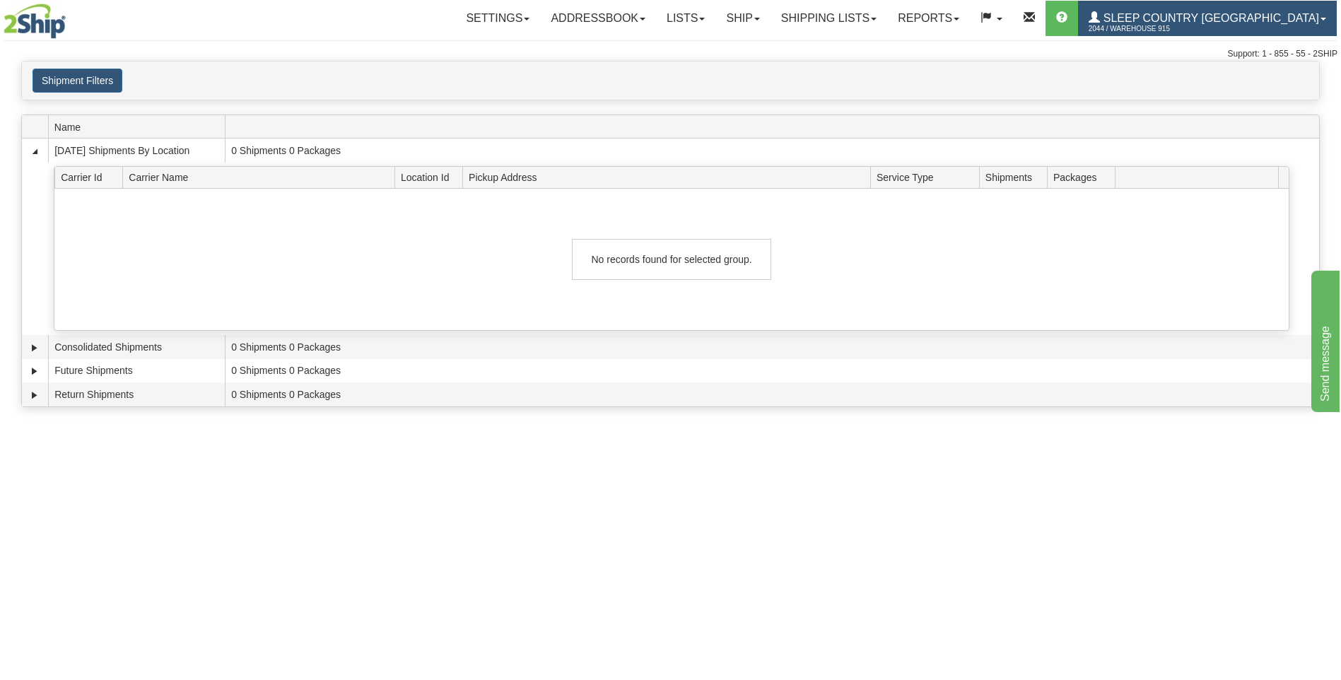
click at [1212, 13] on span "Sleep Country [GEOGRAPHIC_DATA]" at bounding box center [1209, 18] width 219 height 12
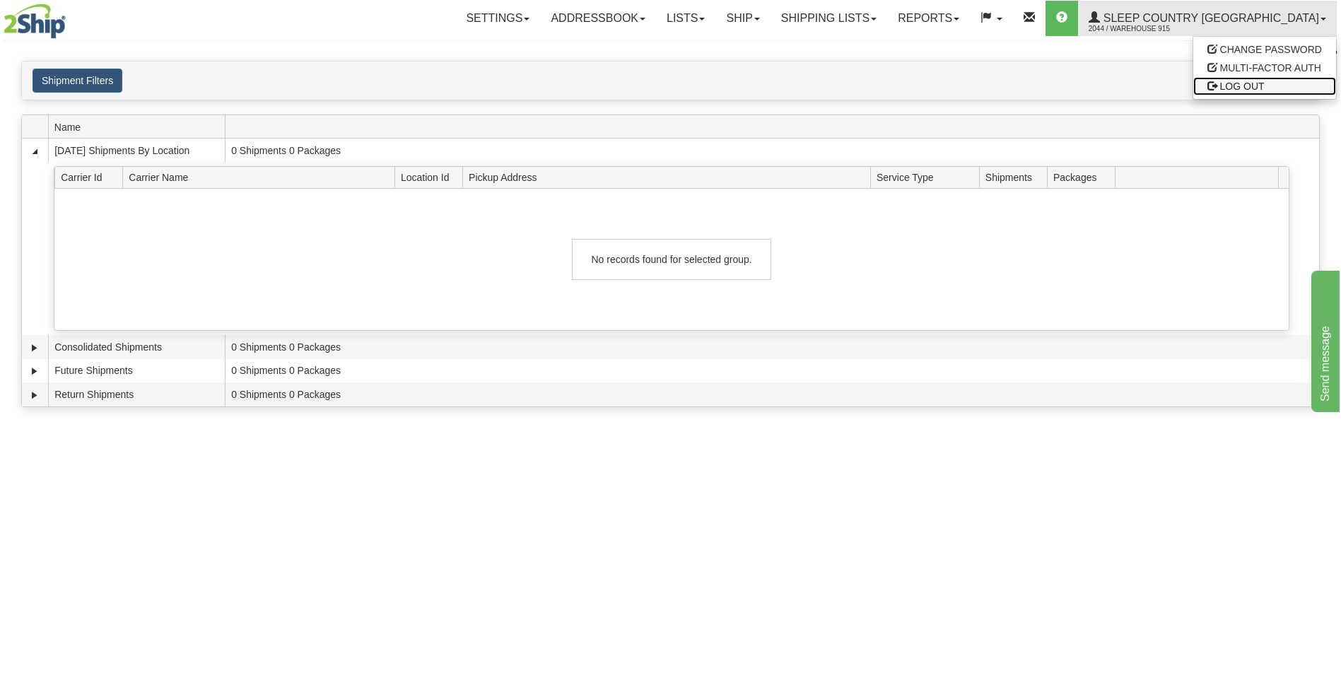
click at [1218, 85] on link "LOG OUT" at bounding box center [1264, 86] width 143 height 18
